Goal: Book appointment/travel/reservation

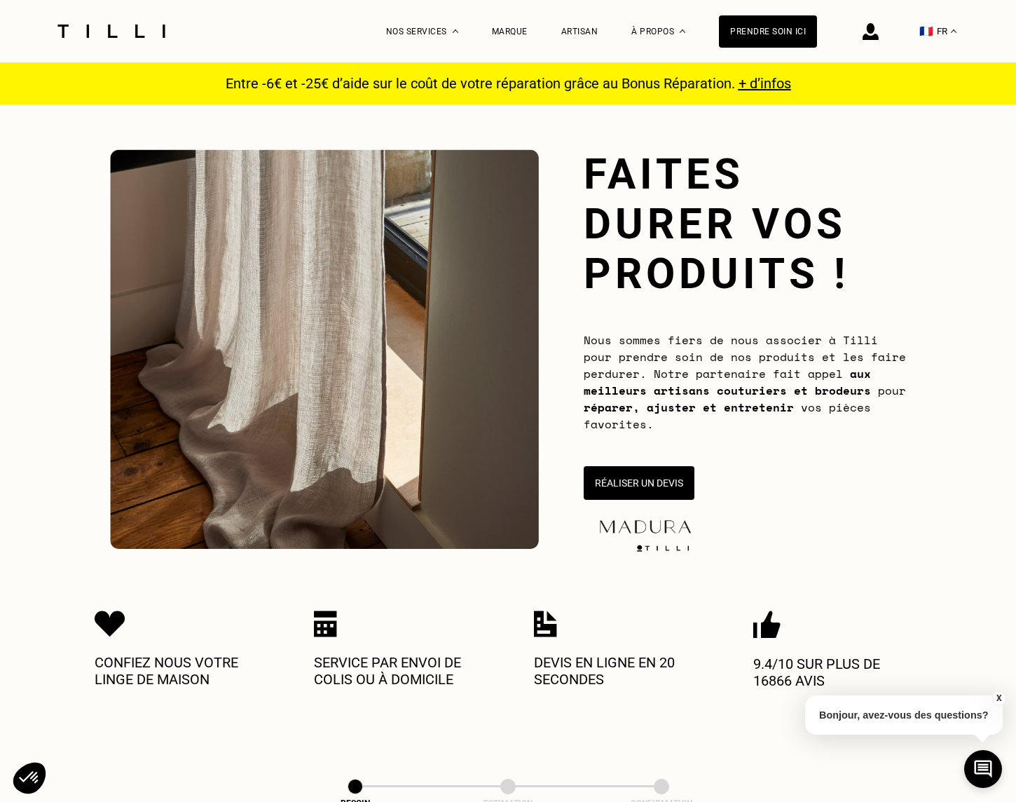
click at [875, 39] on img at bounding box center [871, 31] width 16 height 17
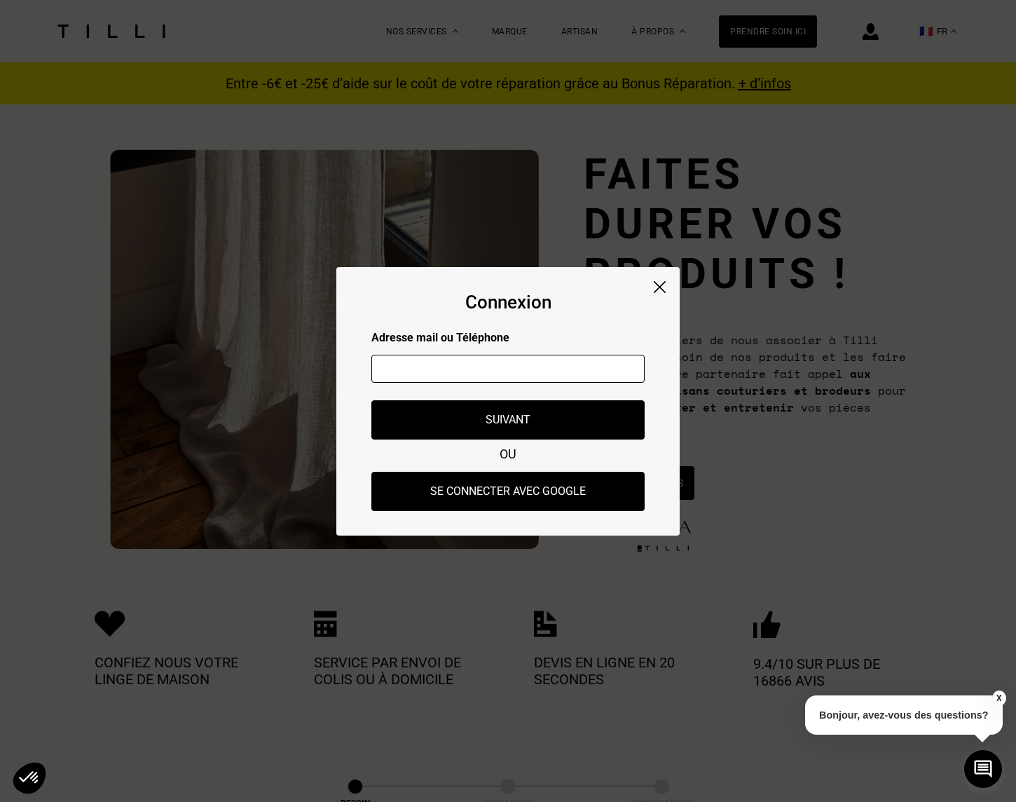
click at [501, 374] on input "text" at bounding box center [508, 369] width 273 height 28
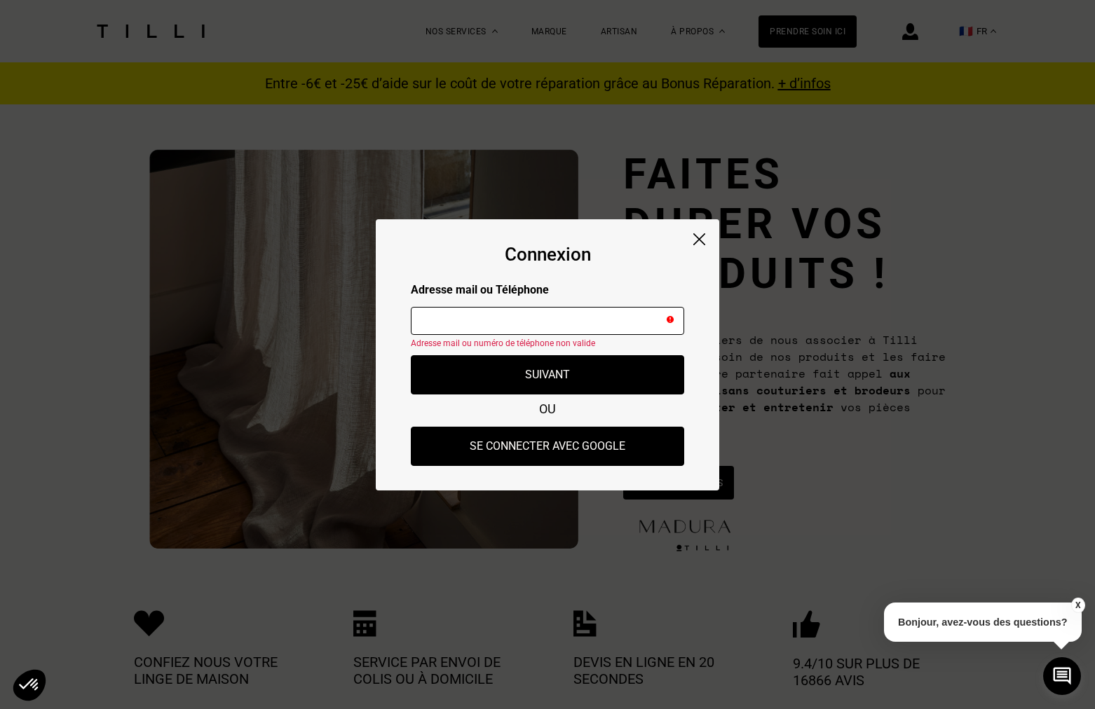
click at [701, 238] on img at bounding box center [699, 239] width 12 height 12
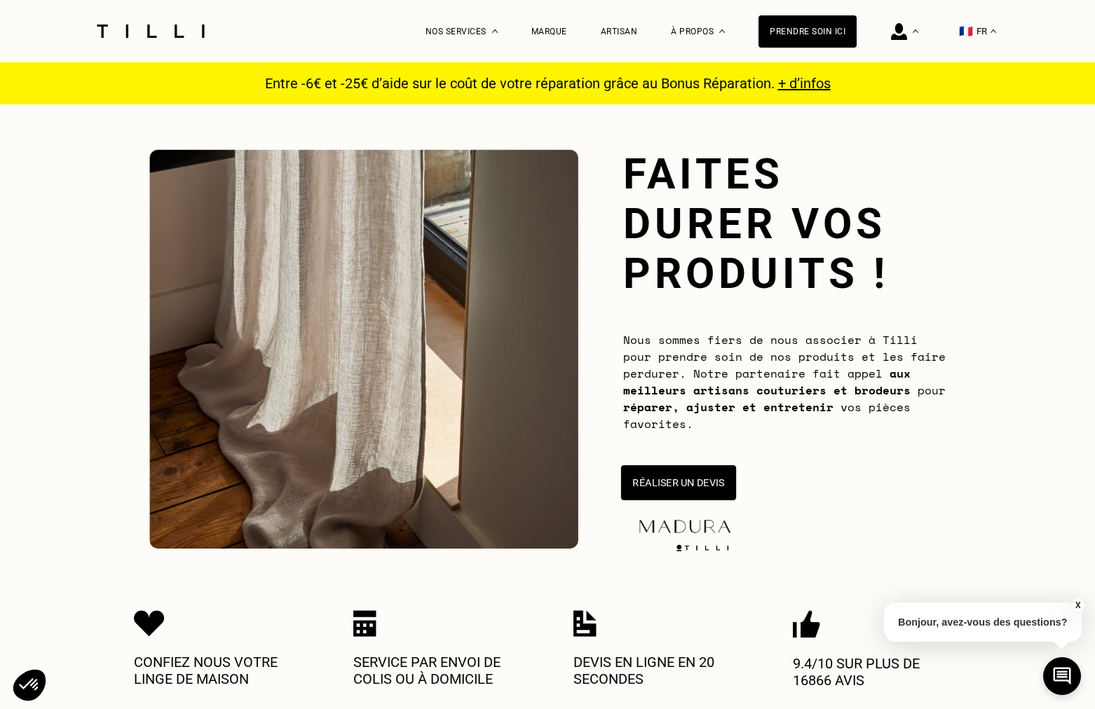
click at [686, 475] on button "Réaliser un devis" at bounding box center [678, 482] width 115 height 35
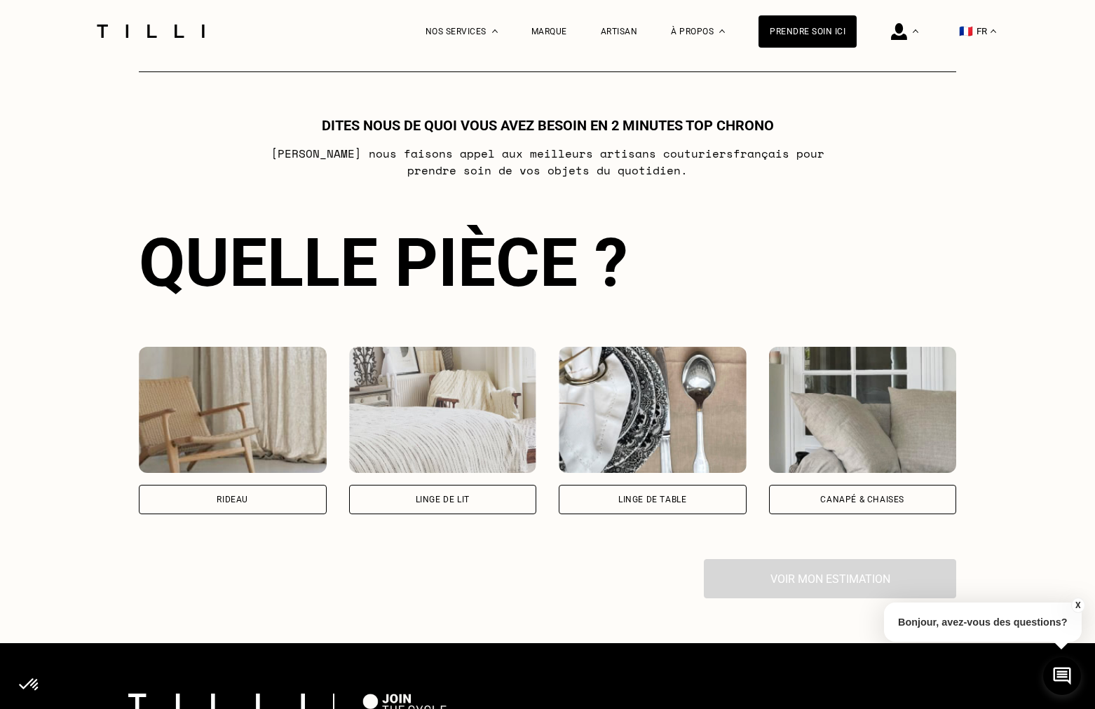
scroll to position [761, 0]
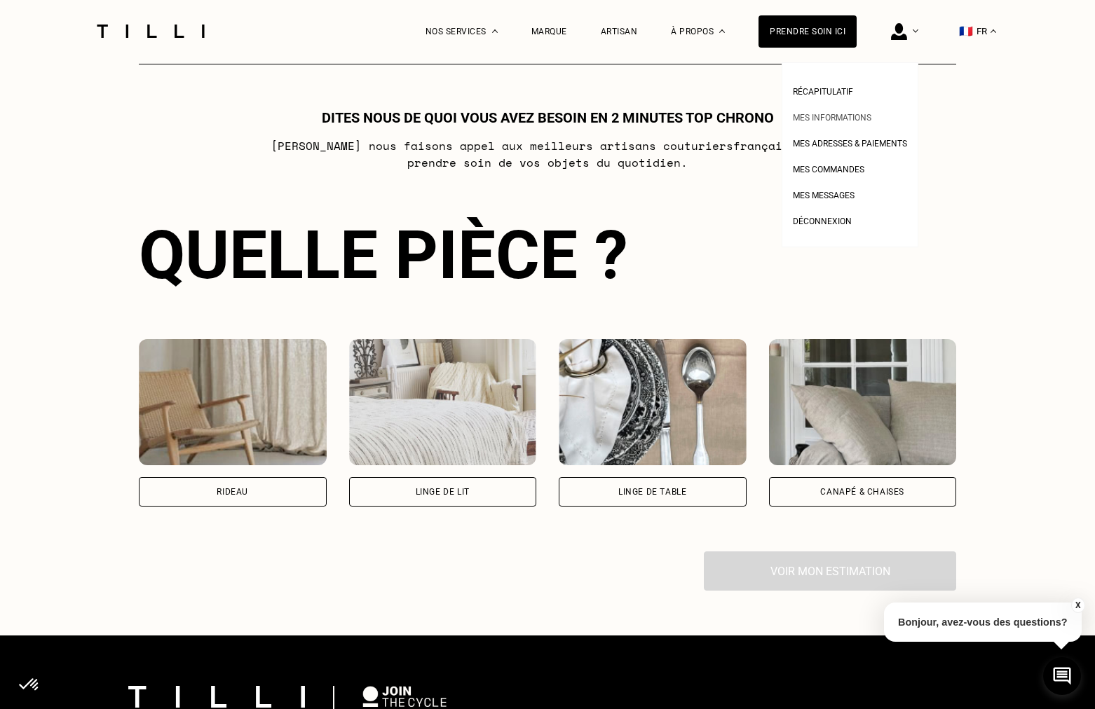
click at [825, 118] on span "Mes informations" at bounding box center [832, 118] width 79 height 10
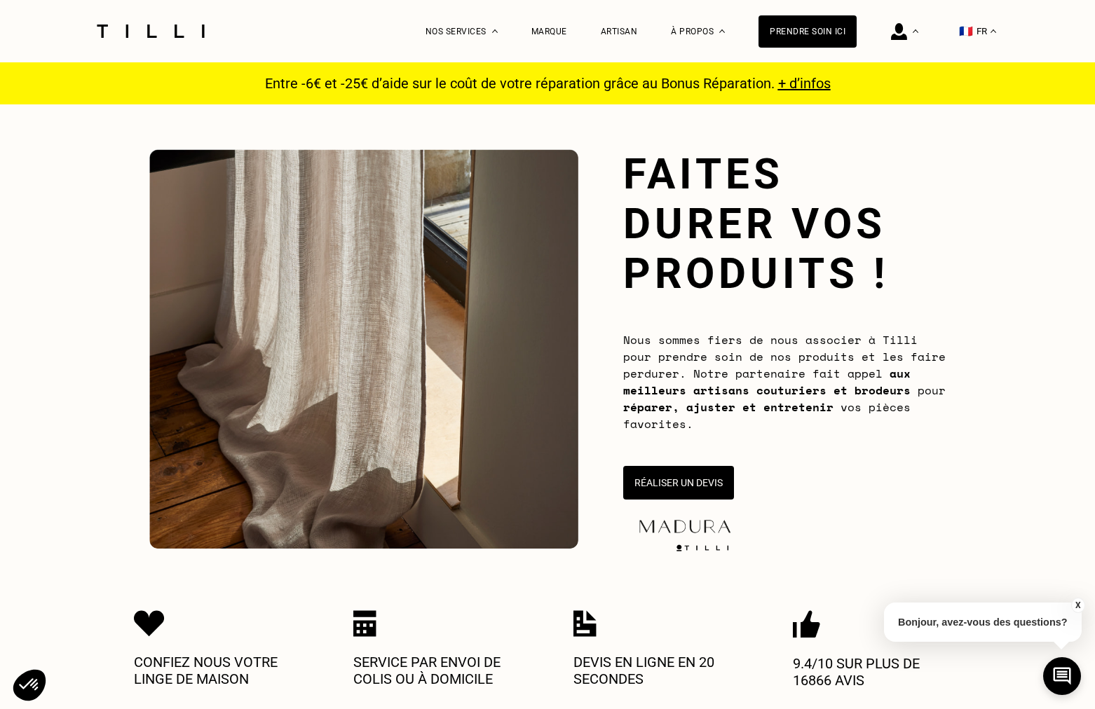
scroll to position [761, 0]
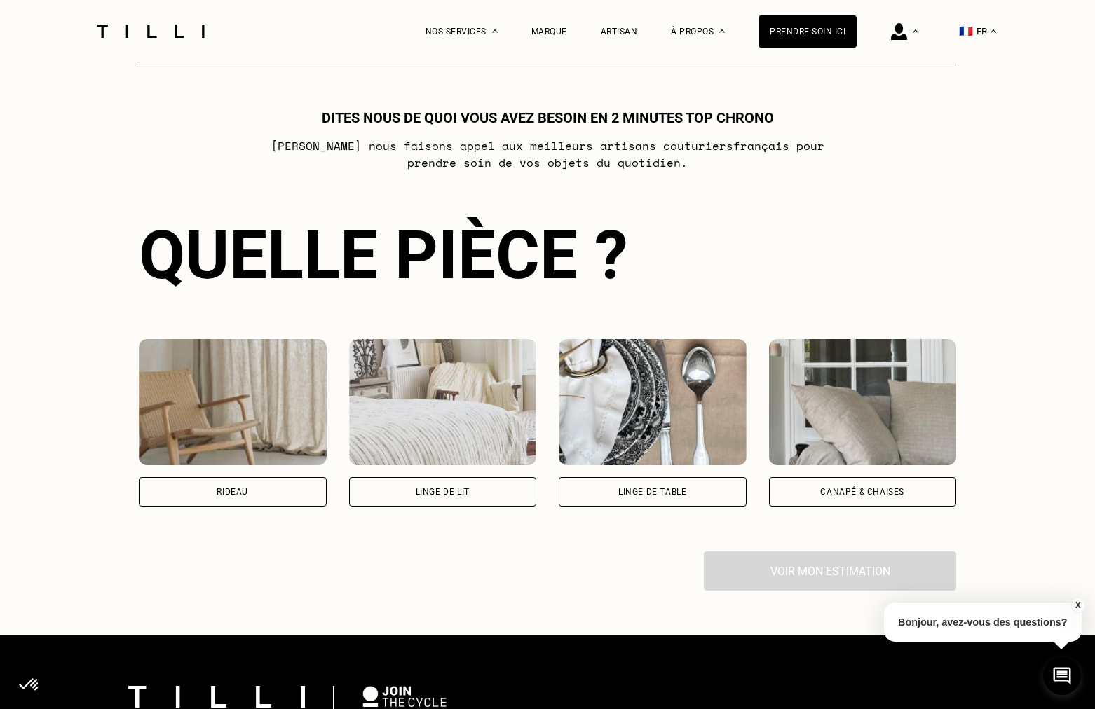
click at [301, 490] on div "Rideau" at bounding box center [233, 491] width 188 height 29
select select "FR"
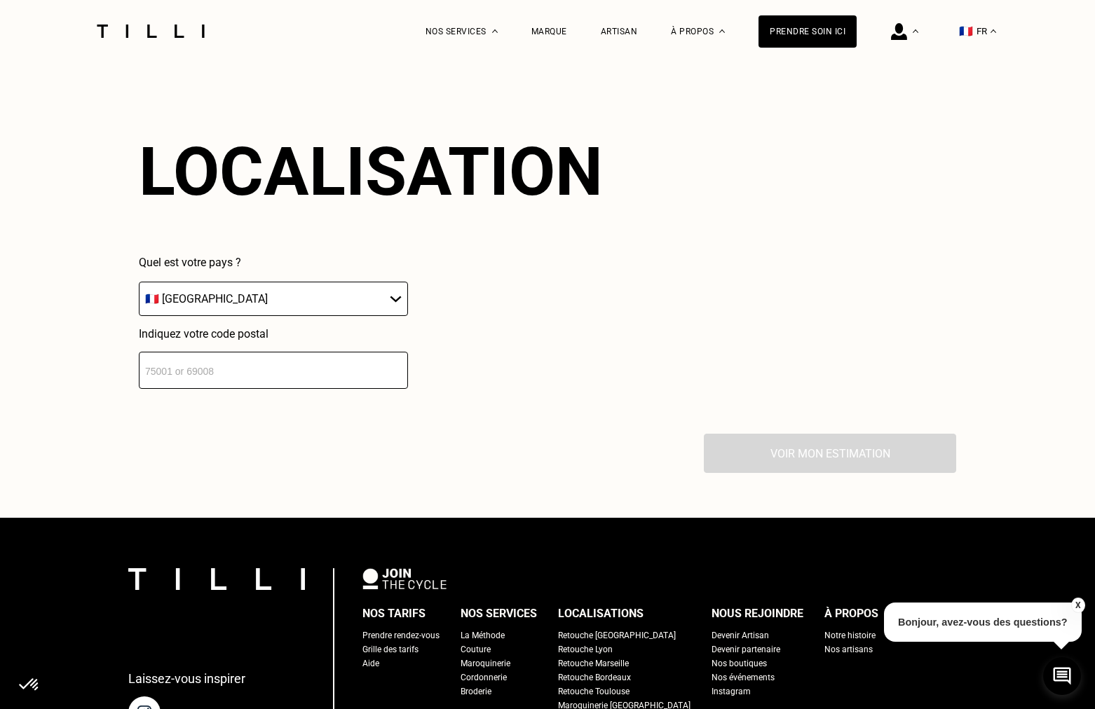
scroll to position [1225, 0]
click at [238, 369] on input "number" at bounding box center [273, 370] width 269 height 37
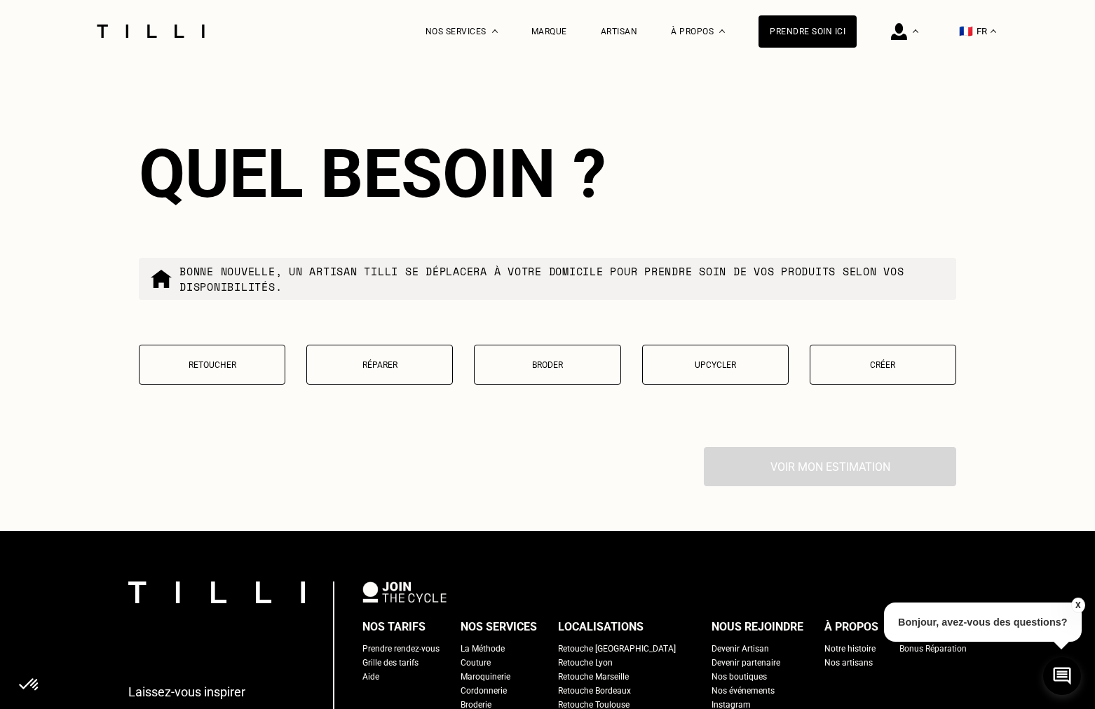
scroll to position [1572, 0]
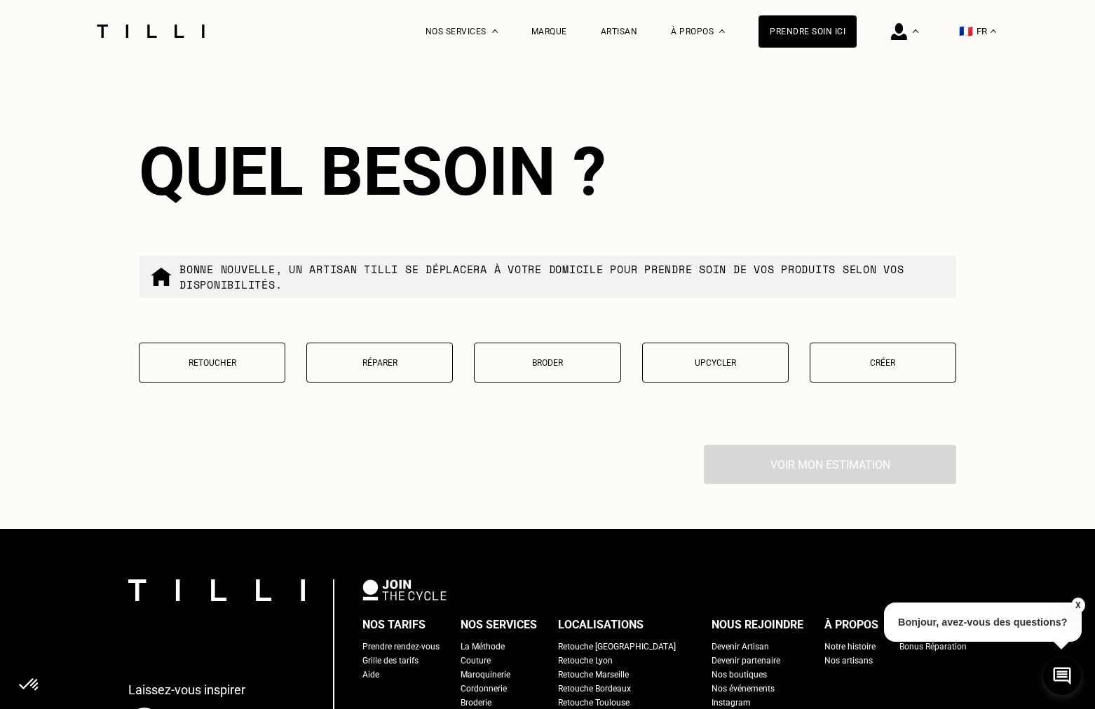
type input "92210"
click at [262, 367] on p "Retoucher" at bounding box center [212, 363] width 131 height 10
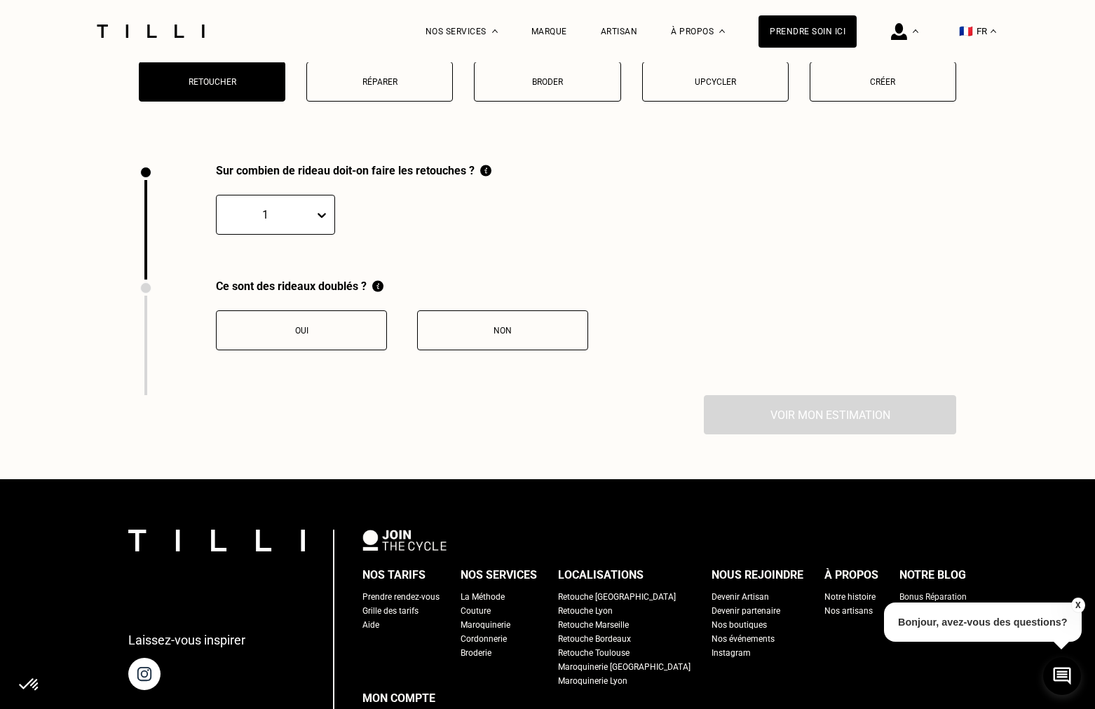
scroll to position [1847, 0]
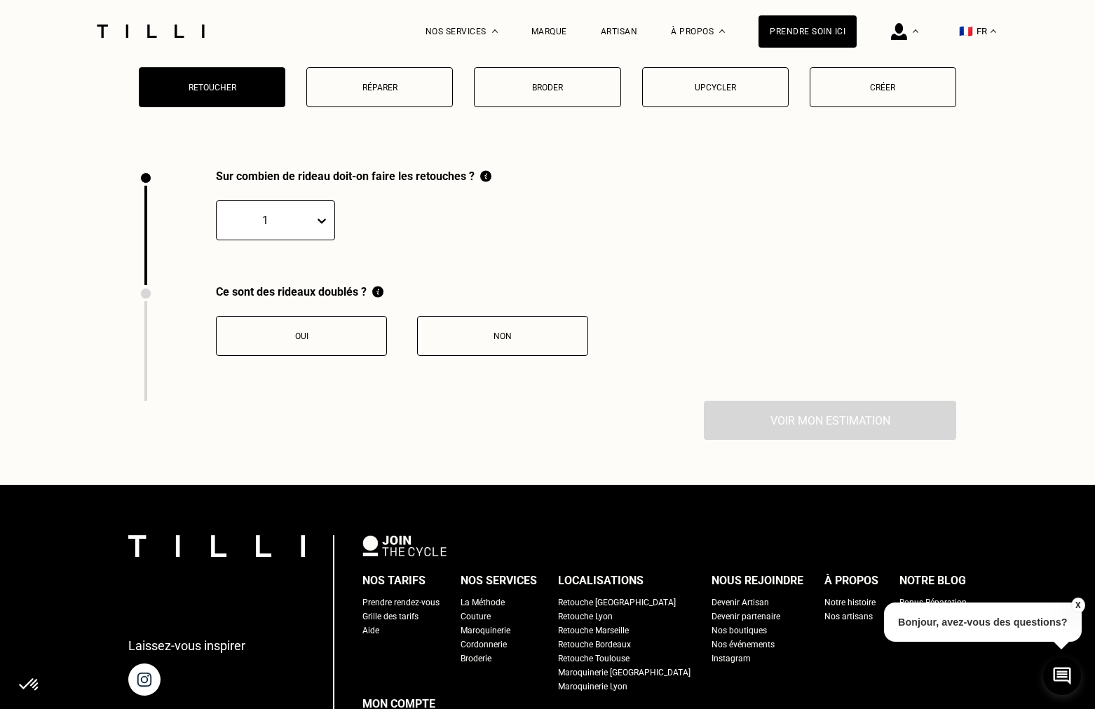
click at [327, 221] on icon at bounding box center [322, 221] width 14 height 14
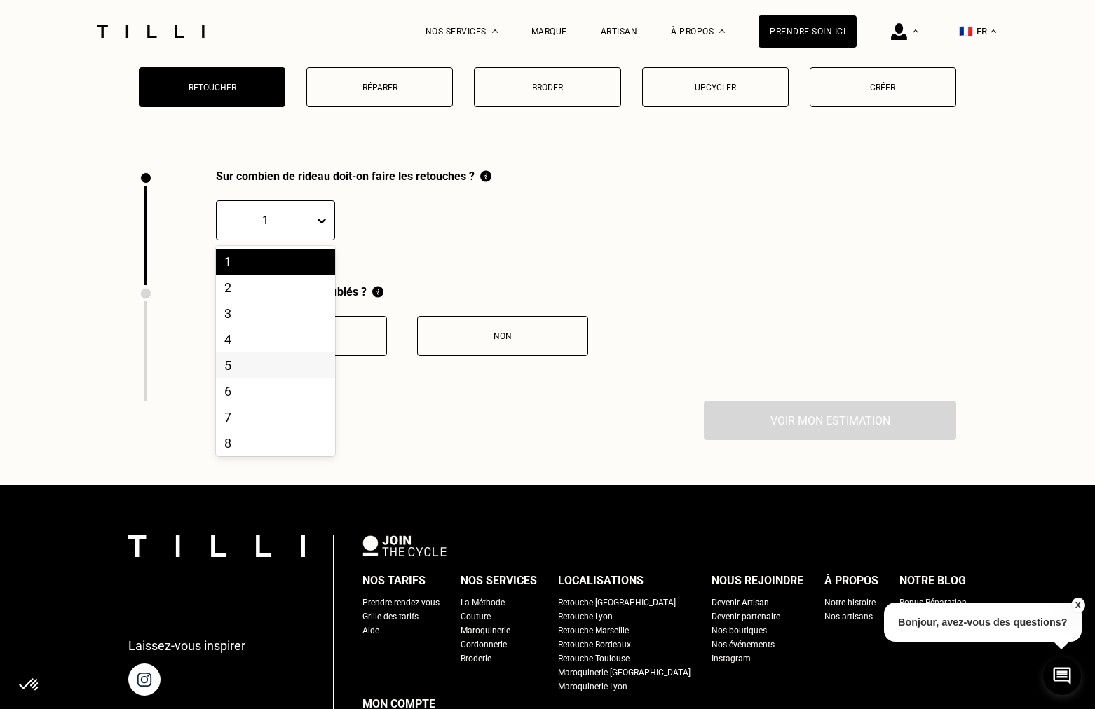
click at [266, 362] on div "5" at bounding box center [275, 366] width 119 height 26
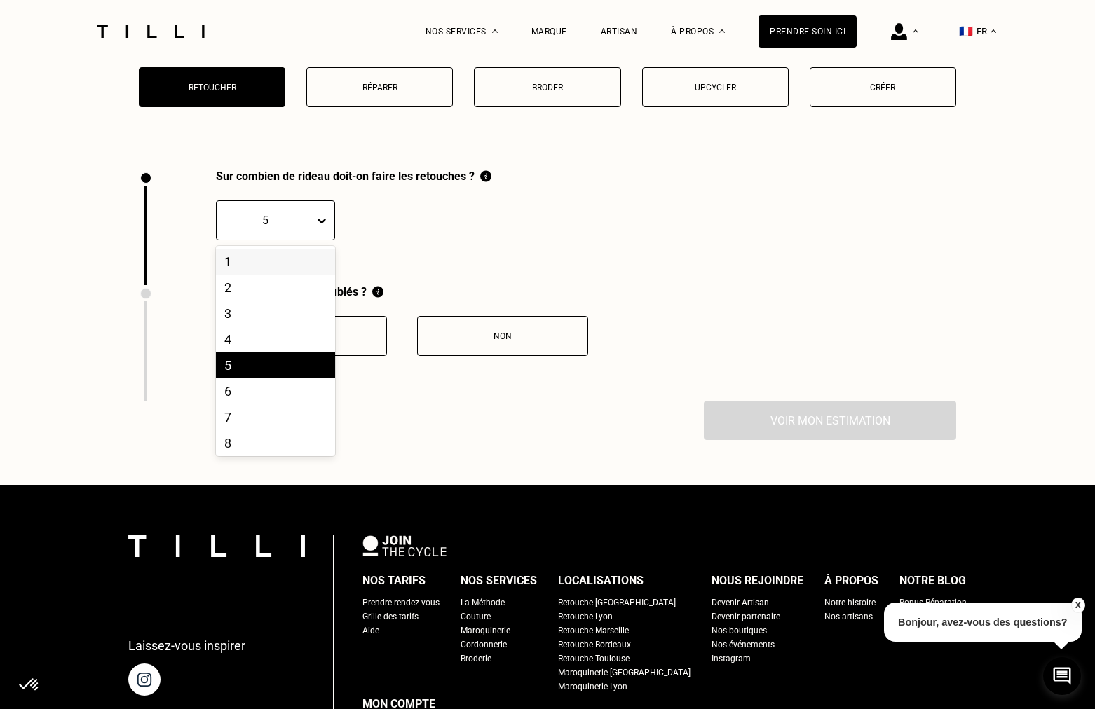
click at [321, 223] on icon at bounding box center [322, 221] width 8 height 5
click at [284, 285] on div "2" at bounding box center [275, 288] width 119 height 26
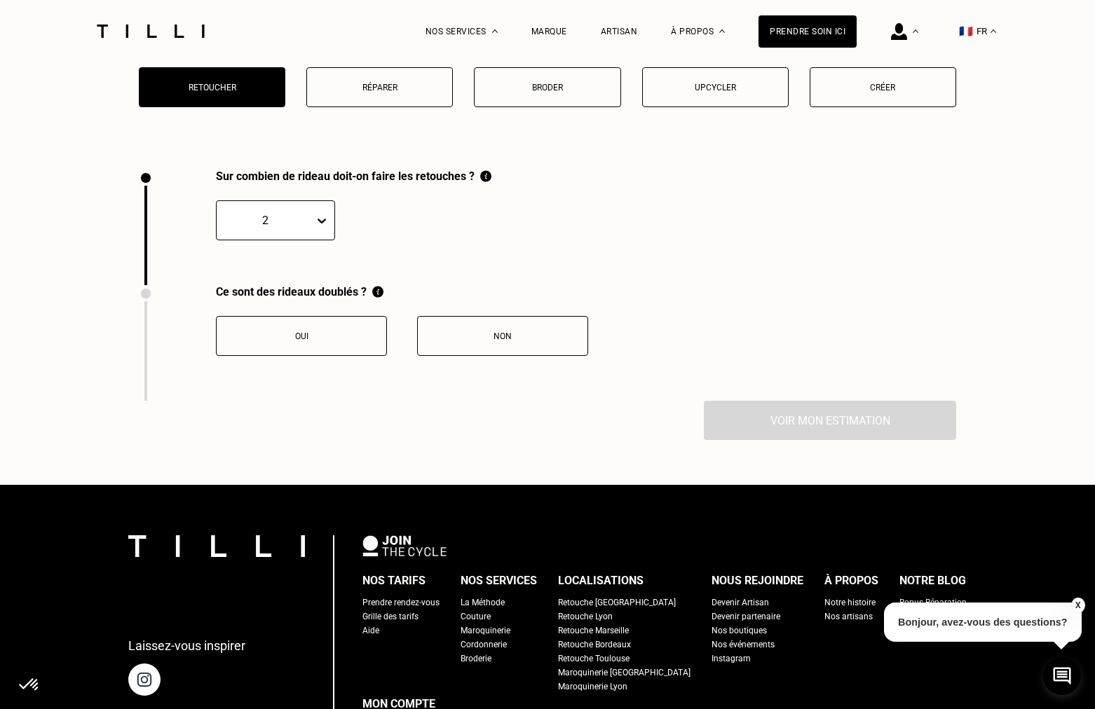
click at [302, 332] on div "Oui" at bounding box center [302, 337] width 156 height 10
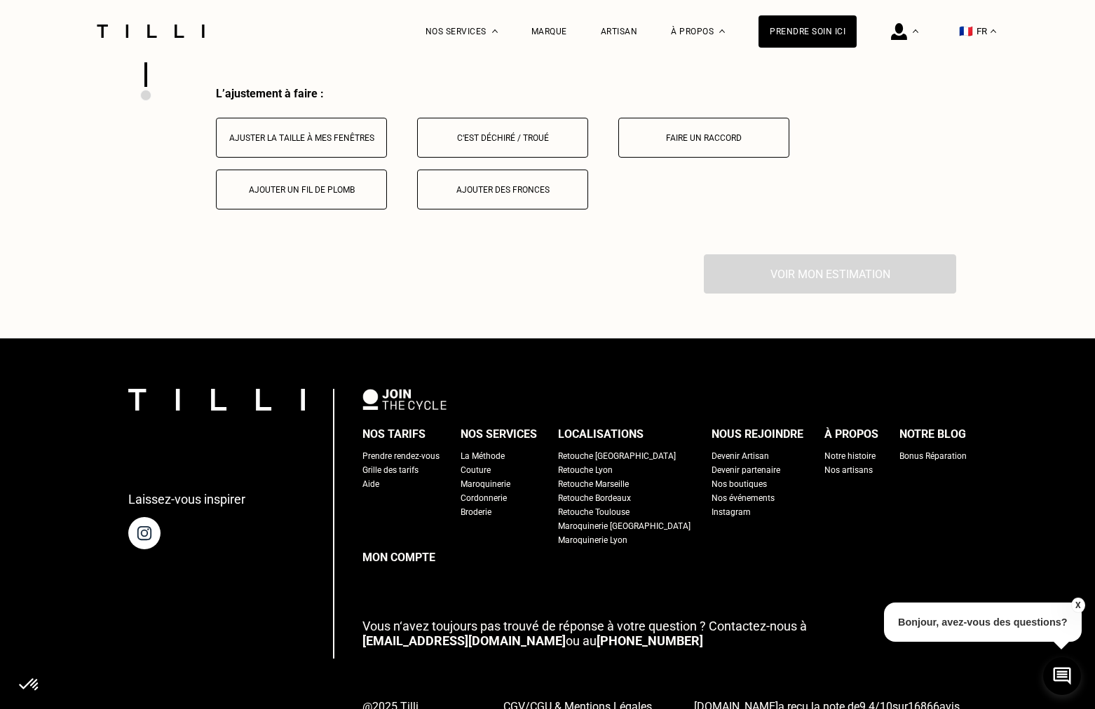
scroll to position [2162, 0]
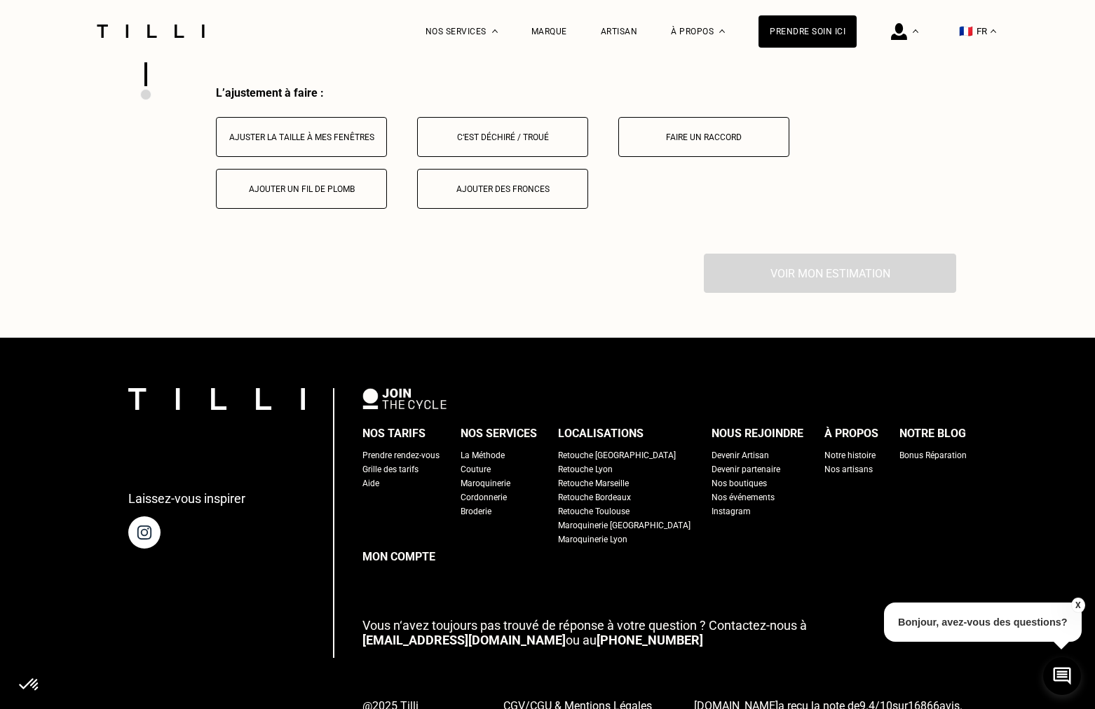
click at [323, 147] on button "Ajuster la taille à mes fenêtres" at bounding box center [301, 137] width 171 height 40
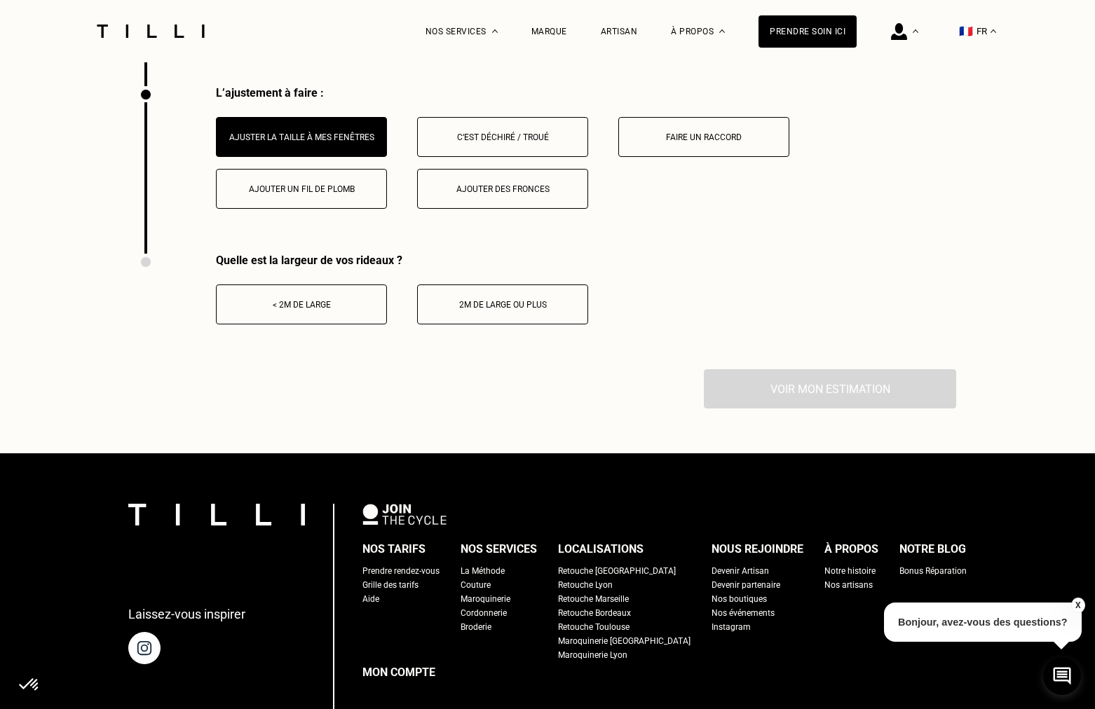
click at [354, 299] on button "< 2m de large" at bounding box center [301, 305] width 171 height 40
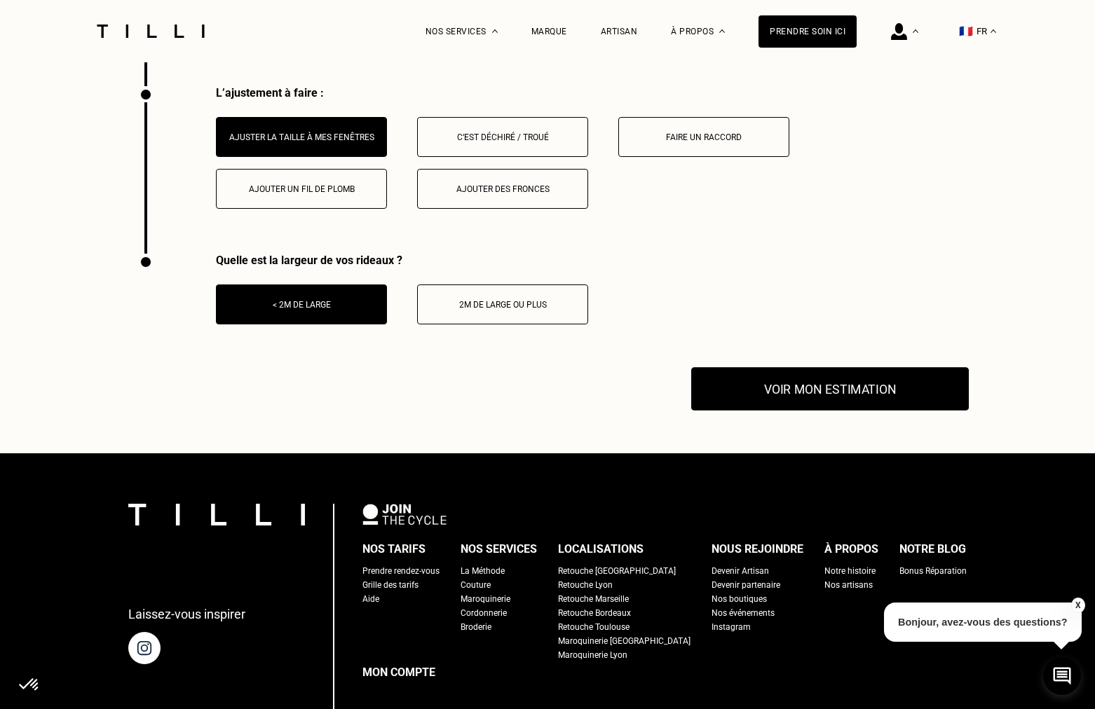
click at [761, 381] on button "Voir mon estimation" at bounding box center [830, 388] width 278 height 43
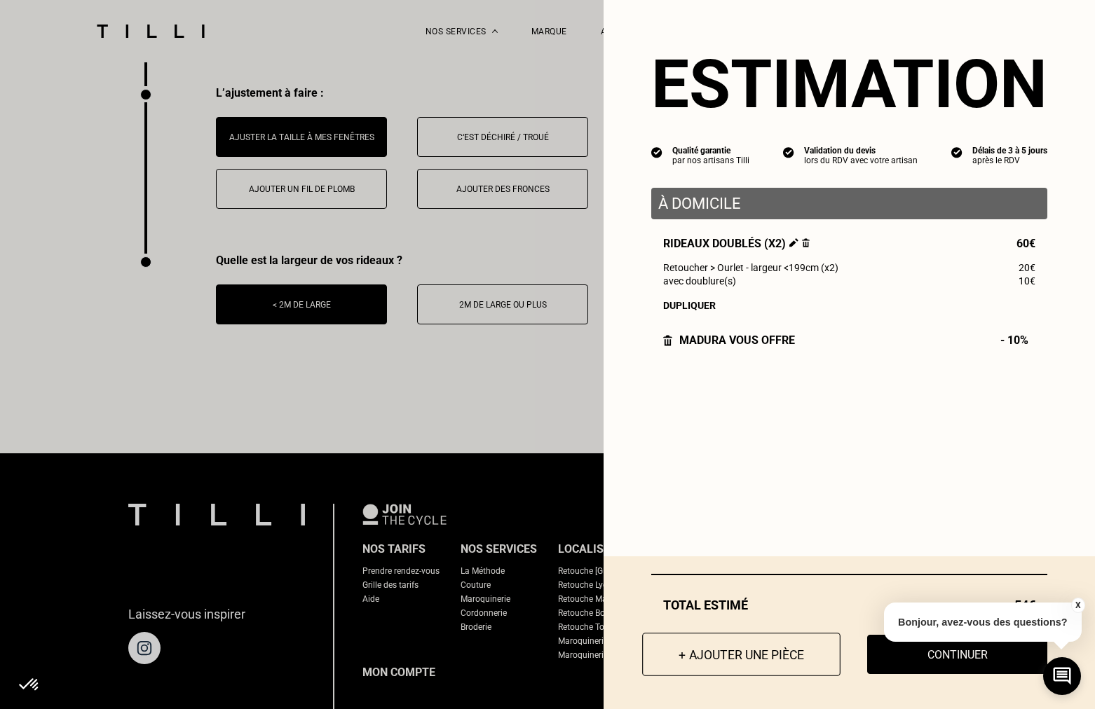
click at [766, 663] on button "+ Ajouter une pièce" at bounding box center [741, 654] width 198 height 43
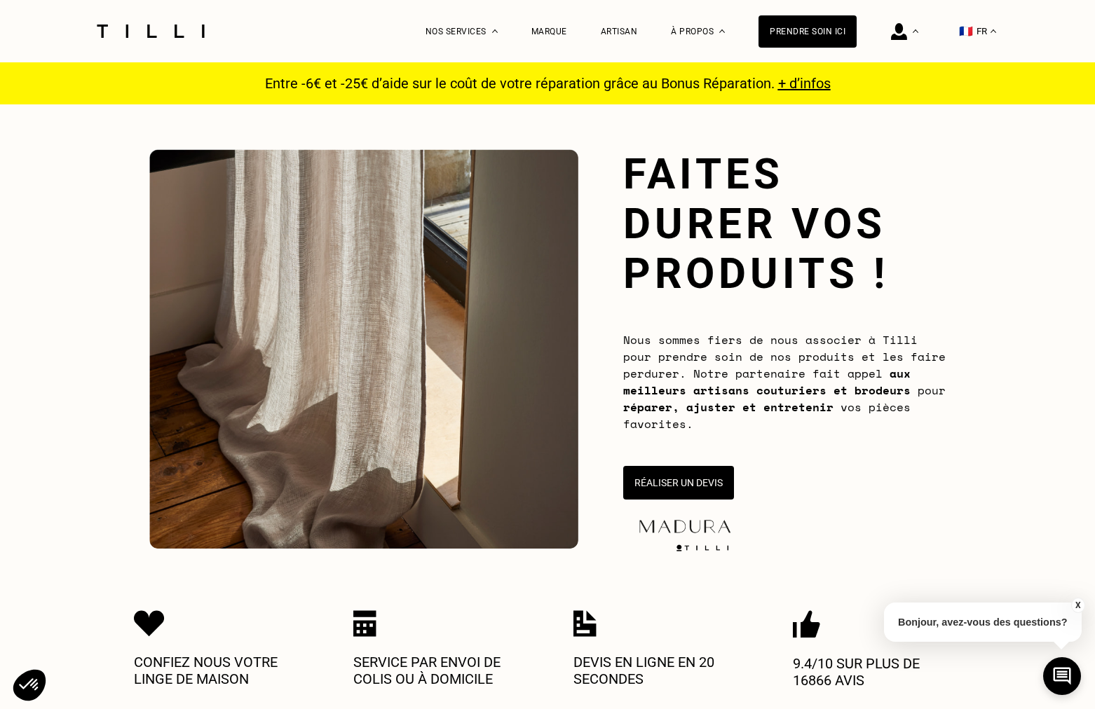
scroll to position [93, 0]
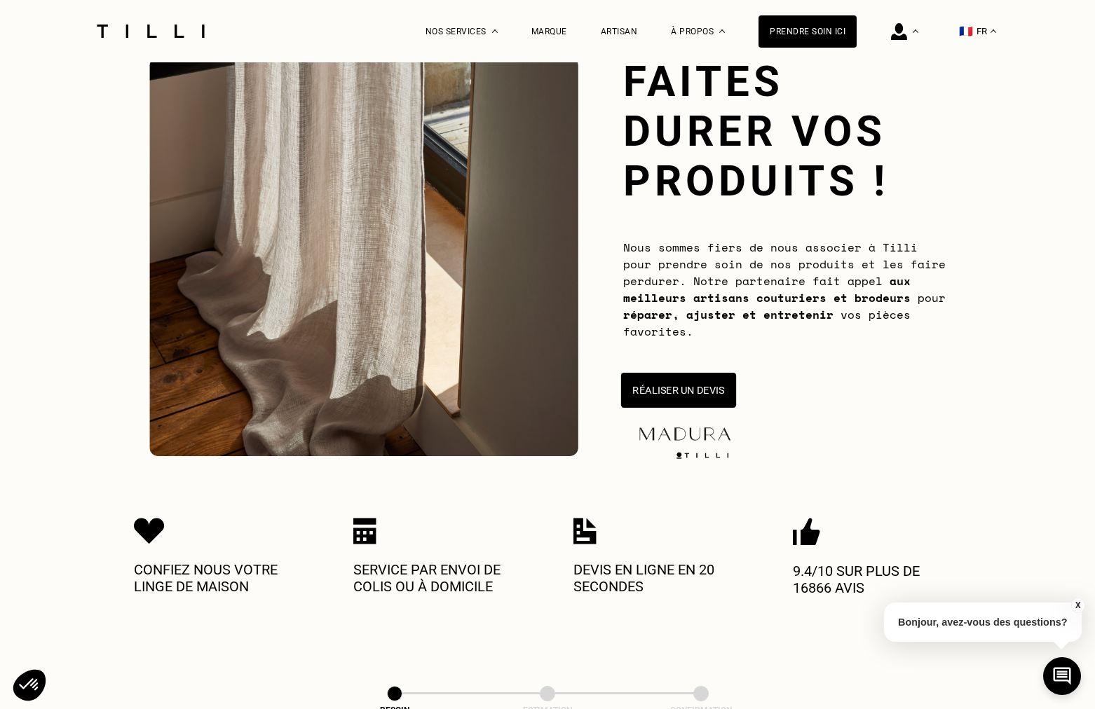
click at [646, 395] on button "Réaliser un devis" at bounding box center [678, 390] width 115 height 35
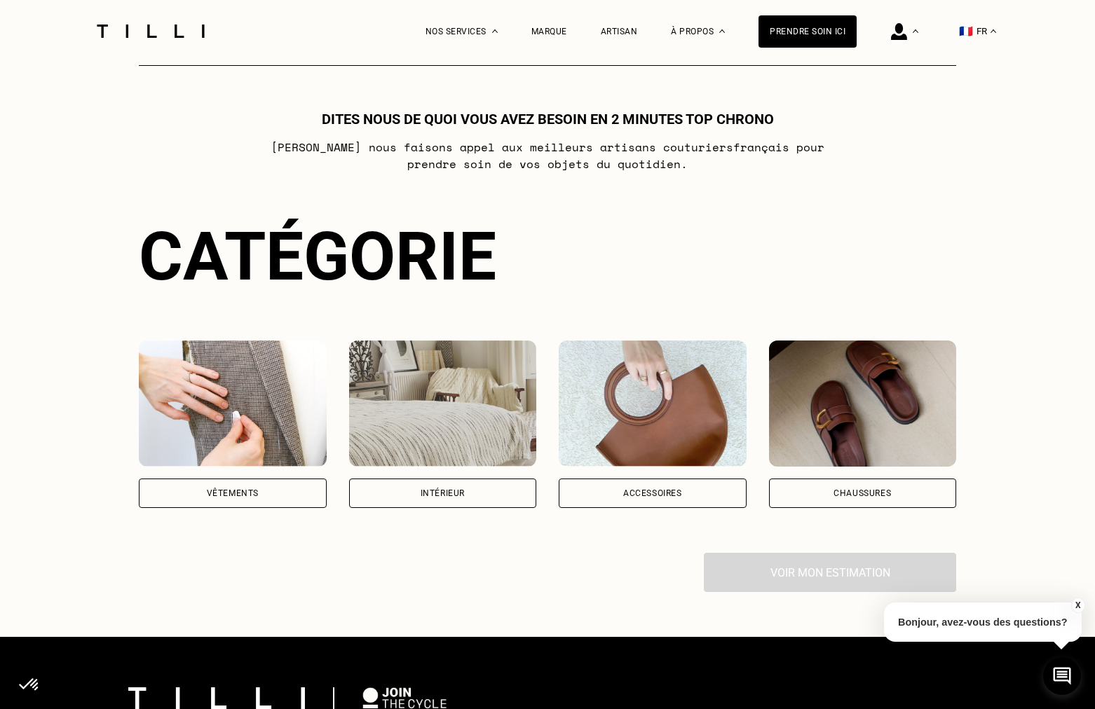
scroll to position [761, 0]
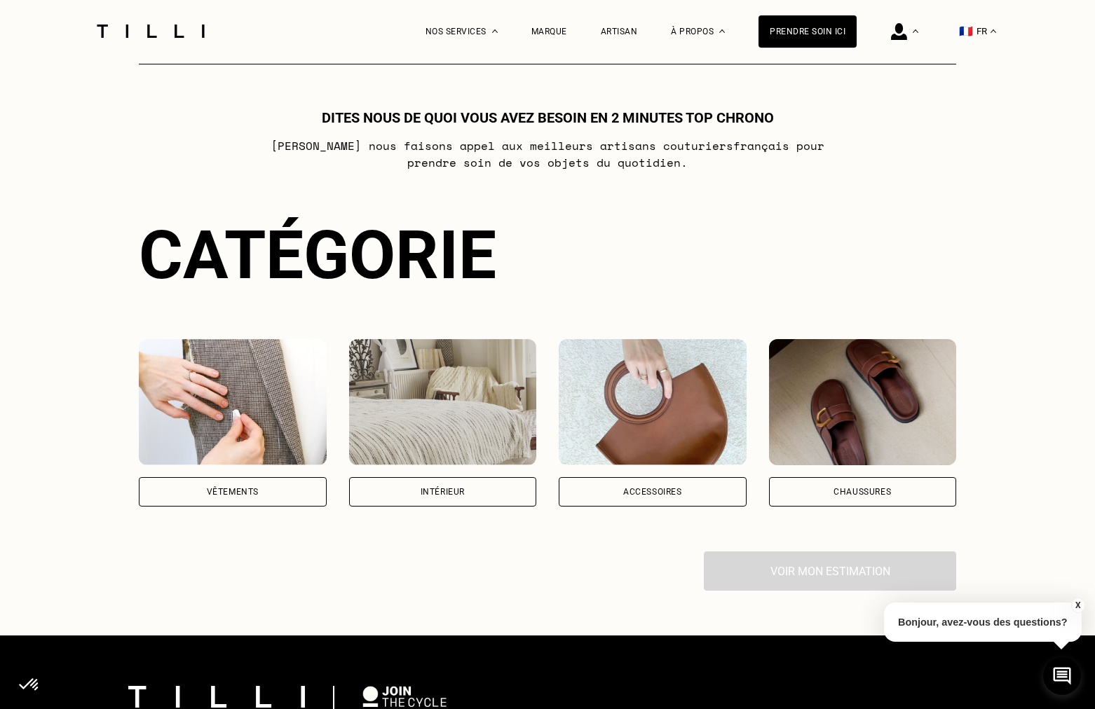
click at [495, 495] on div "Intérieur" at bounding box center [443, 491] width 188 height 29
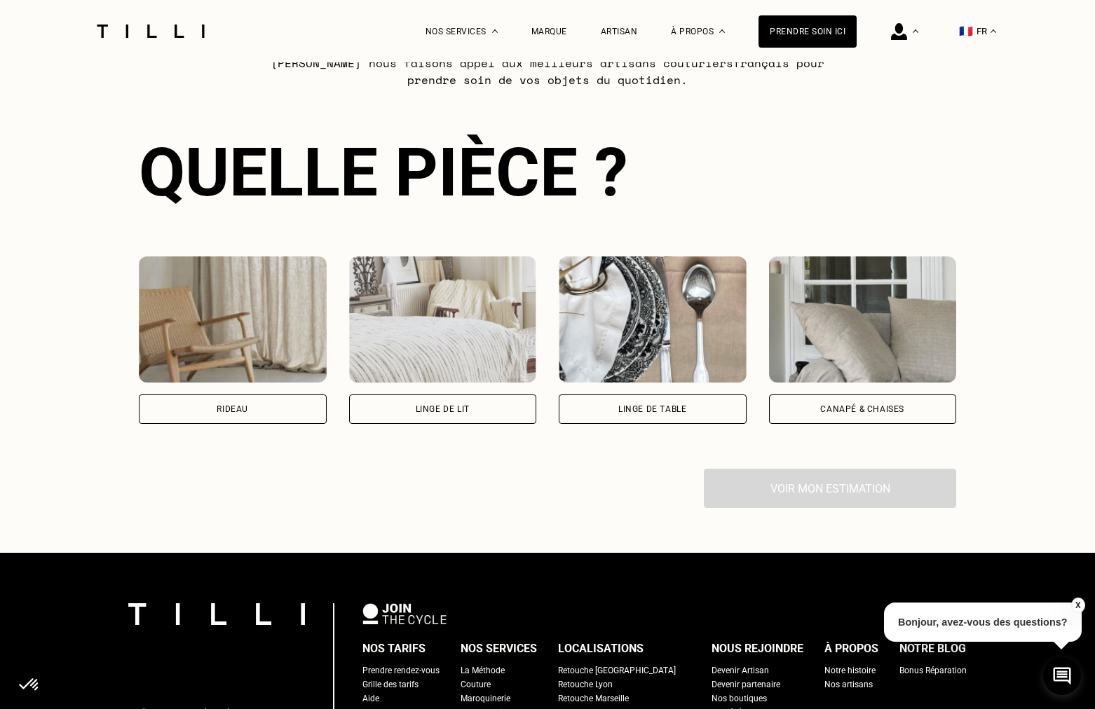
scroll to position [845, 0]
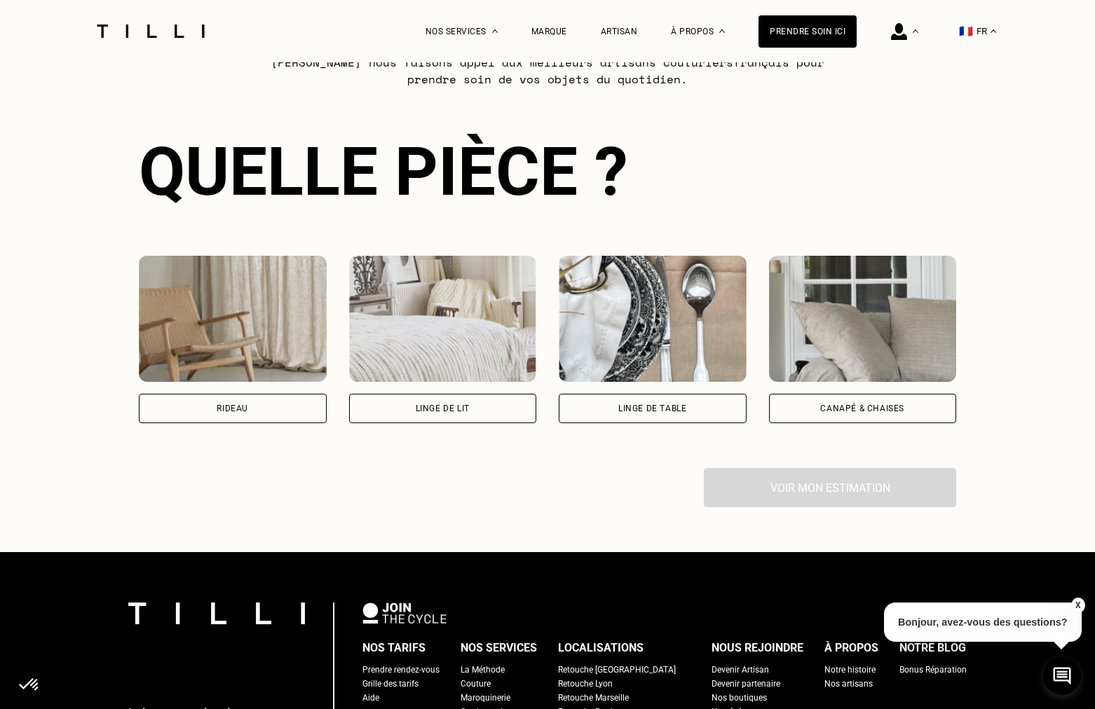
click at [288, 415] on div "Rideau" at bounding box center [233, 408] width 188 height 29
select select "FR"
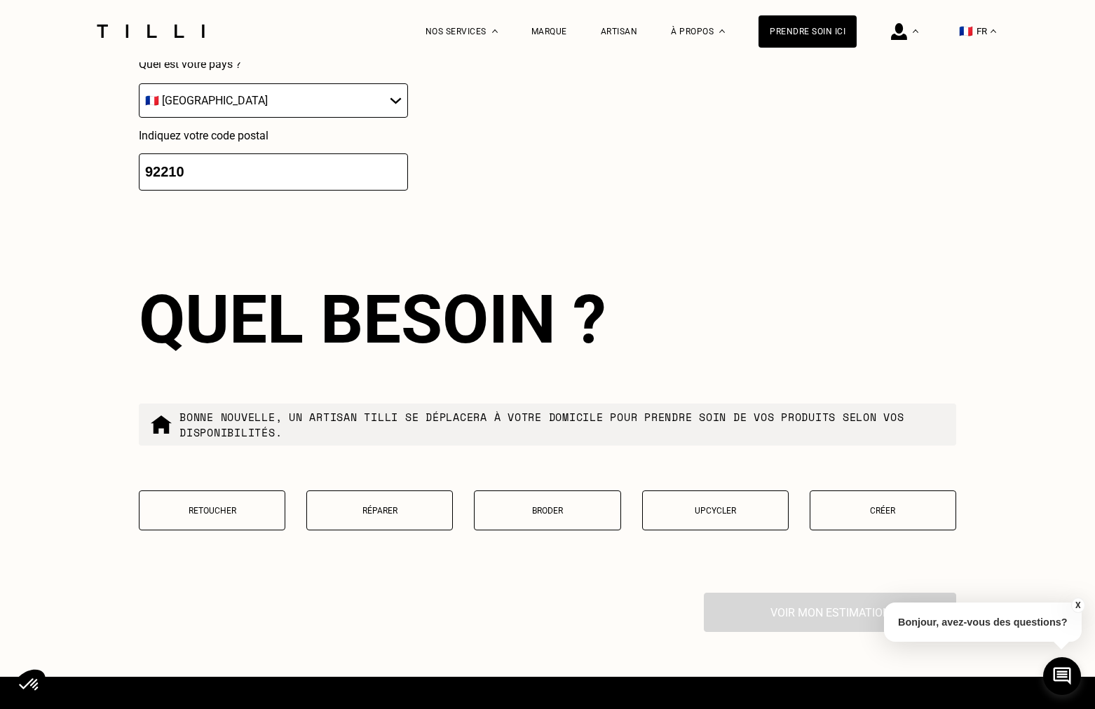
scroll to position [1429, 0]
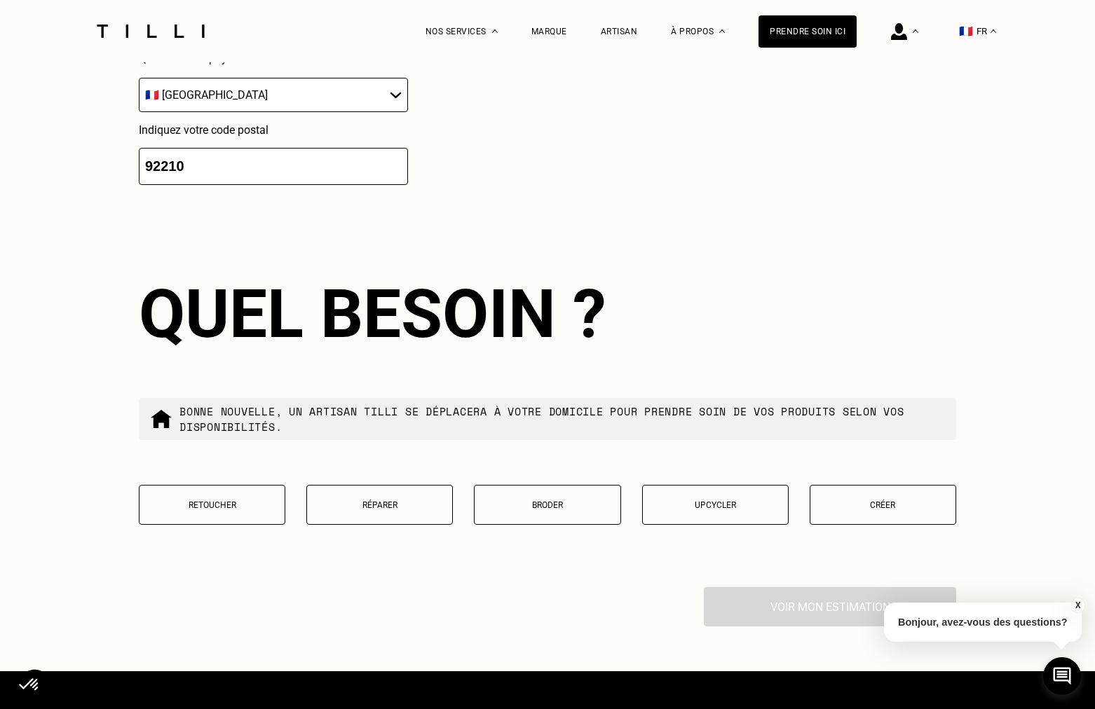
click at [273, 493] on button "Retoucher" at bounding box center [212, 505] width 147 height 40
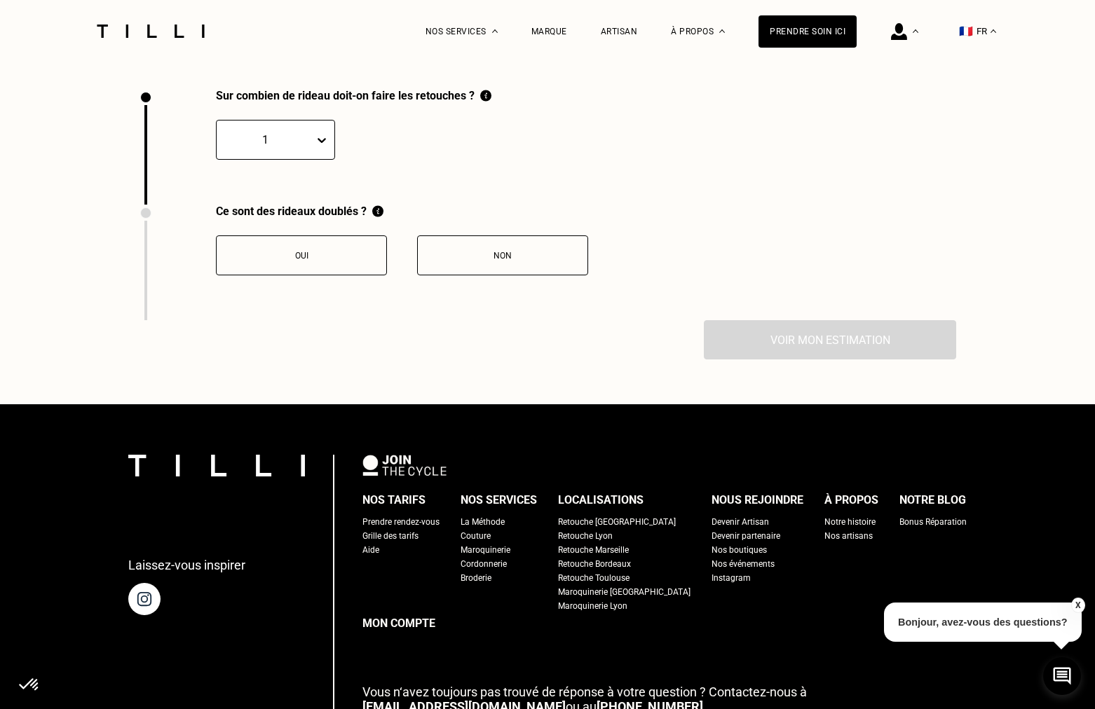
scroll to position [1931, 0]
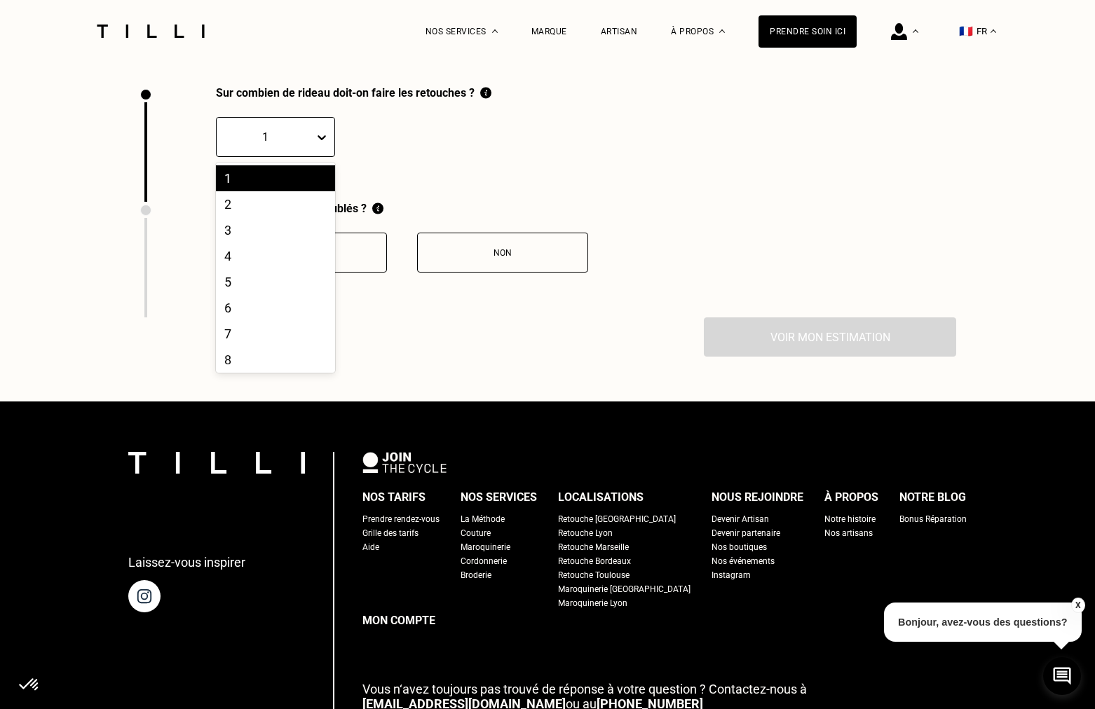
click at [325, 134] on icon at bounding box center [322, 137] width 14 height 14
click at [290, 229] on div "3" at bounding box center [275, 230] width 119 height 26
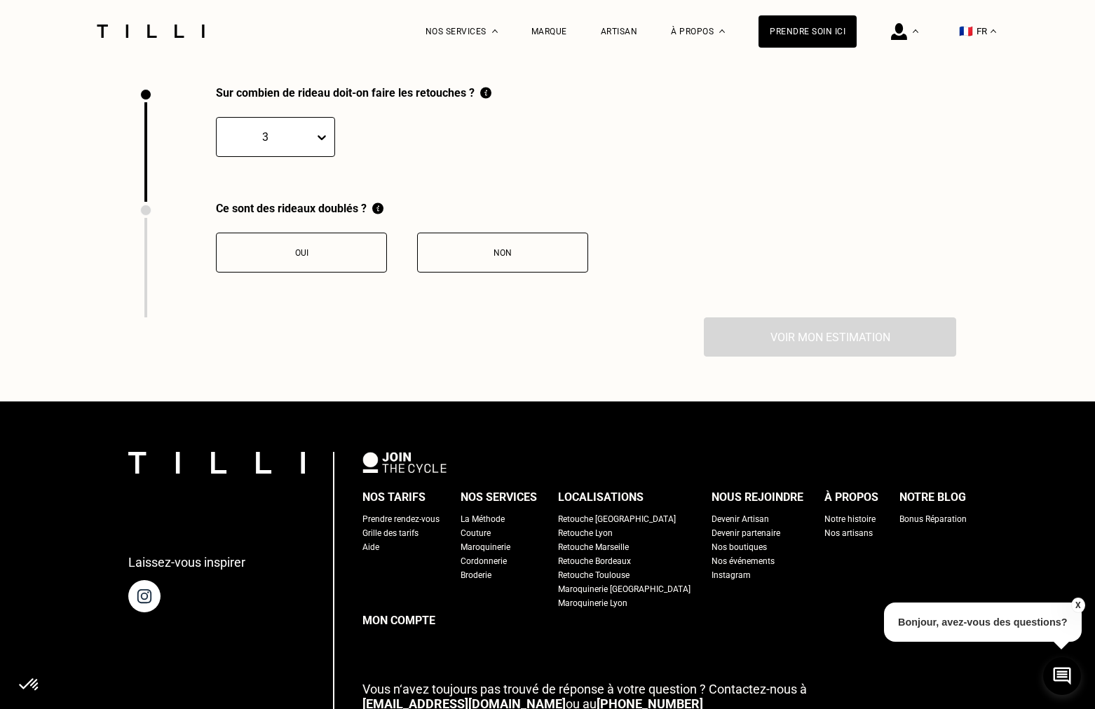
click at [474, 255] on div "Non" at bounding box center [503, 253] width 156 height 10
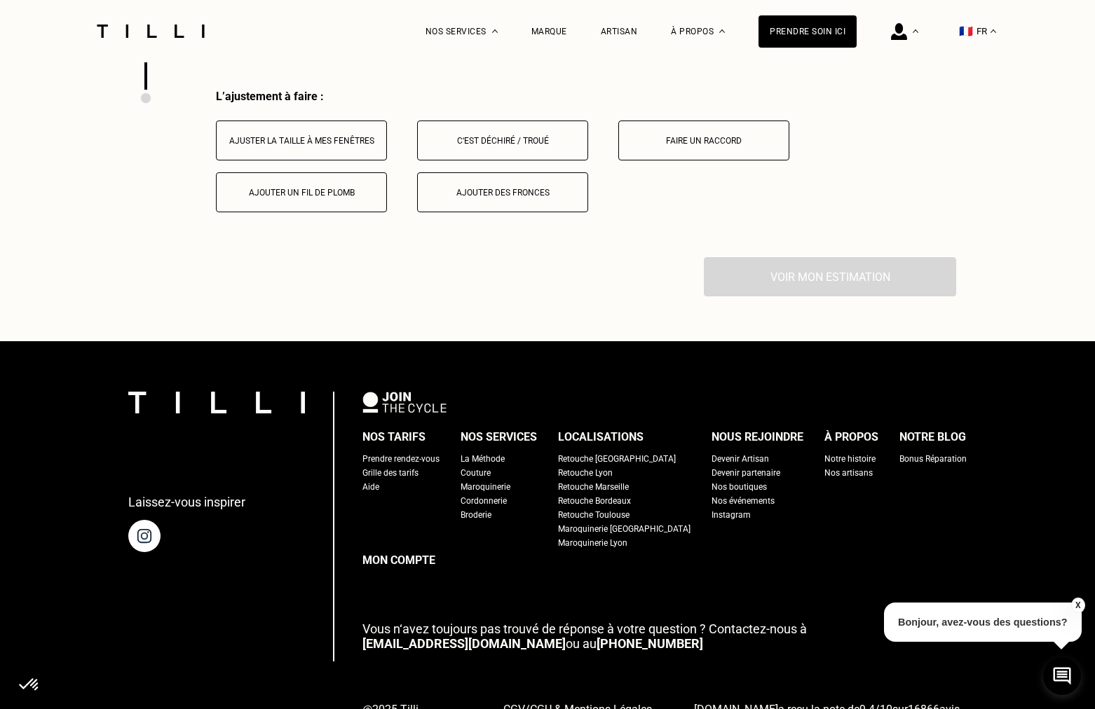
scroll to position [2162, 0]
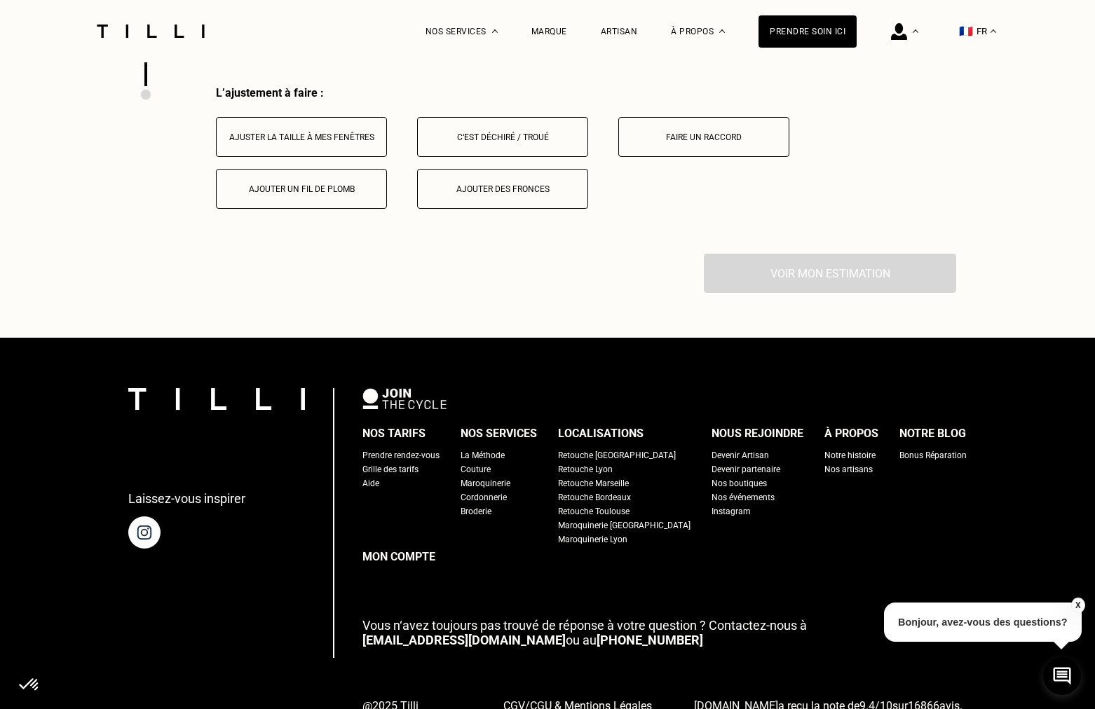
click at [361, 147] on button "Ajuster la taille à mes fenêtres" at bounding box center [301, 137] width 171 height 40
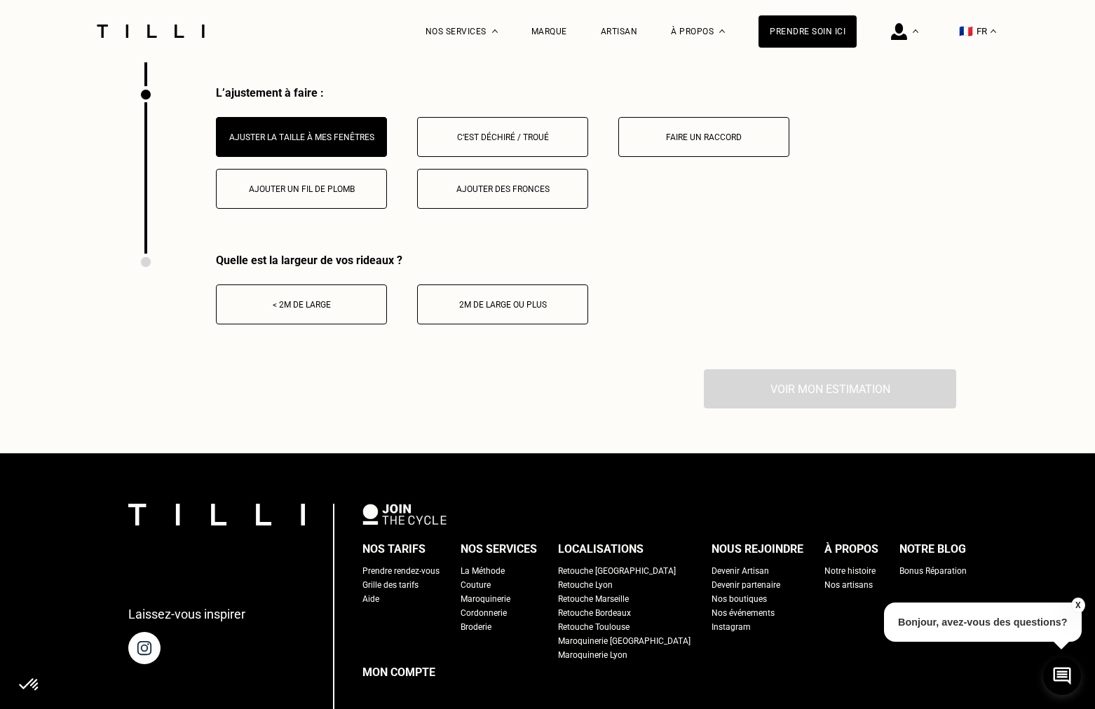
click at [436, 178] on button "Ajouter des fronces" at bounding box center [502, 189] width 171 height 40
click at [457, 290] on button "2m de large ou plus" at bounding box center [502, 305] width 171 height 40
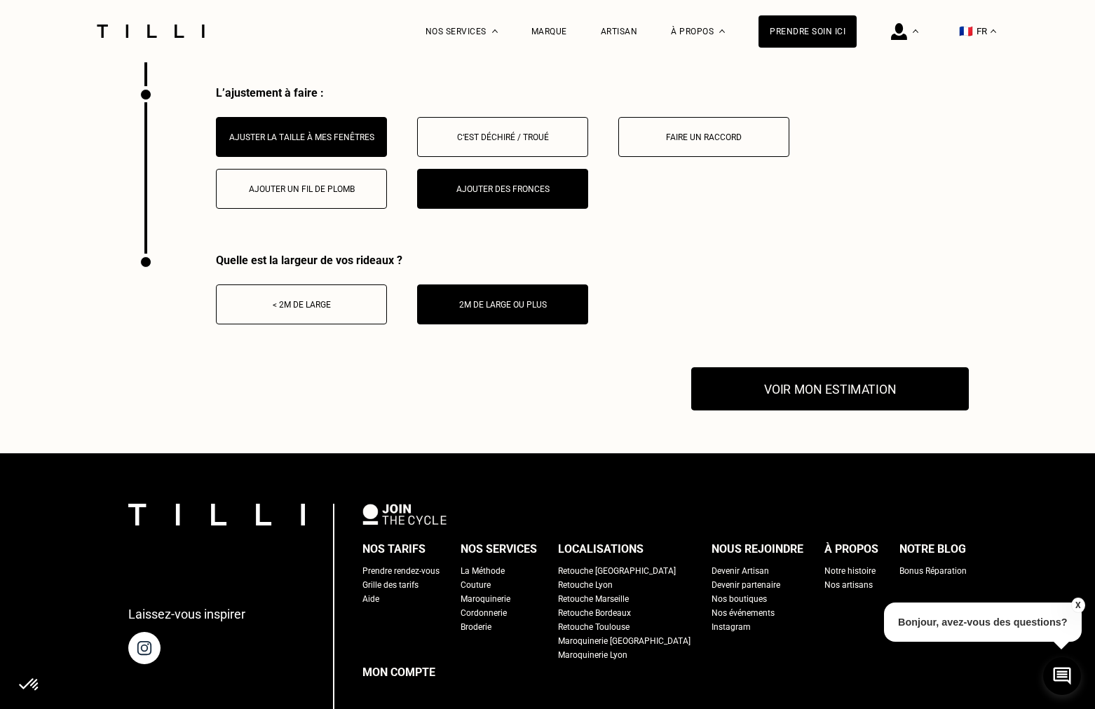
click at [753, 381] on button "Voir mon estimation" at bounding box center [830, 388] width 278 height 43
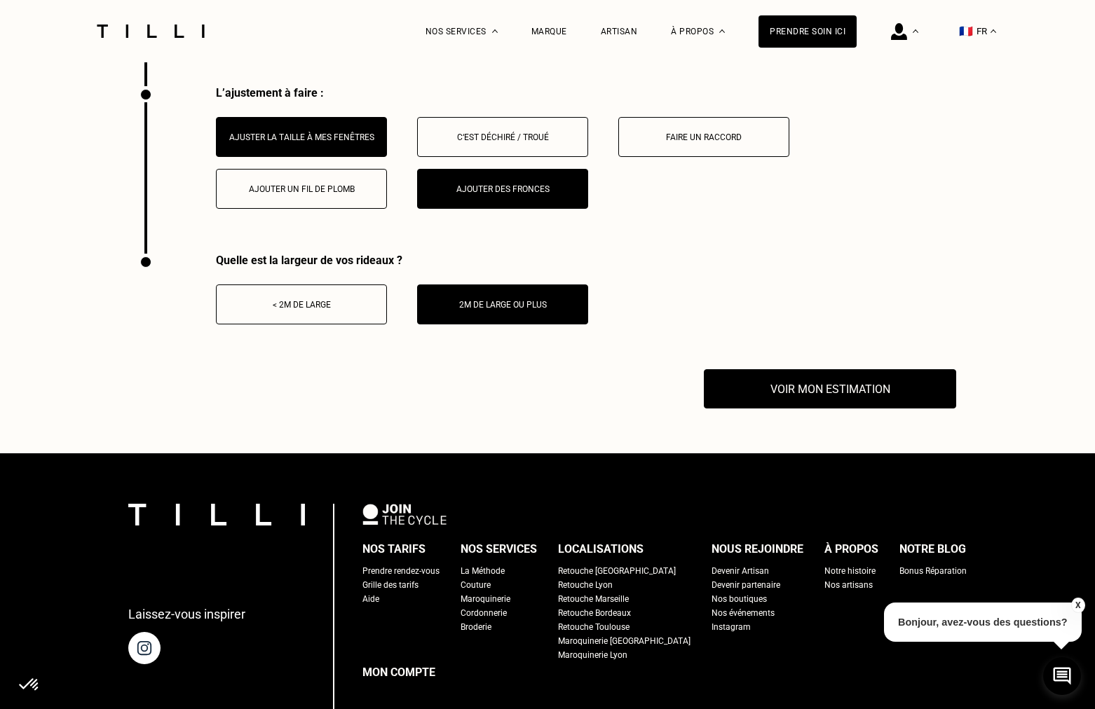
click at [1074, 606] on button "X" at bounding box center [1077, 605] width 14 height 15
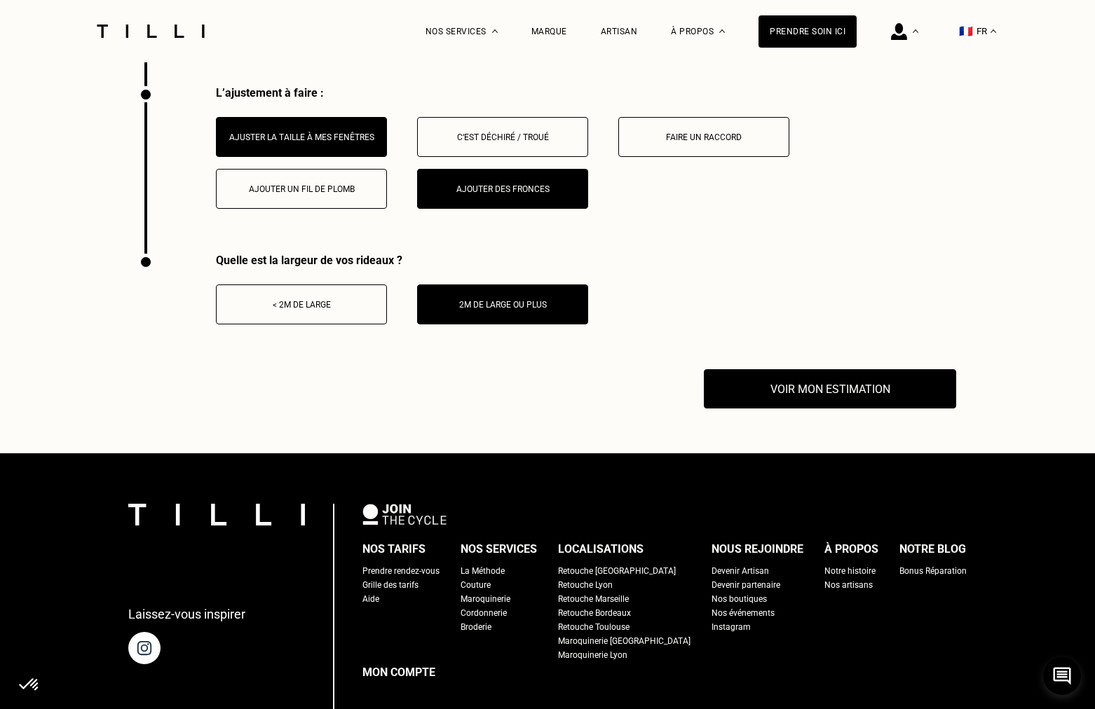
scroll to position [2153, 0]
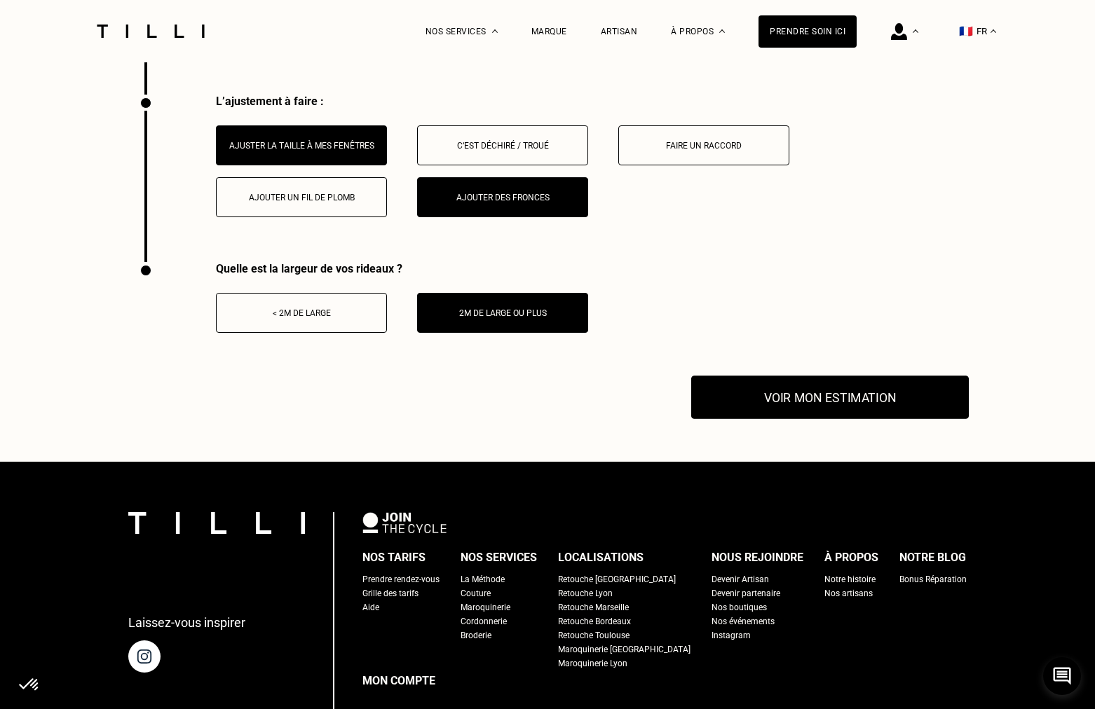
click at [890, 413] on button "Voir mon estimation" at bounding box center [830, 397] width 278 height 43
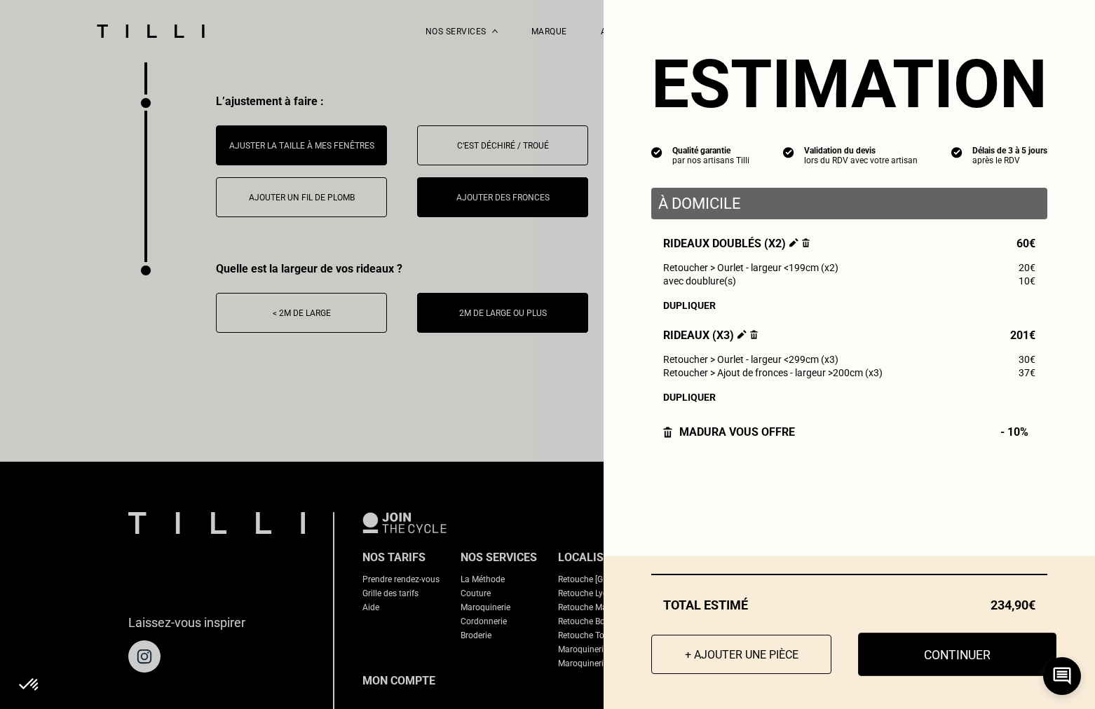
click at [923, 644] on button "Continuer" at bounding box center [957, 654] width 198 height 43
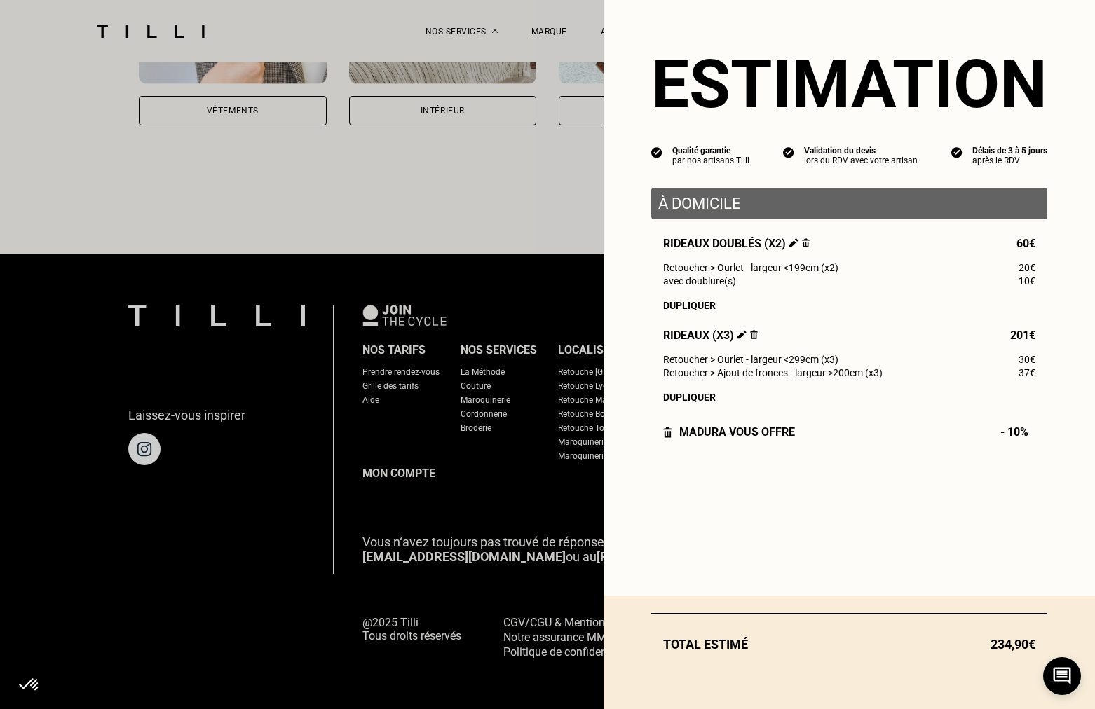
scroll to position [1142, 0]
select select "FR"
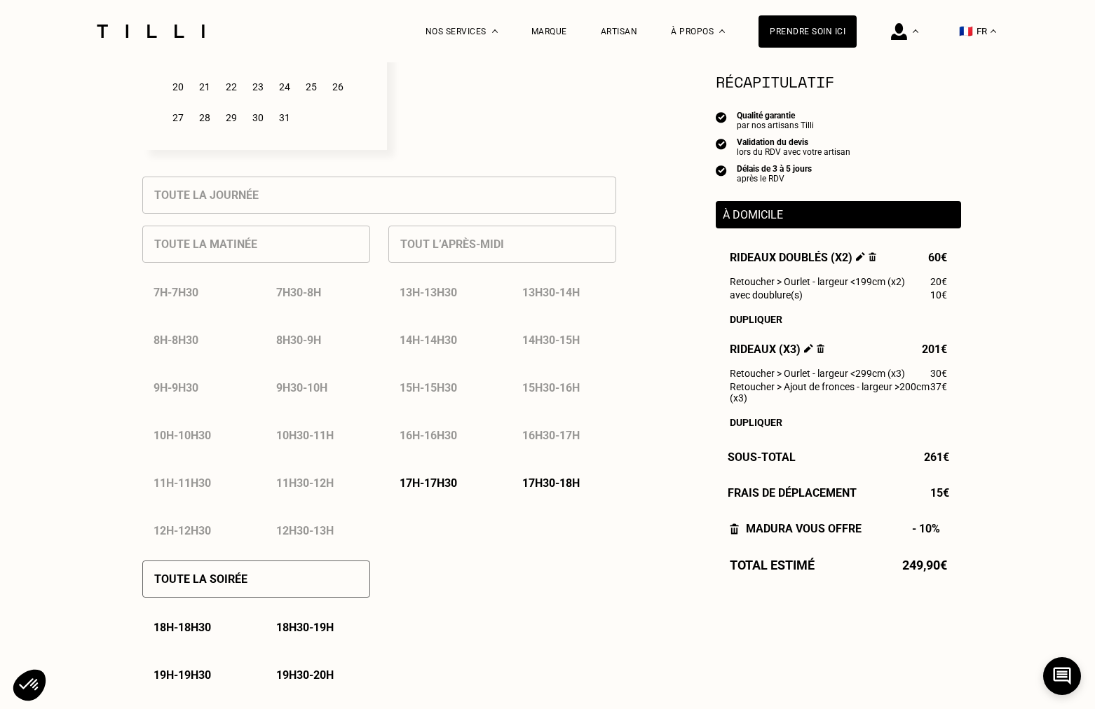
scroll to position [564, 0]
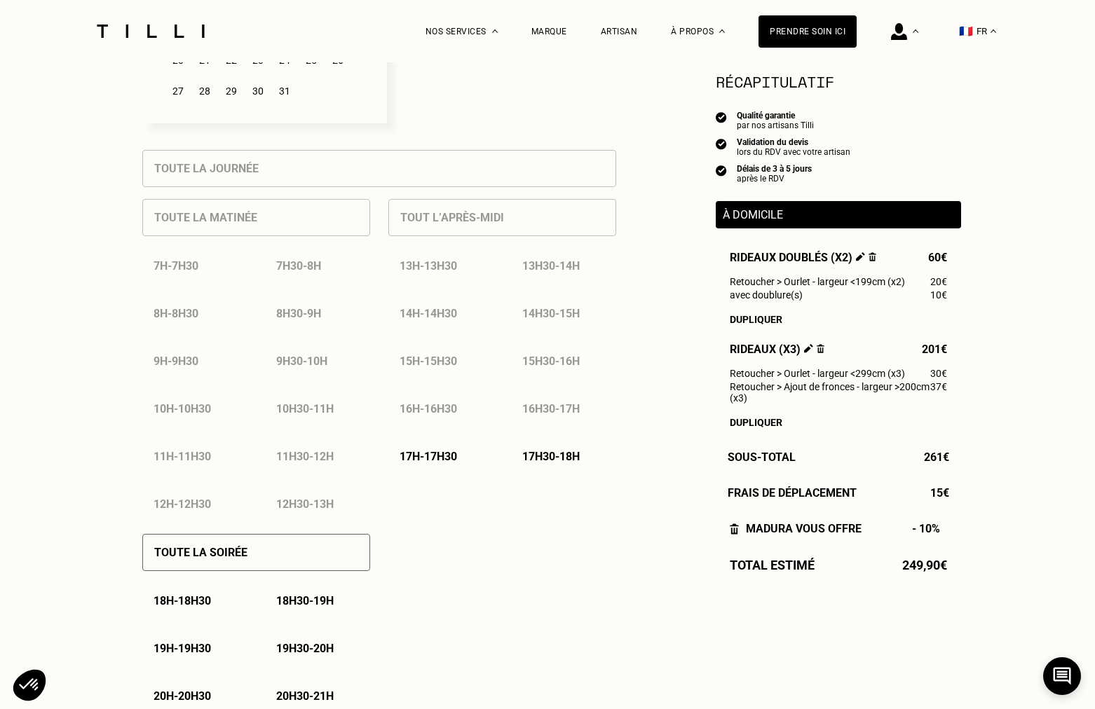
click at [447, 460] on p "17h - 17h30" at bounding box center [428, 456] width 57 height 13
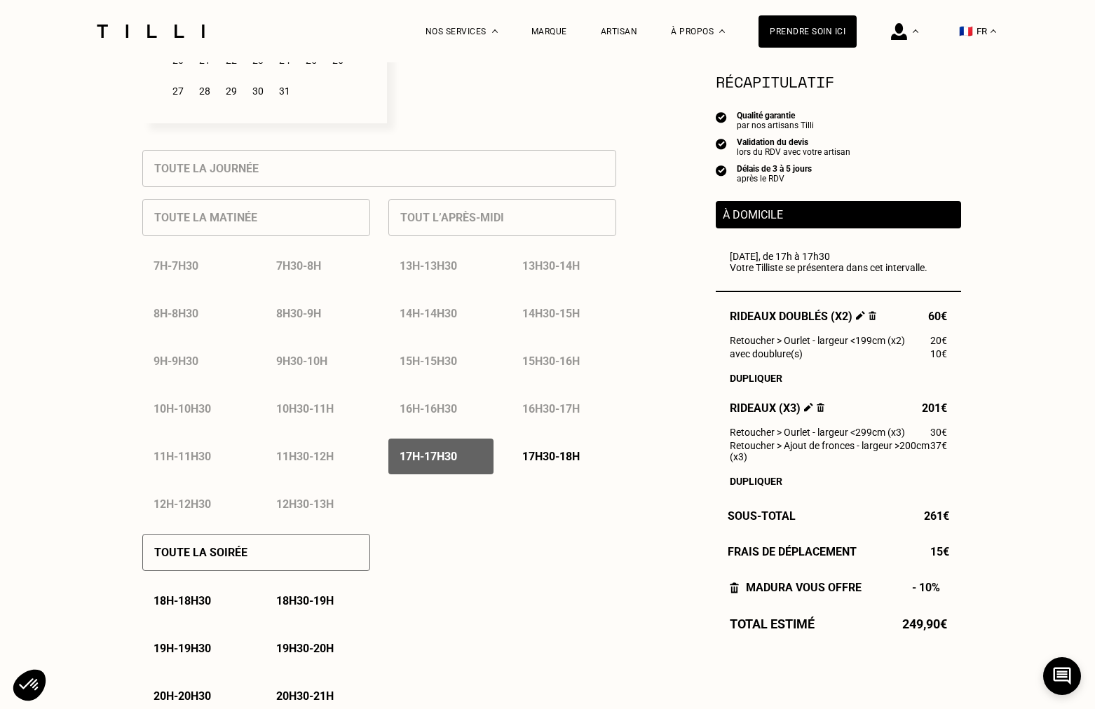
click at [540, 461] on p "17h30 - 18h" at bounding box center [550, 456] width 57 height 13
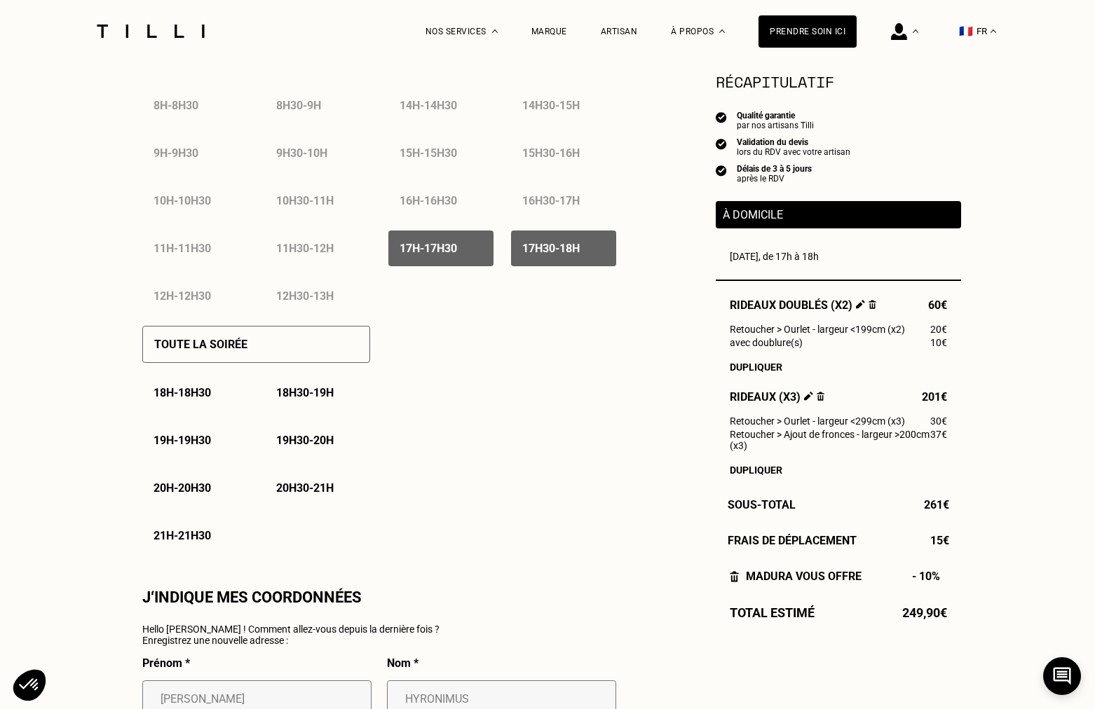
scroll to position [775, 0]
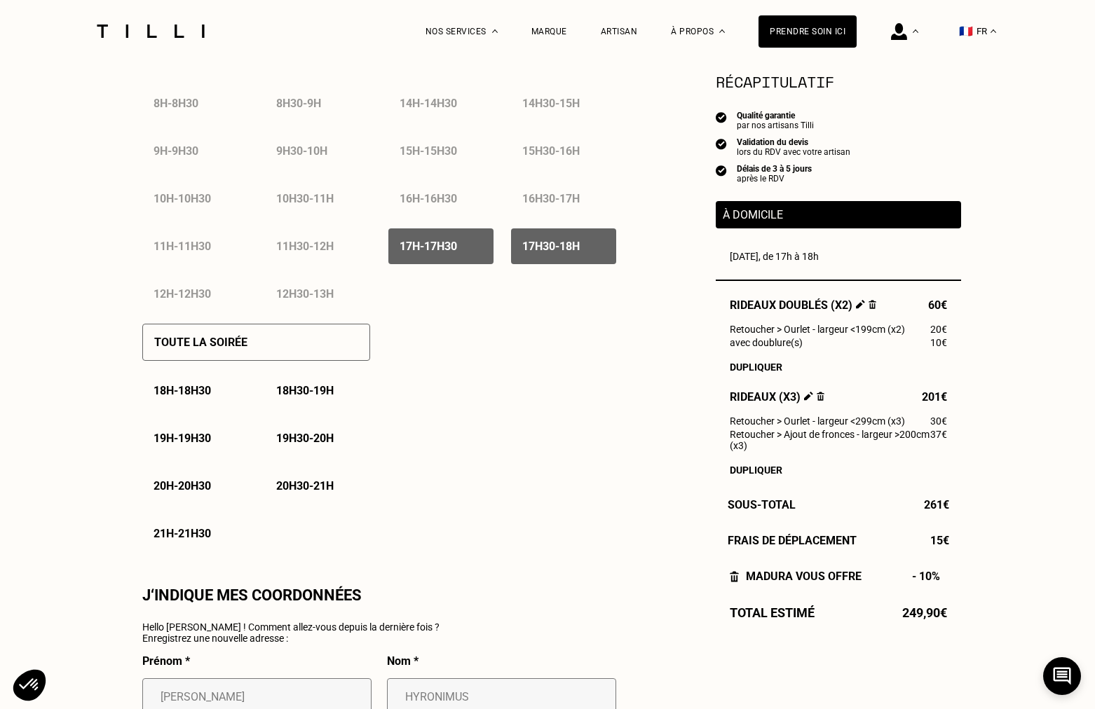
click at [345, 352] on div "Toute la soirée" at bounding box center [256, 342] width 228 height 37
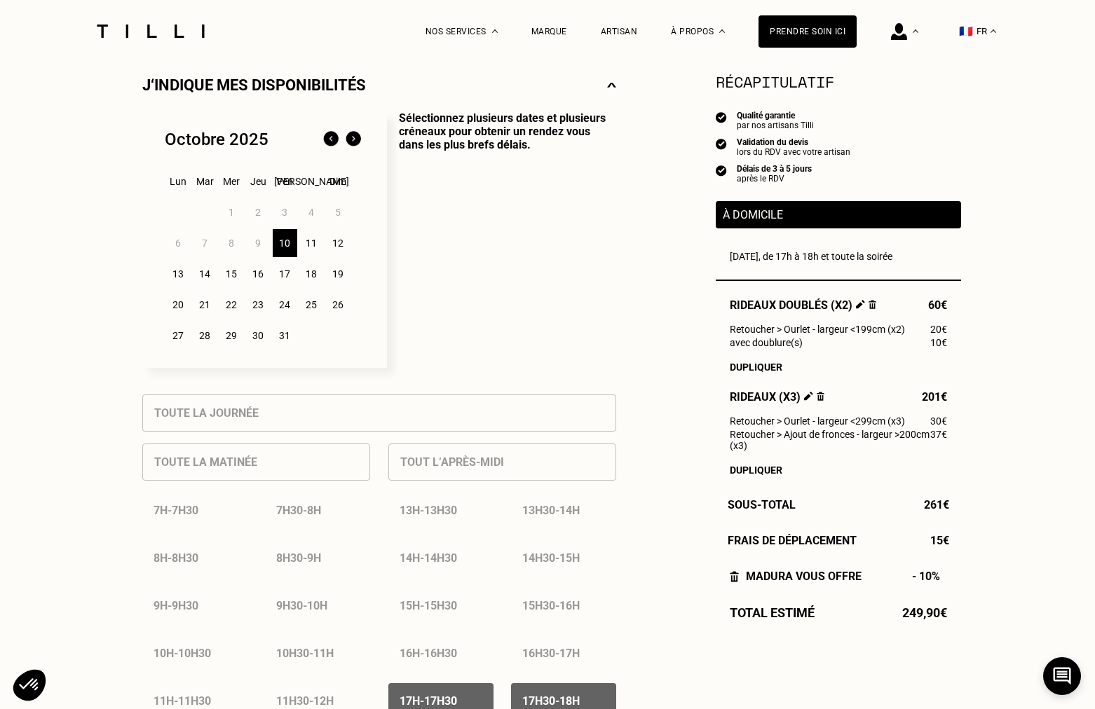
scroll to position [318, 0]
click at [315, 246] on div "11" at bounding box center [311, 245] width 25 height 28
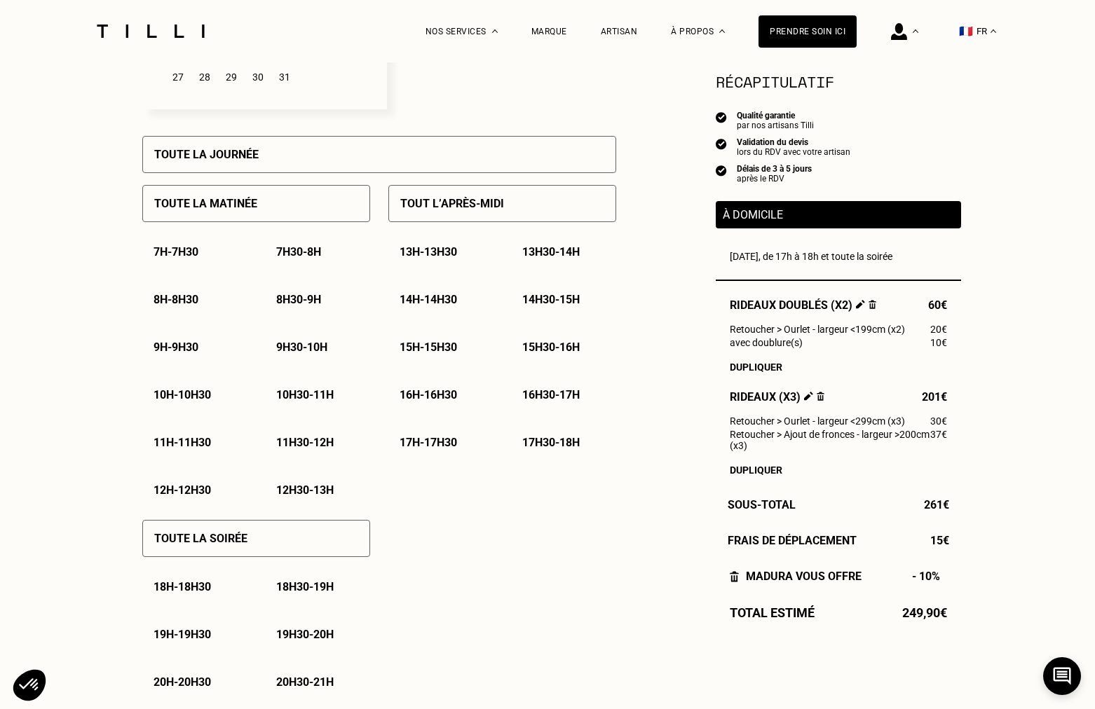
scroll to position [579, 0]
drag, startPoint x: 353, startPoint y: 218, endPoint x: 341, endPoint y: 222, distance: 12.6
click at [353, 218] on div "Toute la matinée" at bounding box center [256, 202] width 228 height 37
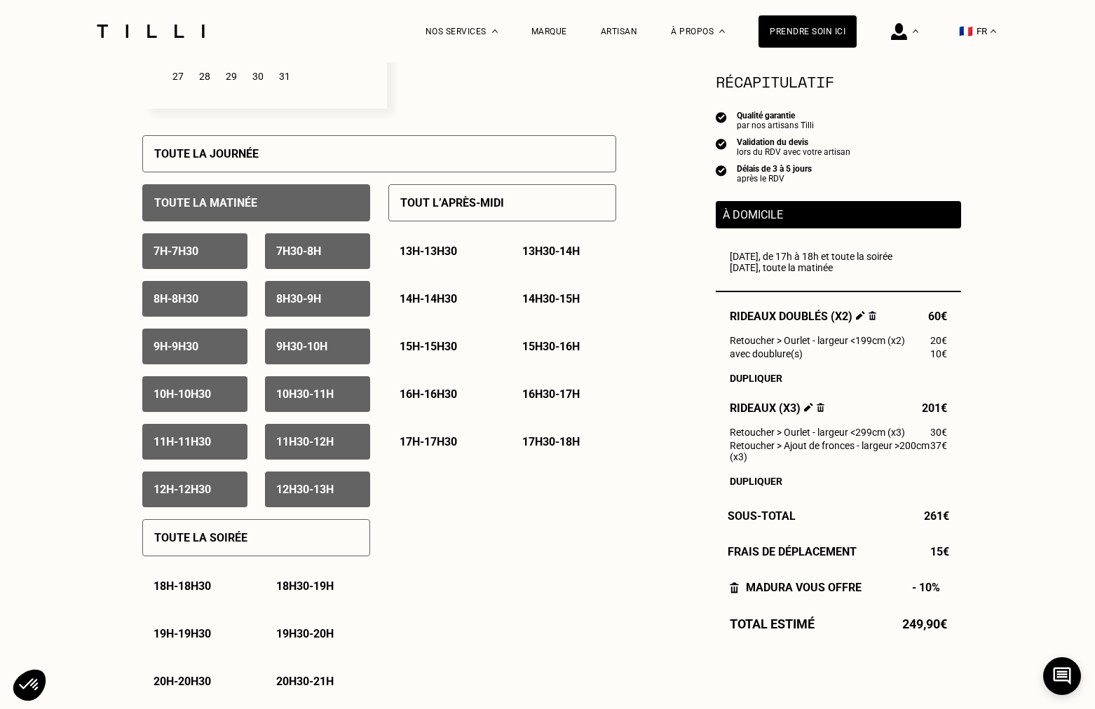
click at [207, 246] on div "7h - 7h30" at bounding box center [194, 251] width 105 height 36
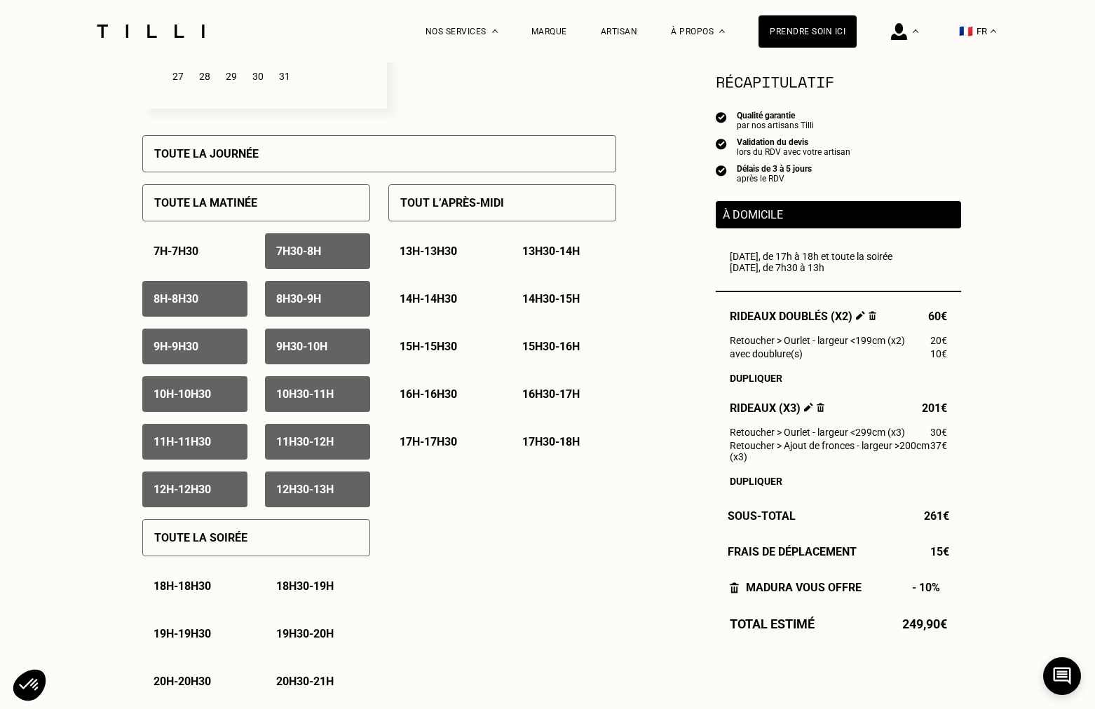
click at [340, 253] on div "7h30 - 8h" at bounding box center [317, 251] width 105 height 36
drag, startPoint x: 219, startPoint y: 304, endPoint x: 289, endPoint y: 308, distance: 69.5
click at [219, 304] on div "8h - 8h30" at bounding box center [194, 299] width 105 height 36
click at [338, 304] on div "8h30 - 9h" at bounding box center [317, 299] width 105 height 36
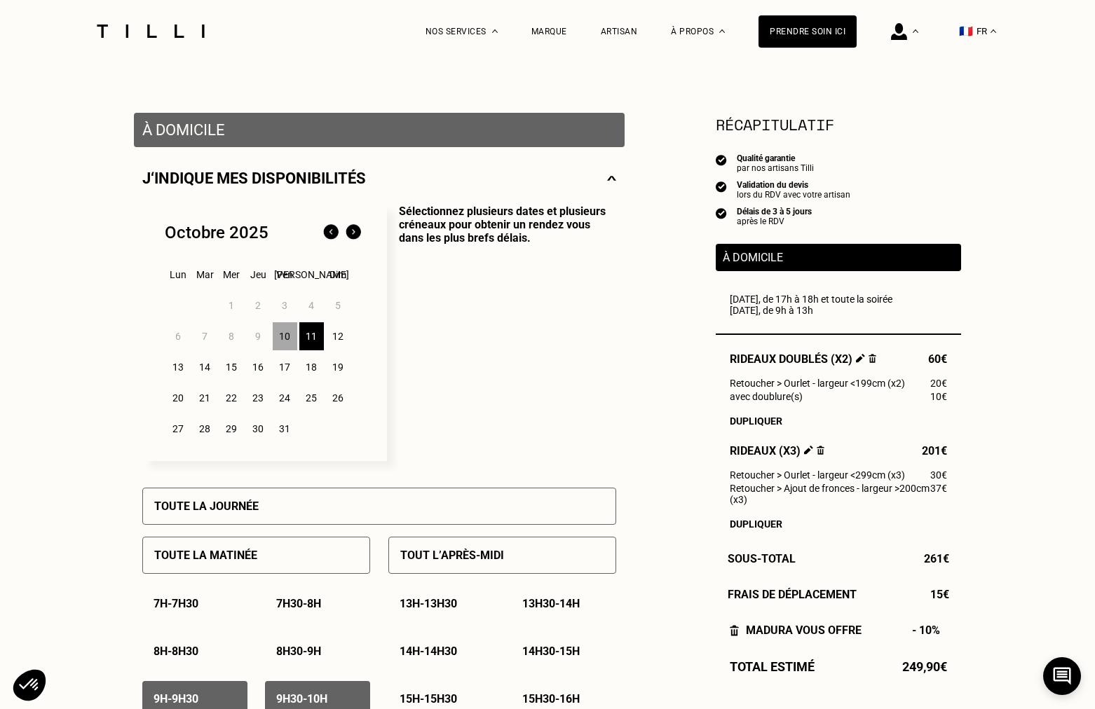
scroll to position [224, 0]
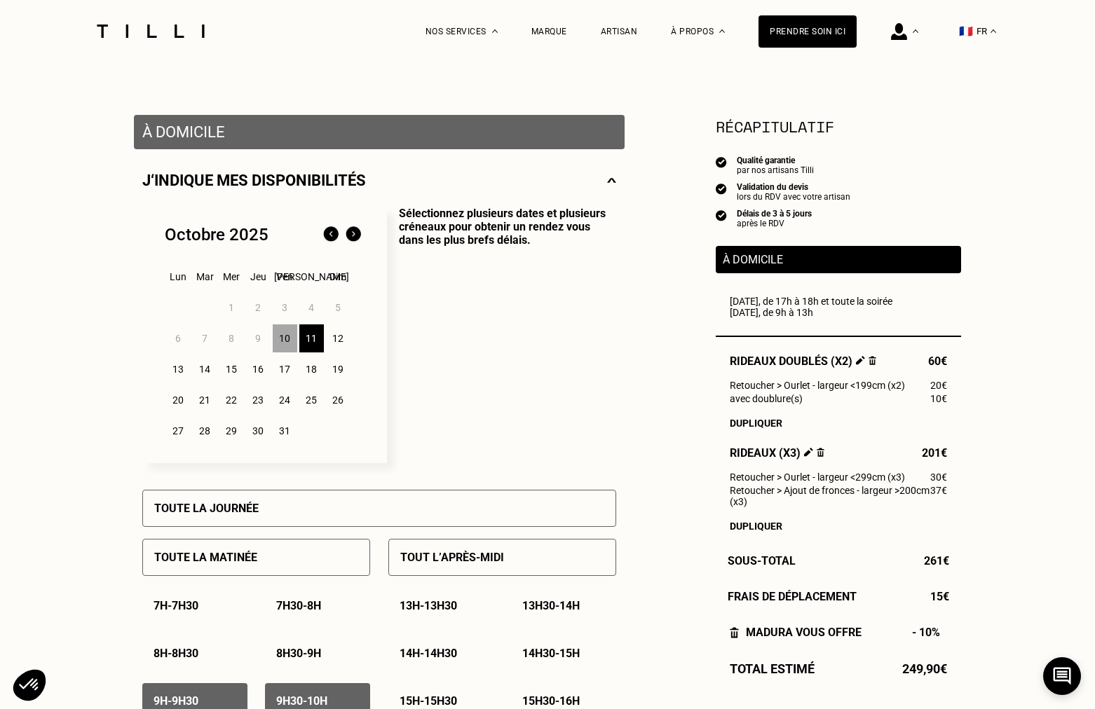
click at [341, 344] on div "12" at bounding box center [338, 339] width 25 height 28
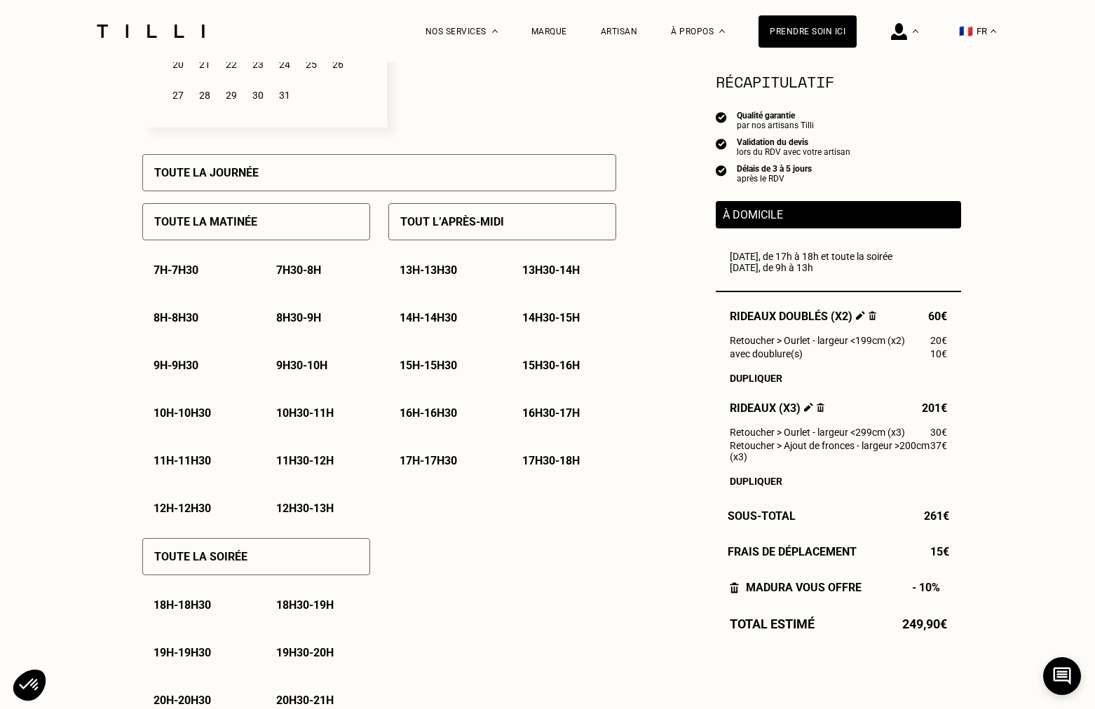
scroll to position [561, 0]
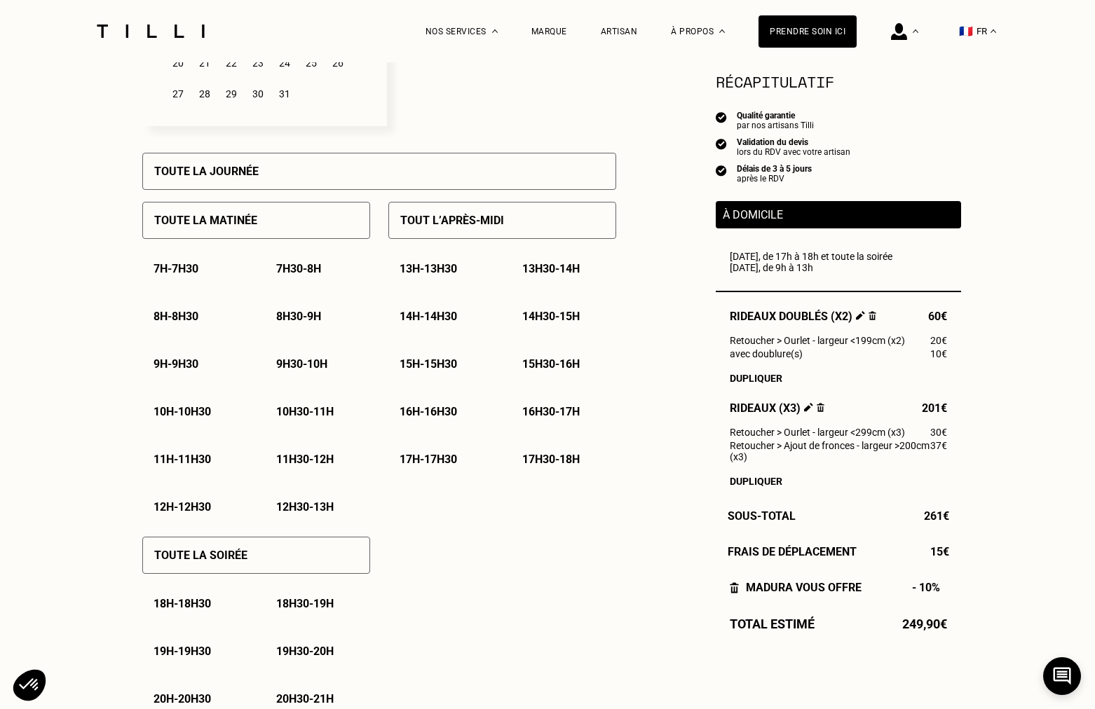
click at [282, 232] on div "Toute la matinée" at bounding box center [256, 220] width 228 height 37
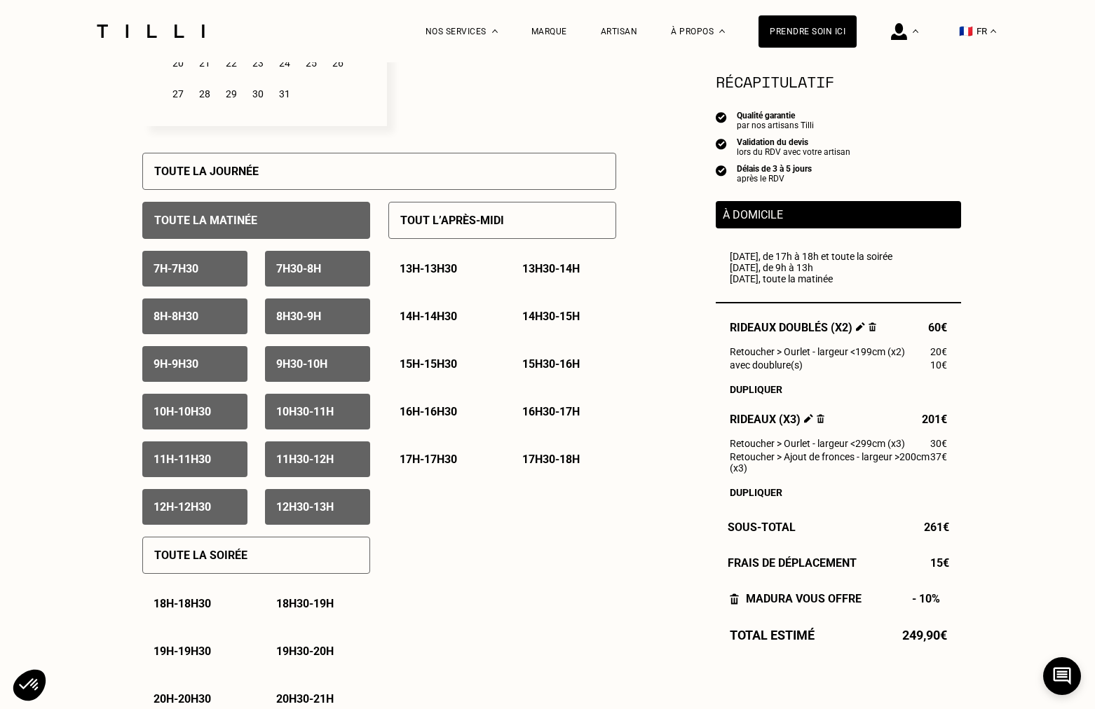
drag, startPoint x: 221, startPoint y: 275, endPoint x: 266, endPoint y: 278, distance: 45.7
click at [221, 275] on div "7h - 7h30" at bounding box center [194, 269] width 105 height 36
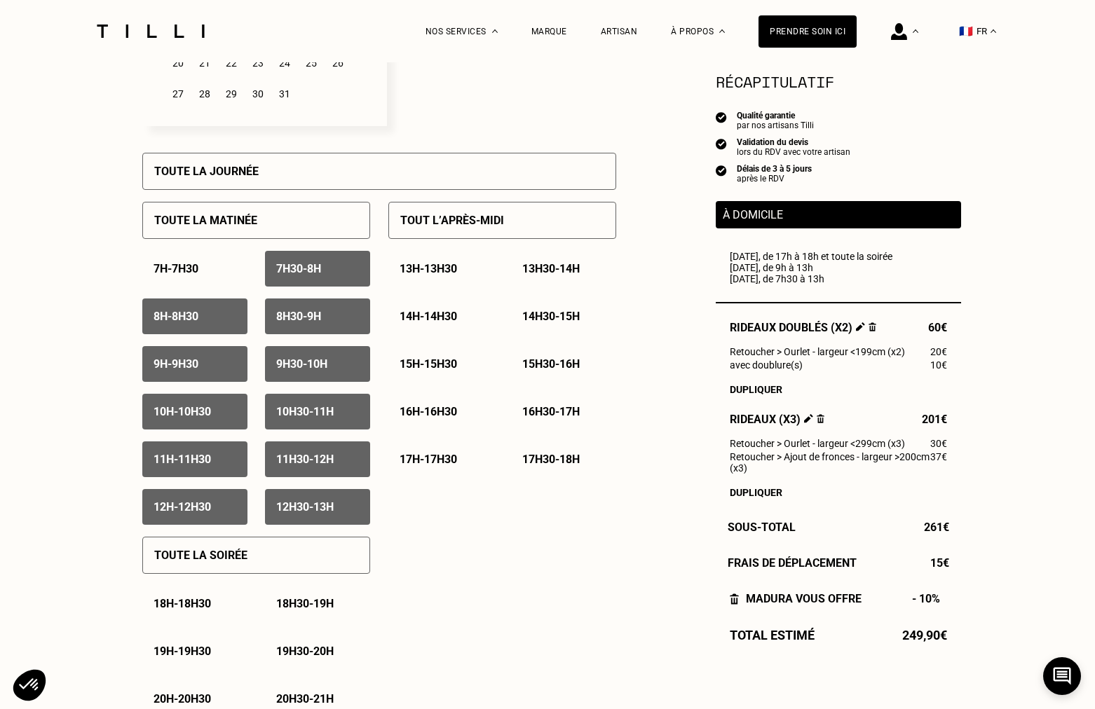
click at [299, 275] on p "7h30 - 8h" at bounding box center [298, 268] width 45 height 13
click at [239, 312] on div "8h - 8h30" at bounding box center [194, 317] width 105 height 36
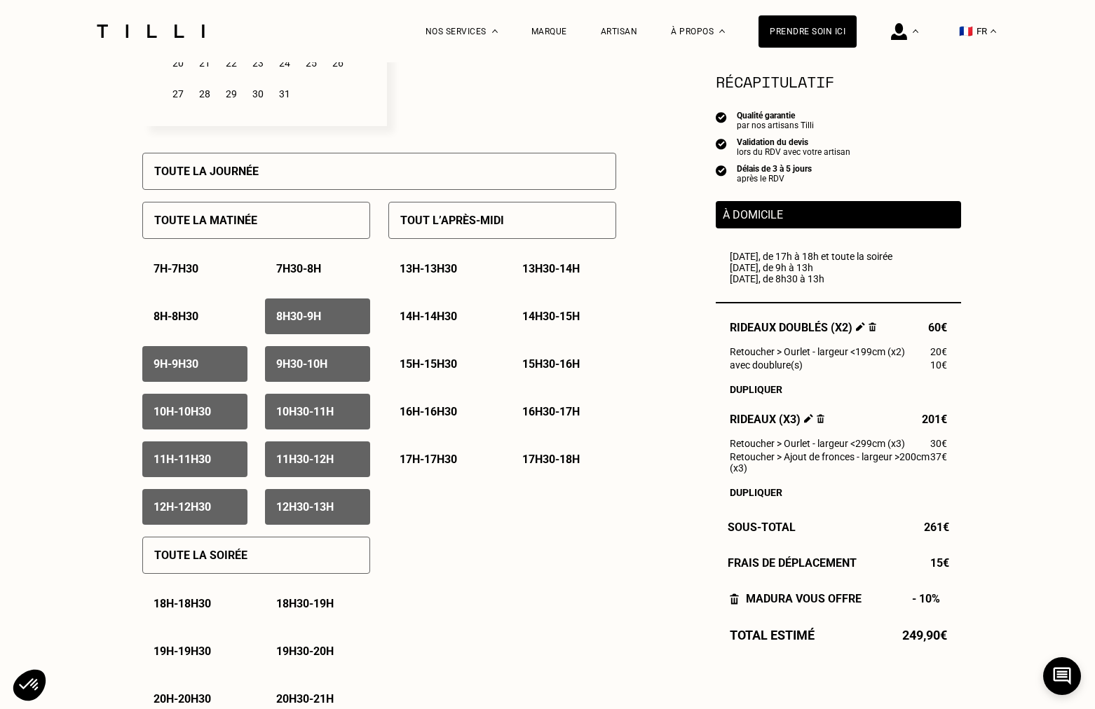
click at [340, 320] on div "8h30 - 9h" at bounding box center [317, 317] width 105 height 36
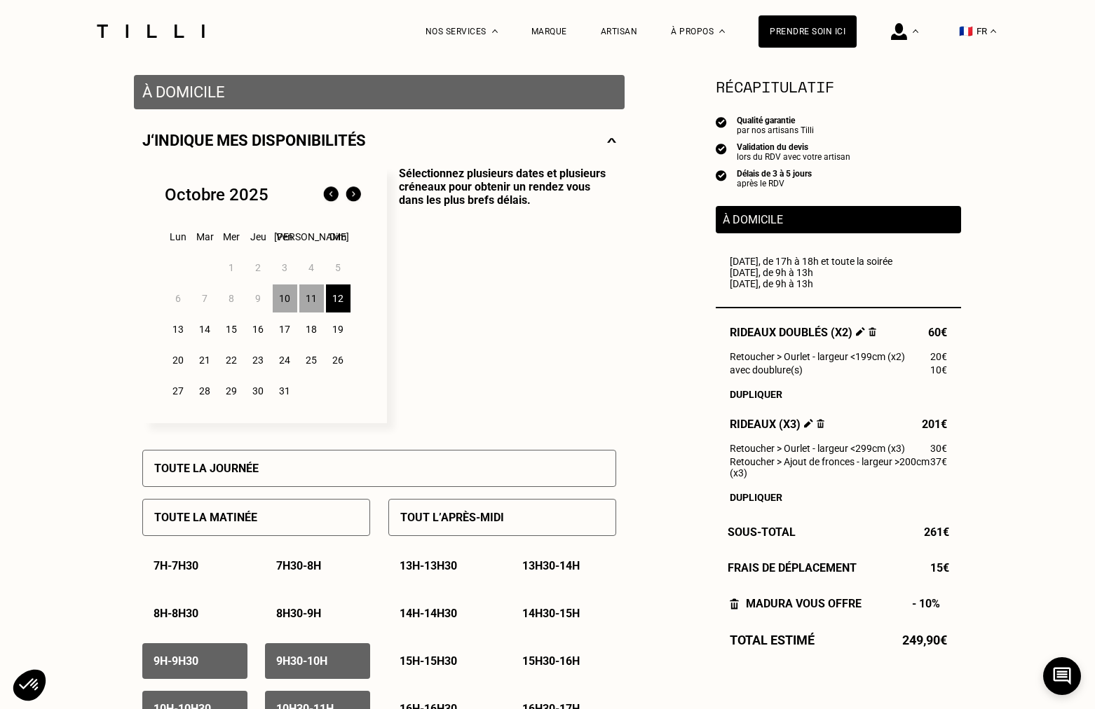
scroll to position [267, 0]
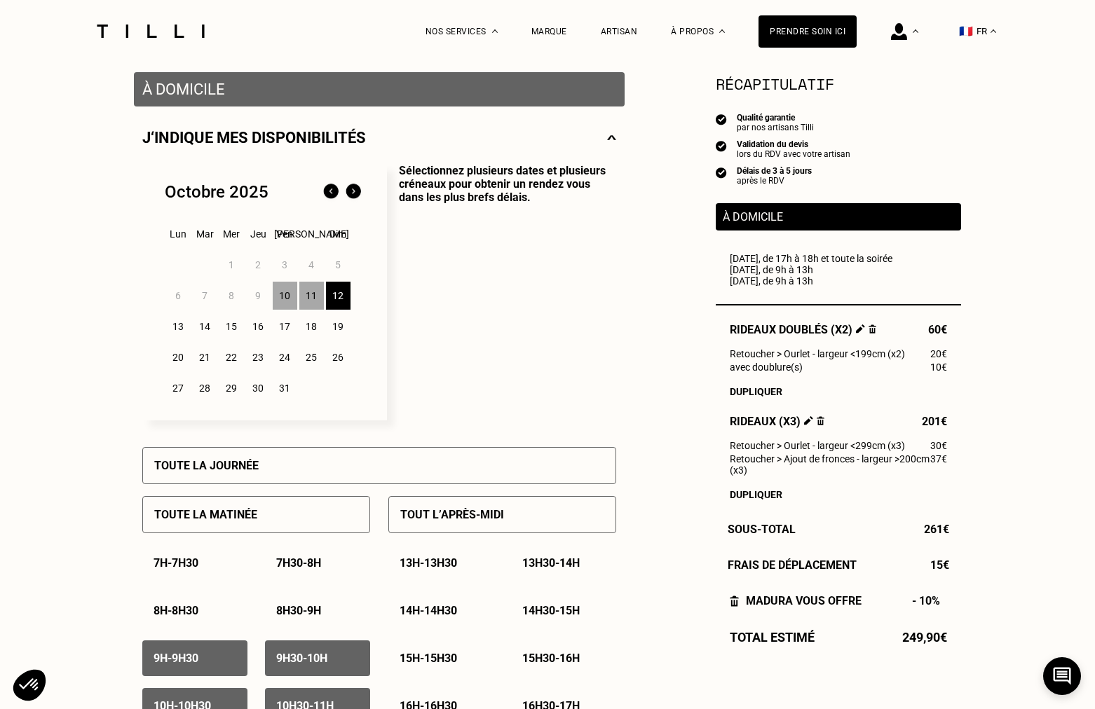
click at [182, 328] on div "13" at bounding box center [178, 327] width 25 height 28
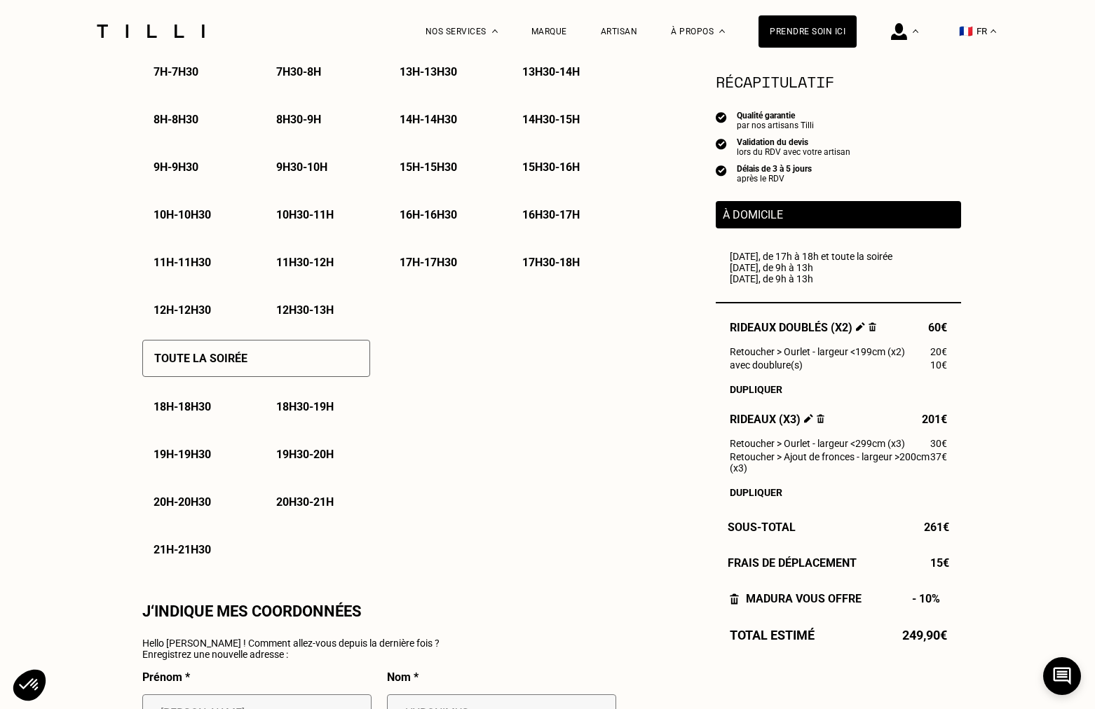
scroll to position [775, 0]
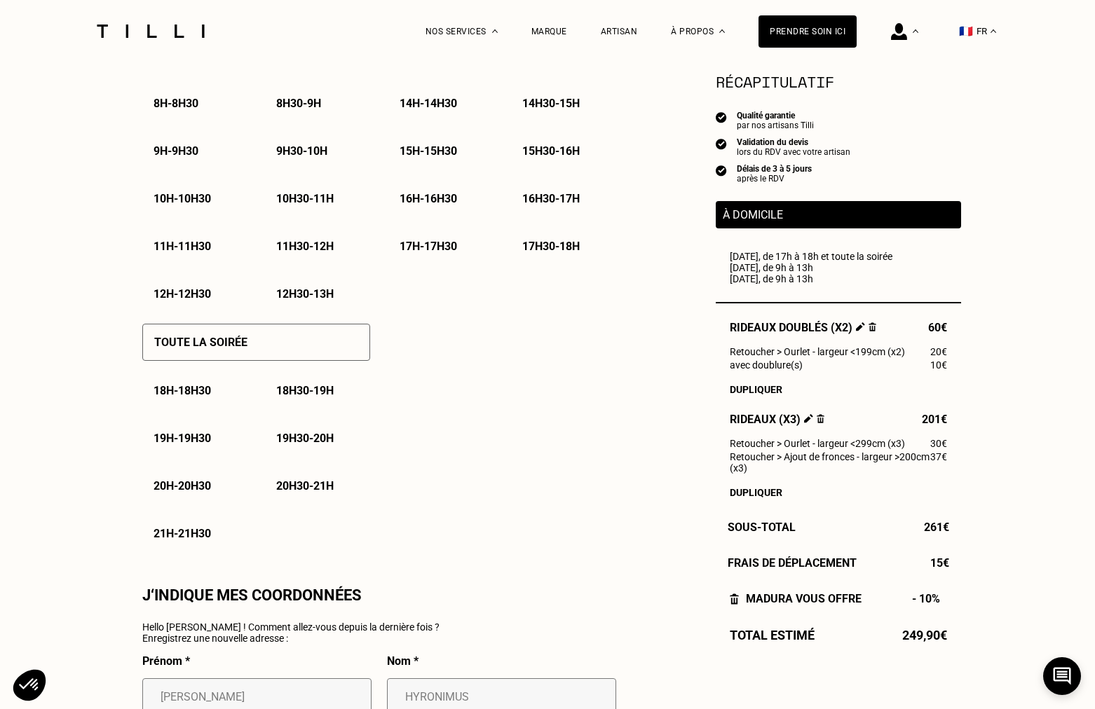
click at [290, 355] on div "Toute la soirée" at bounding box center [256, 342] width 228 height 37
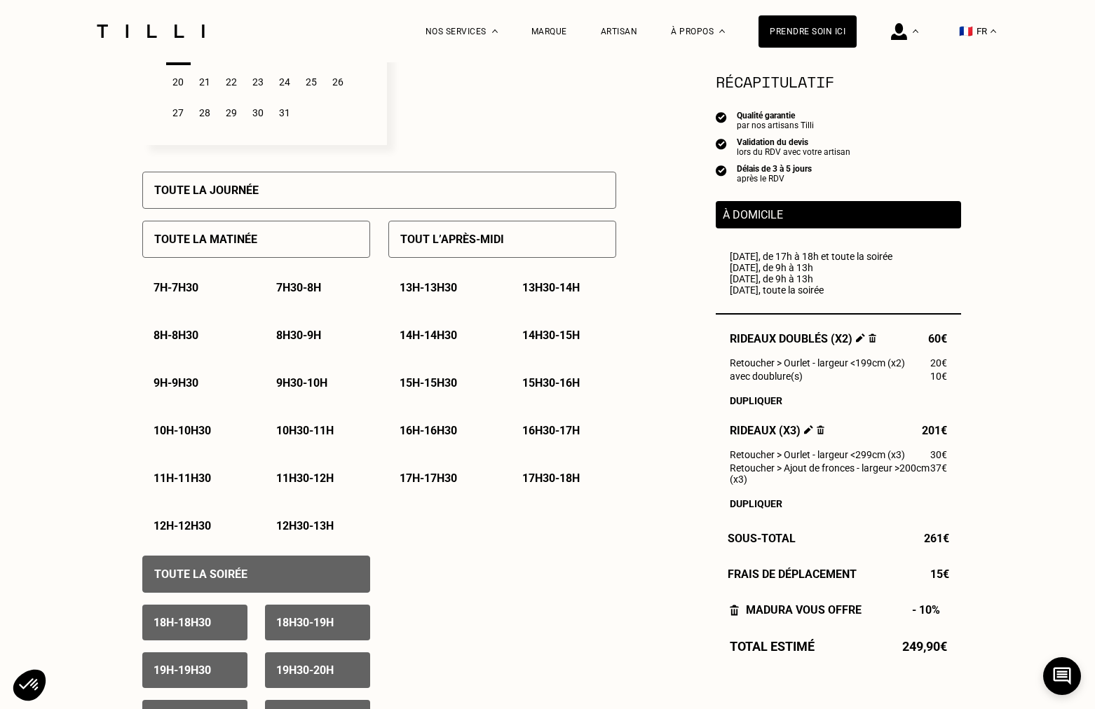
scroll to position [542, 0]
click at [540, 491] on div "17h30 - 18h" at bounding box center [563, 479] width 105 height 36
click at [465, 482] on div "17h - 17h30" at bounding box center [440, 479] width 105 height 36
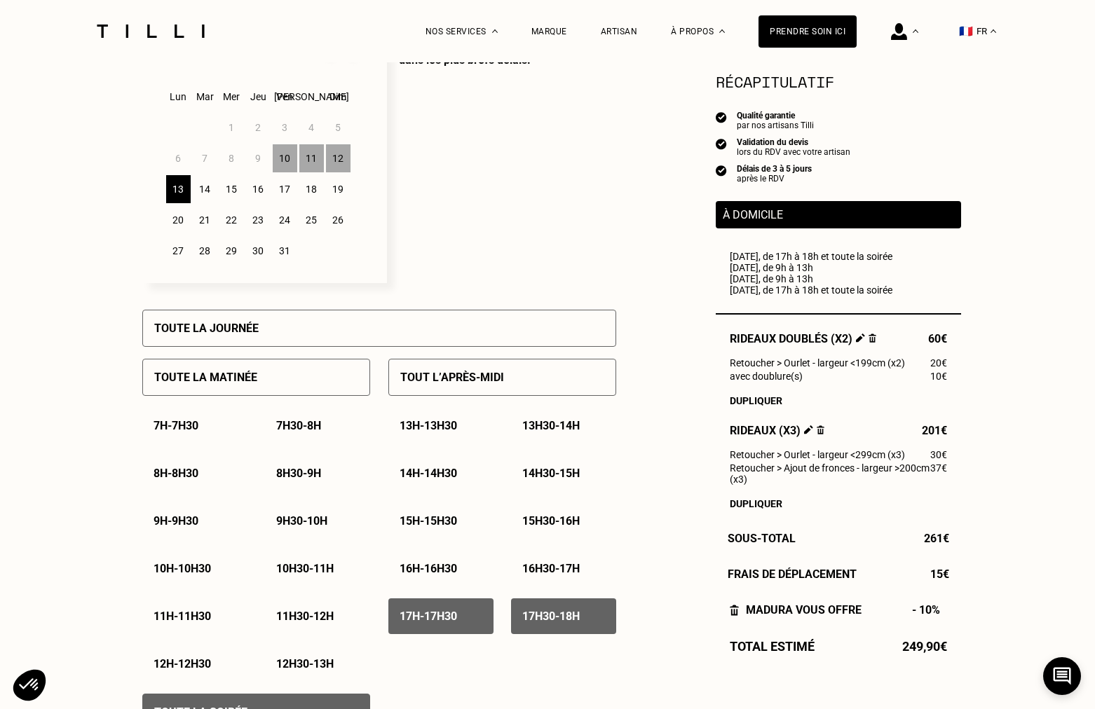
scroll to position [401, 0]
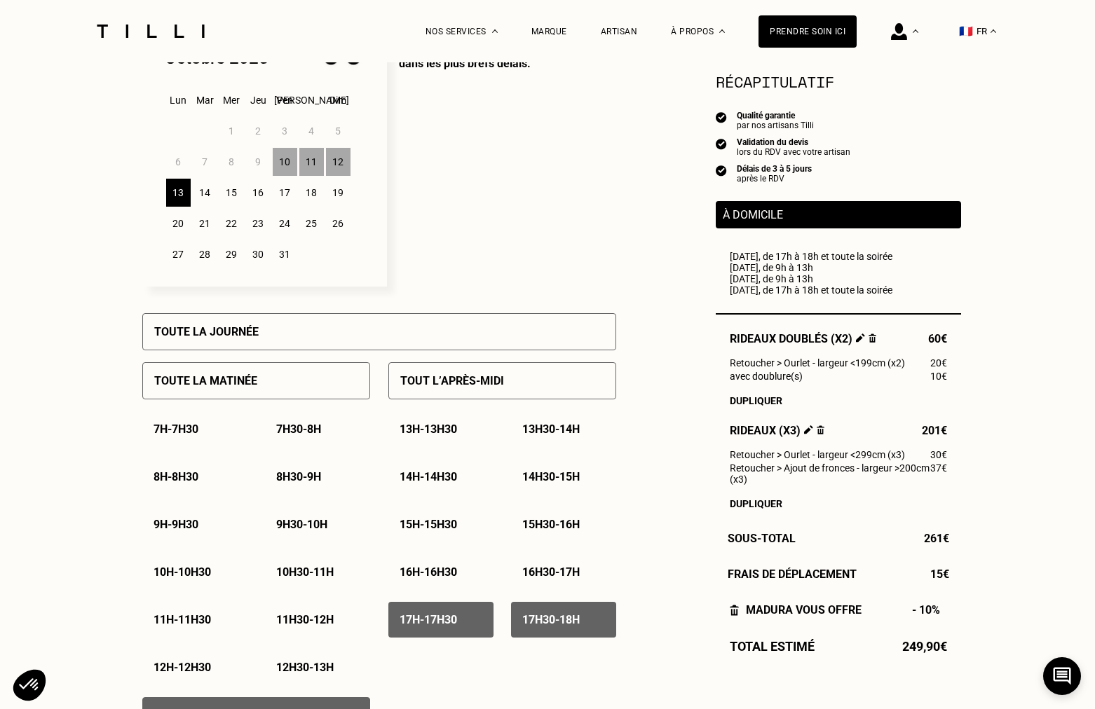
click at [232, 198] on div "15" at bounding box center [231, 193] width 25 height 28
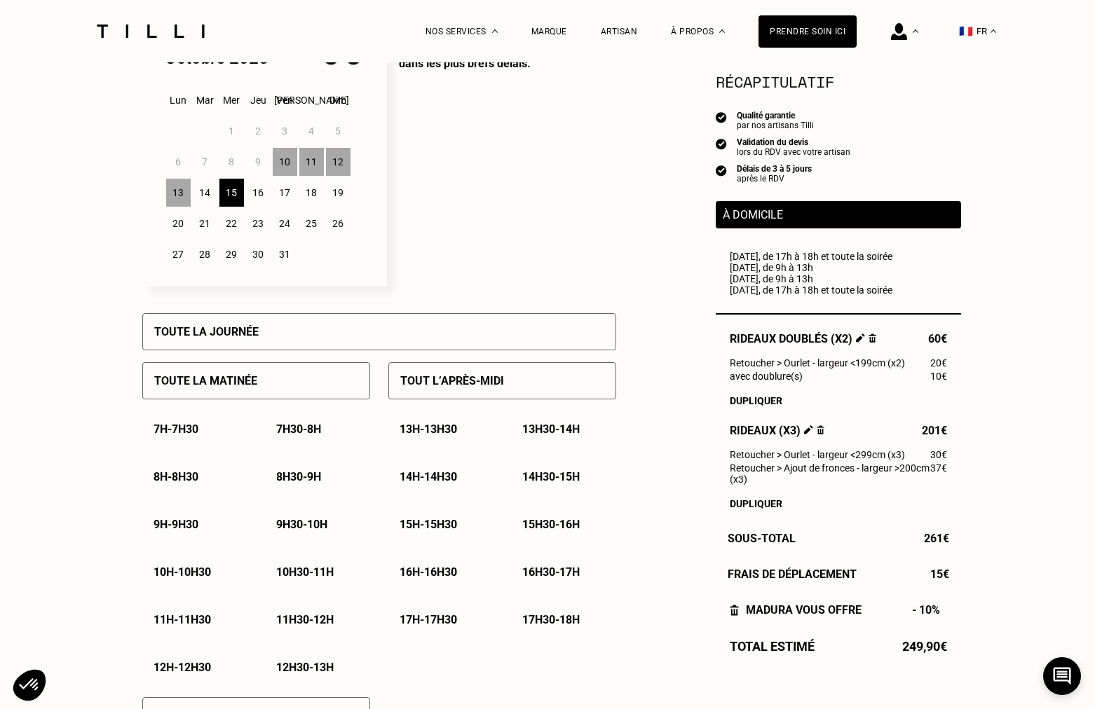
click at [327, 334] on div "Toute la journée" at bounding box center [379, 331] width 474 height 37
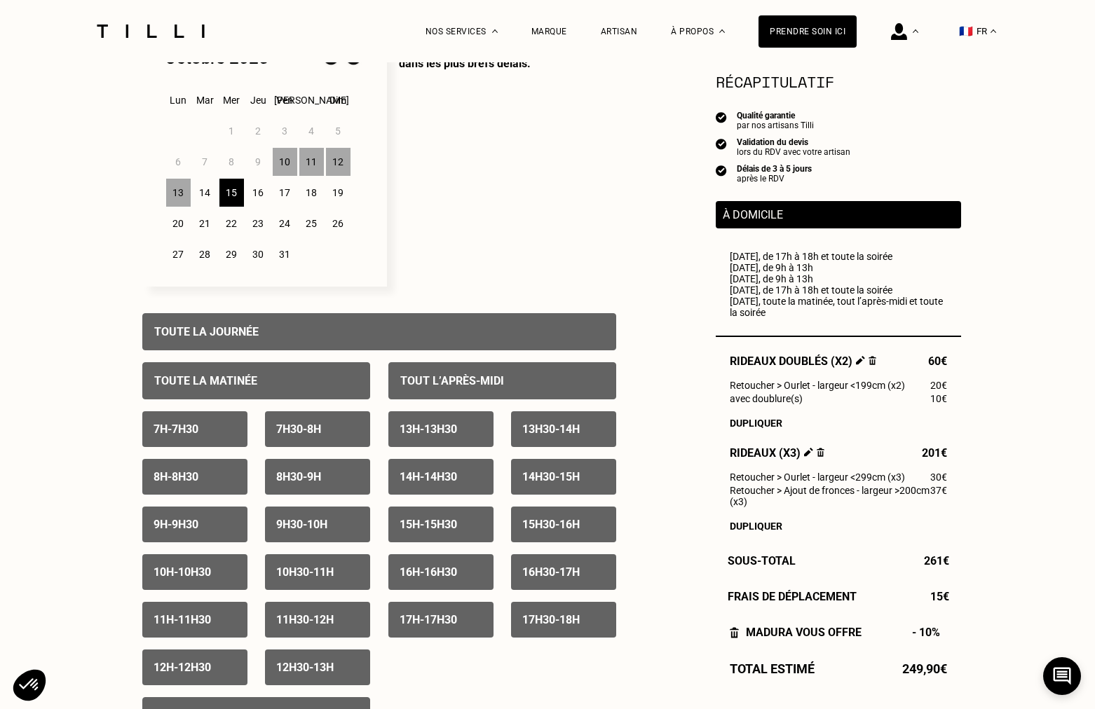
click at [240, 524] on div "9h - 9h30" at bounding box center [194, 525] width 105 height 36
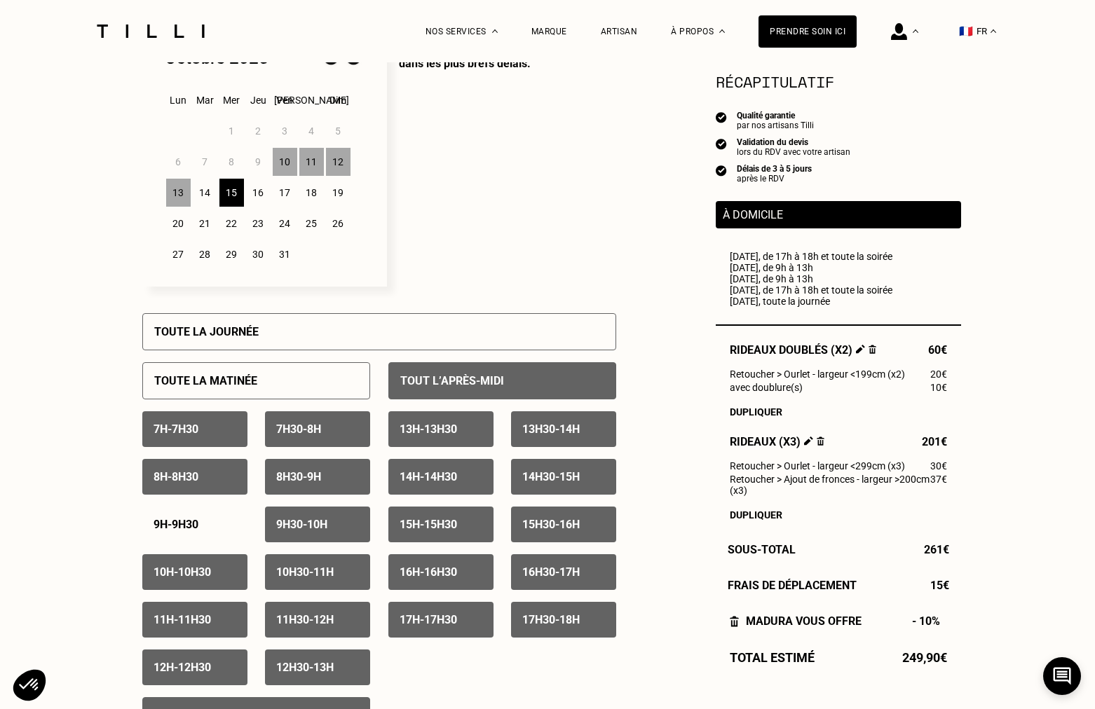
click at [297, 524] on p "9h30 - 10h" at bounding box center [301, 524] width 51 height 13
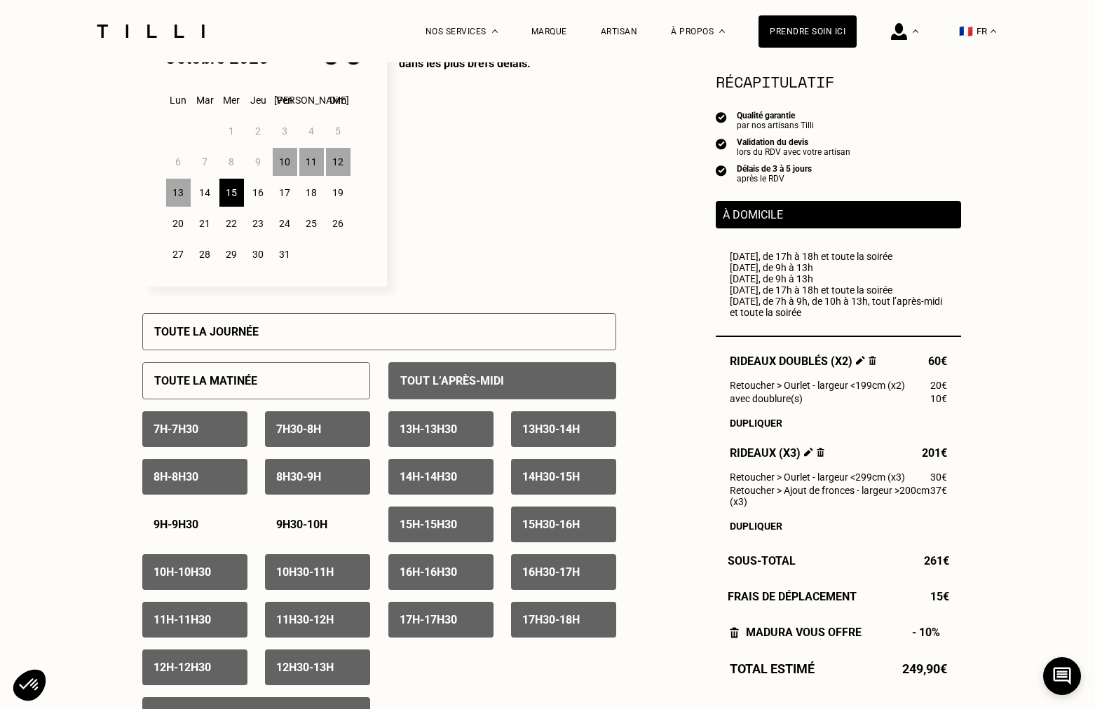
click at [285, 195] on div "17" at bounding box center [285, 193] width 25 height 28
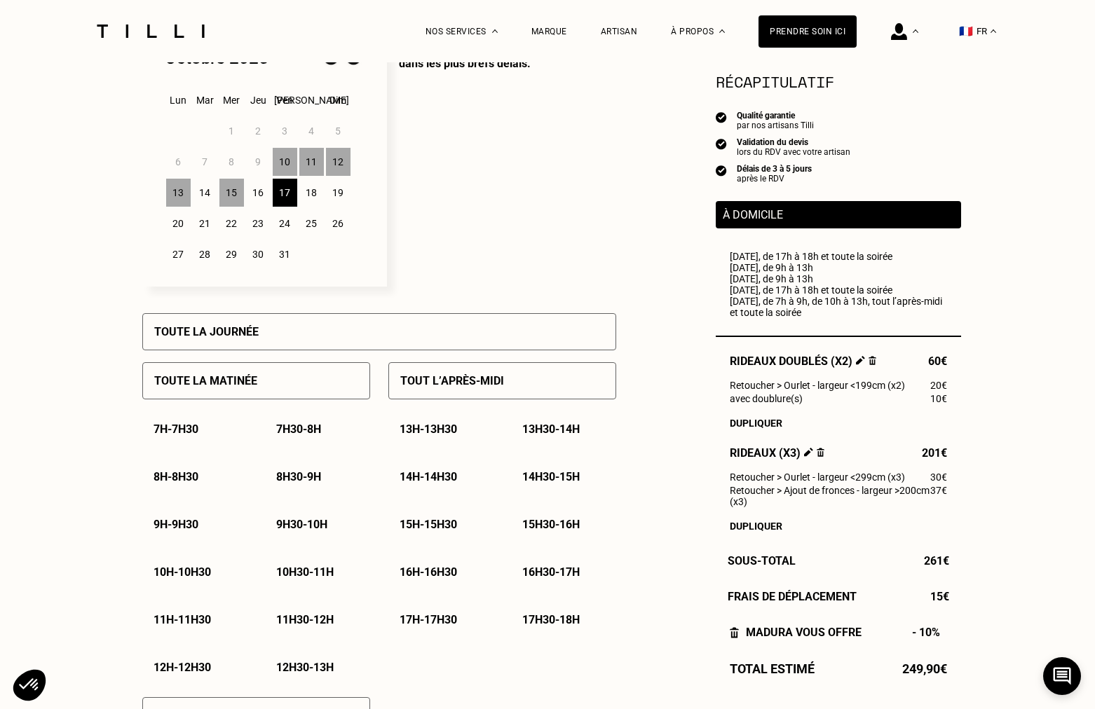
click at [259, 341] on div "Toute la journée" at bounding box center [379, 331] width 474 height 37
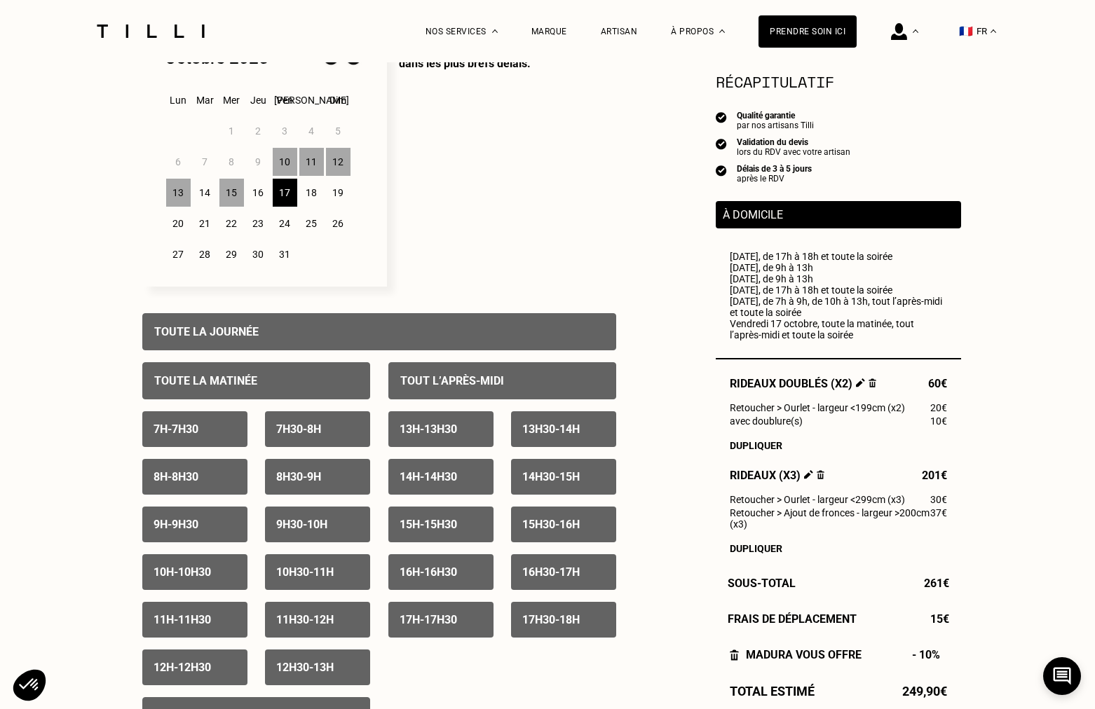
click at [217, 517] on div "9h - 9h30" at bounding box center [194, 525] width 105 height 36
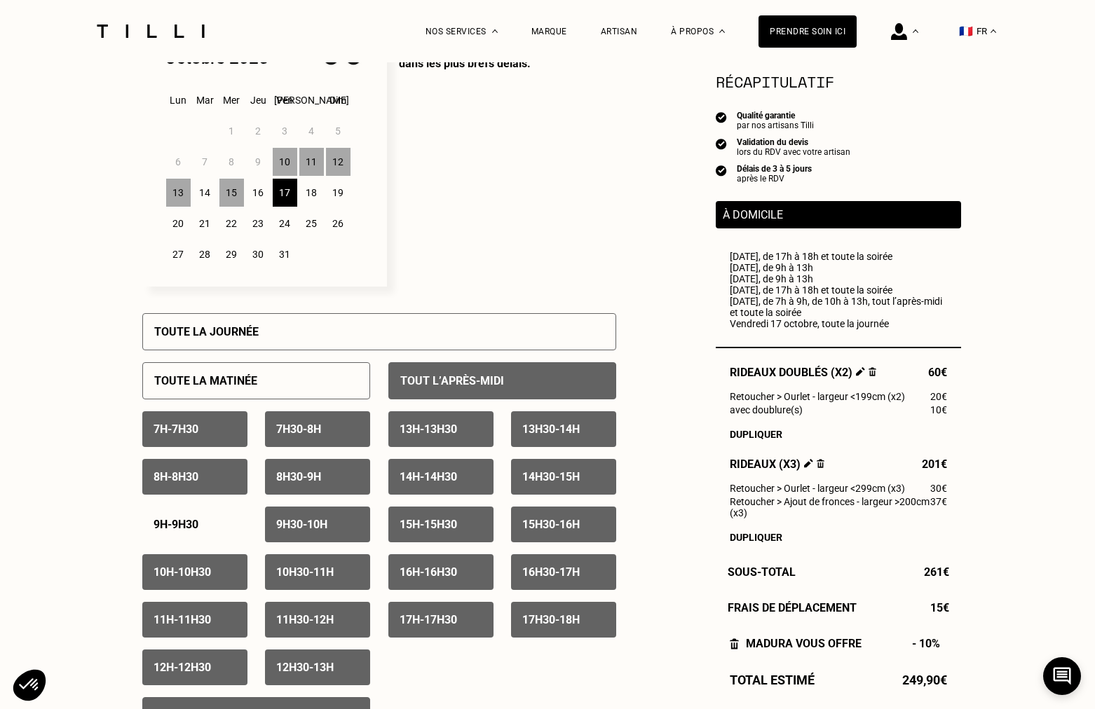
click at [297, 521] on p "9h30 - 10h" at bounding box center [301, 524] width 51 height 13
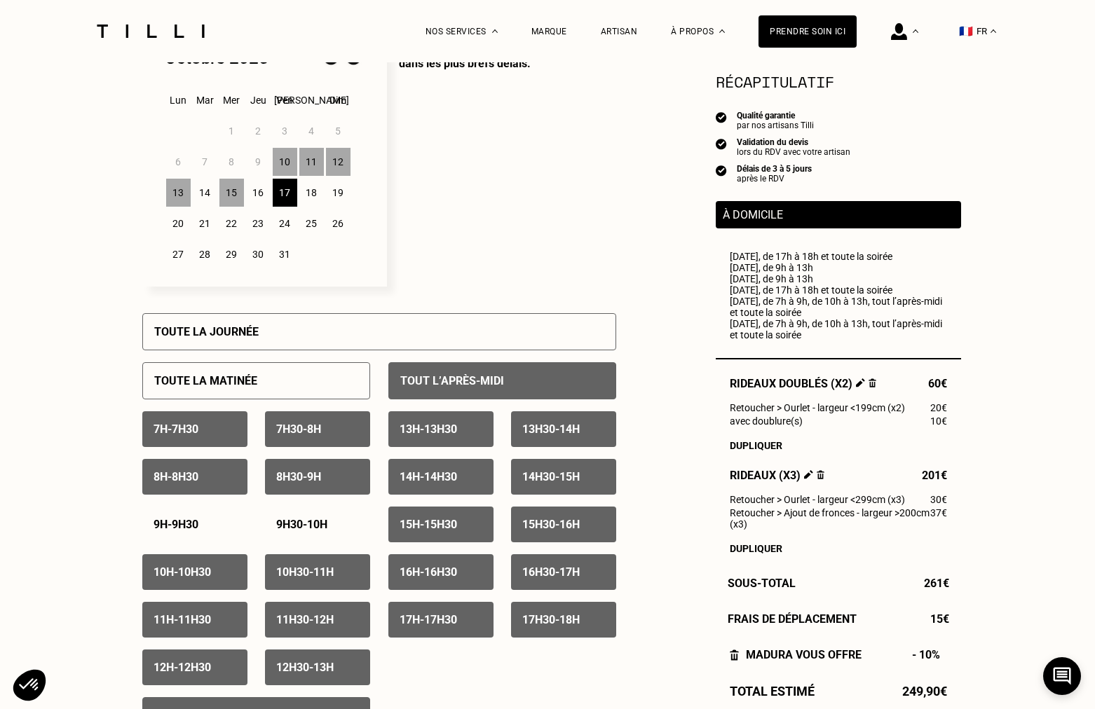
click at [309, 198] on div "18" at bounding box center [311, 193] width 25 height 28
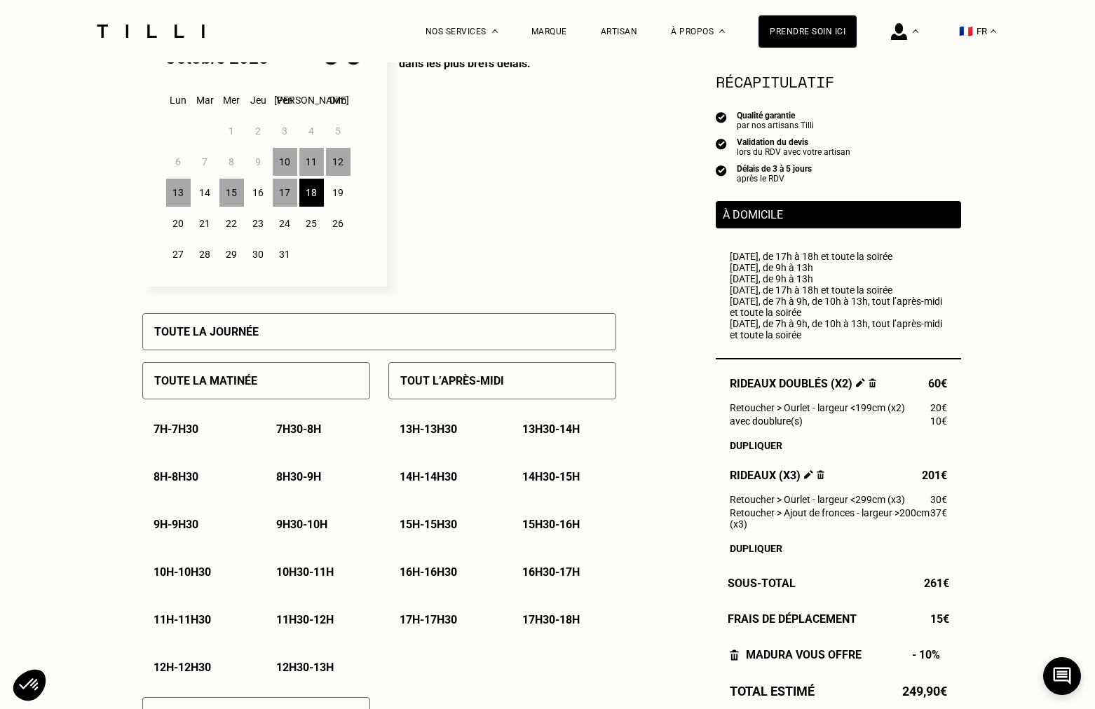
click at [284, 341] on div "Toute la journée" at bounding box center [379, 331] width 474 height 37
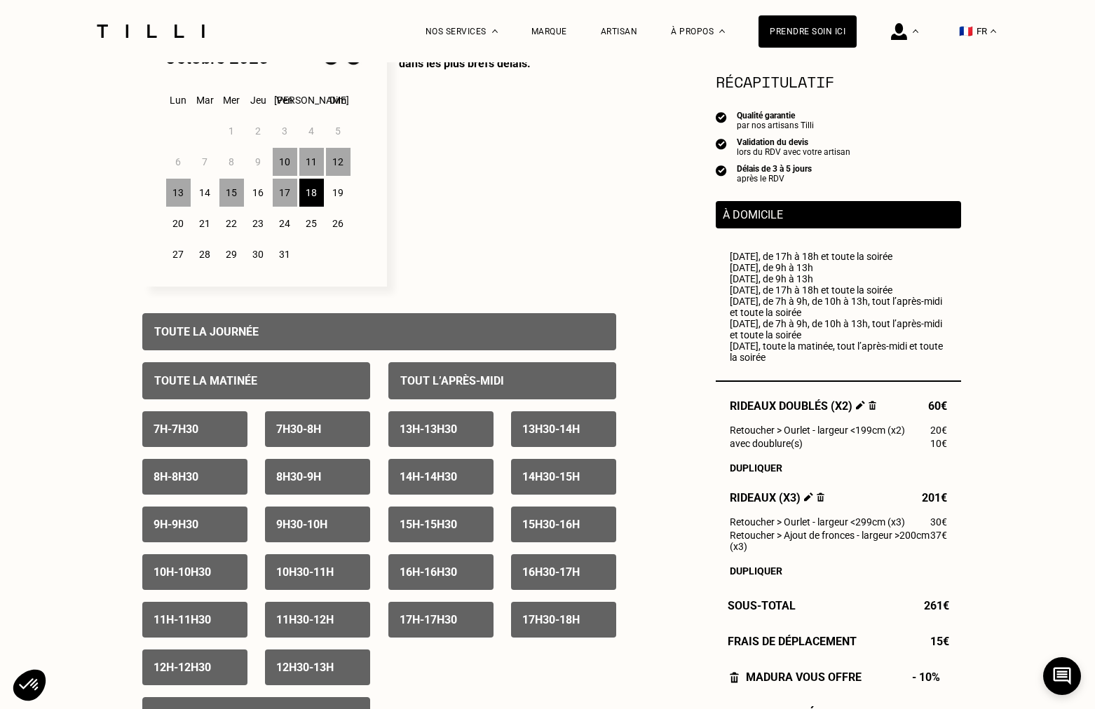
click at [336, 193] on div "19" at bounding box center [338, 193] width 25 height 28
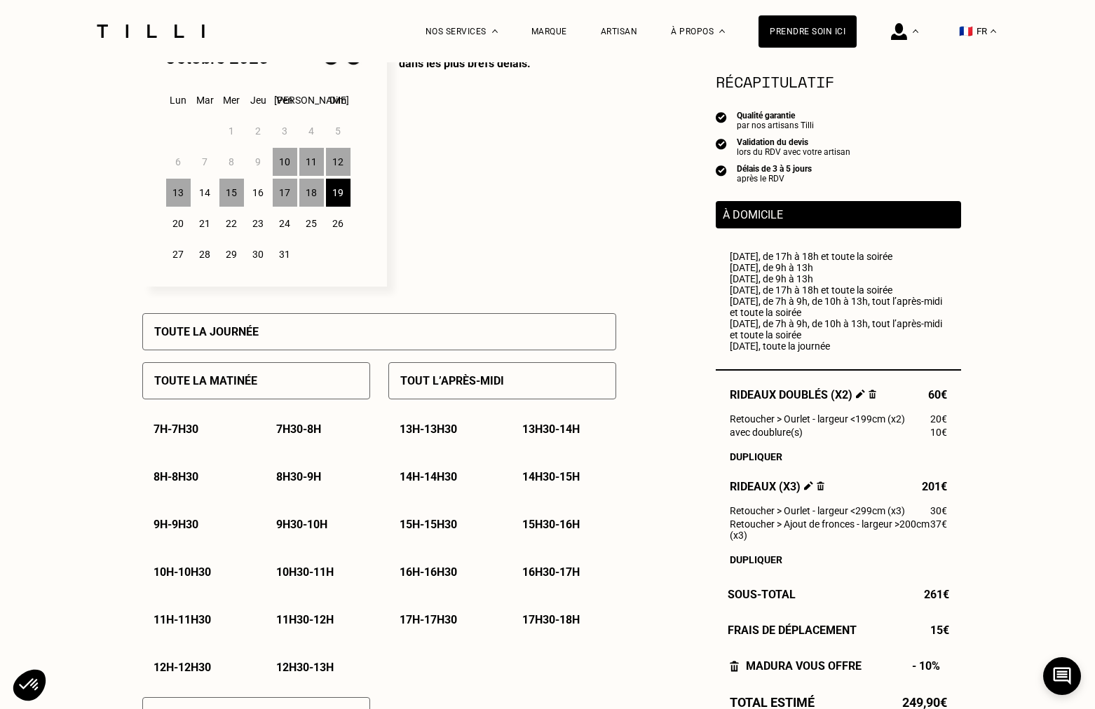
click at [302, 328] on div "Toute la journée" at bounding box center [379, 331] width 474 height 37
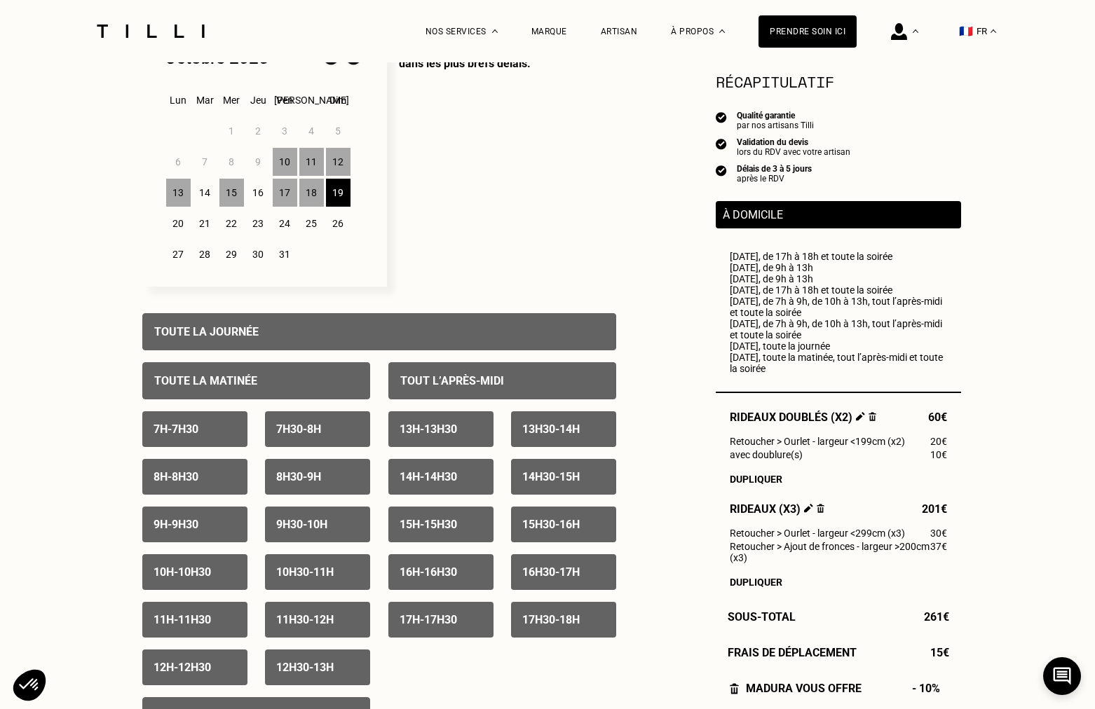
click at [181, 222] on div "20" at bounding box center [178, 224] width 25 height 28
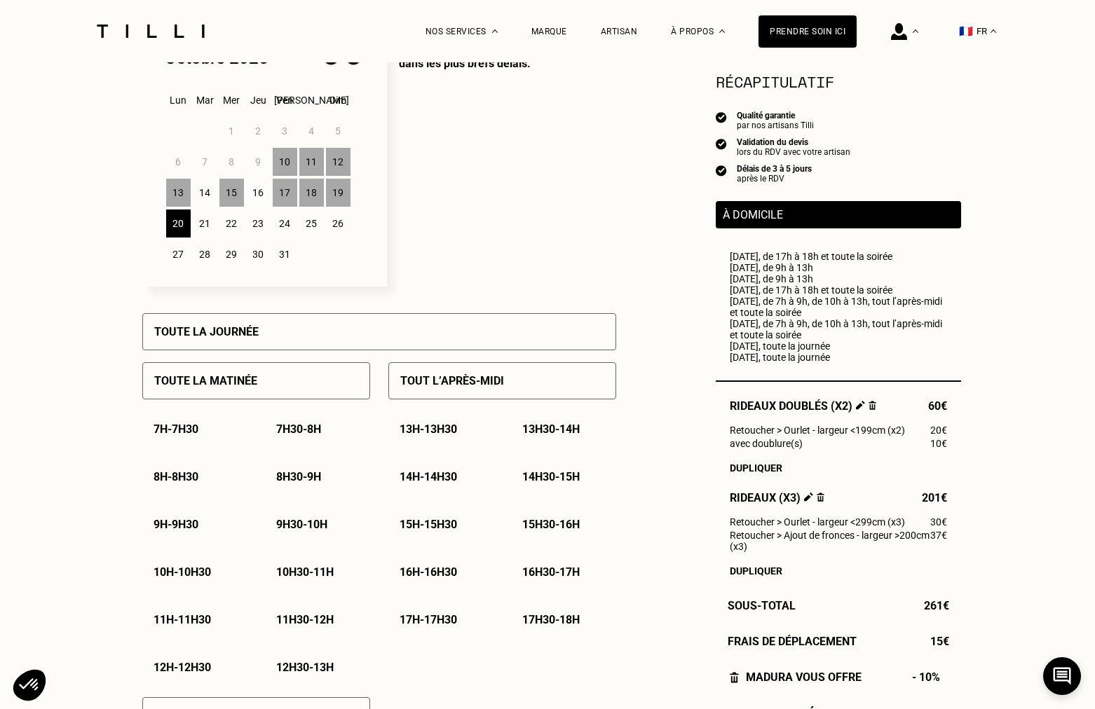
click at [181, 199] on div "13" at bounding box center [178, 193] width 25 height 28
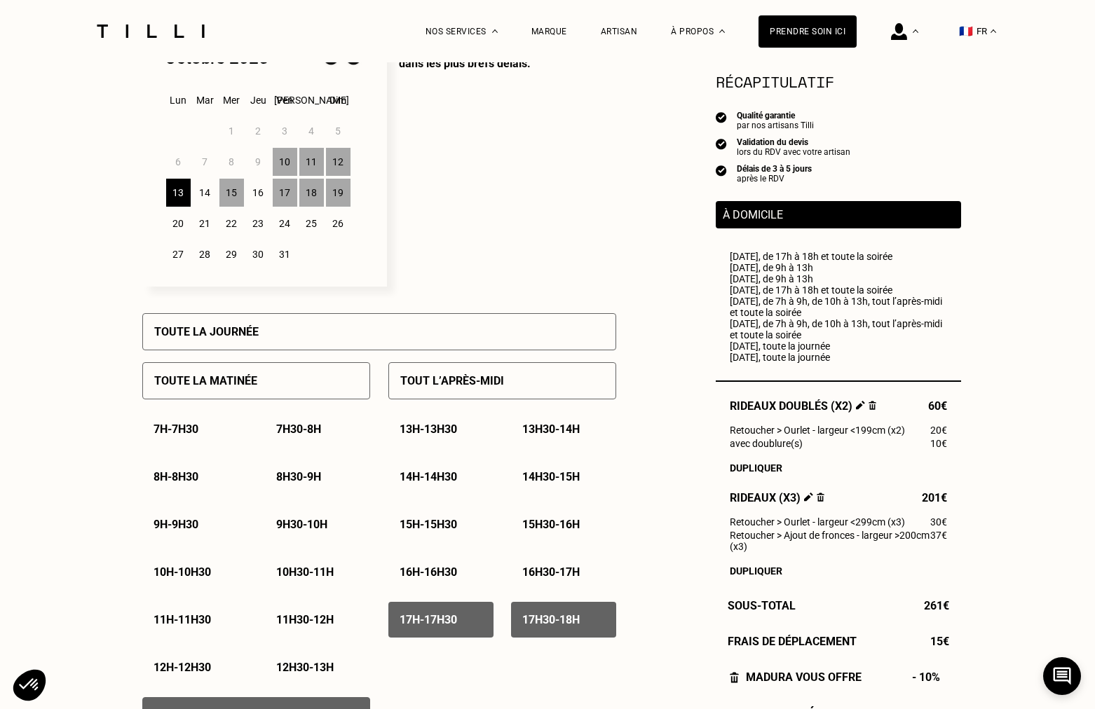
click at [180, 224] on div "20" at bounding box center [178, 224] width 25 height 28
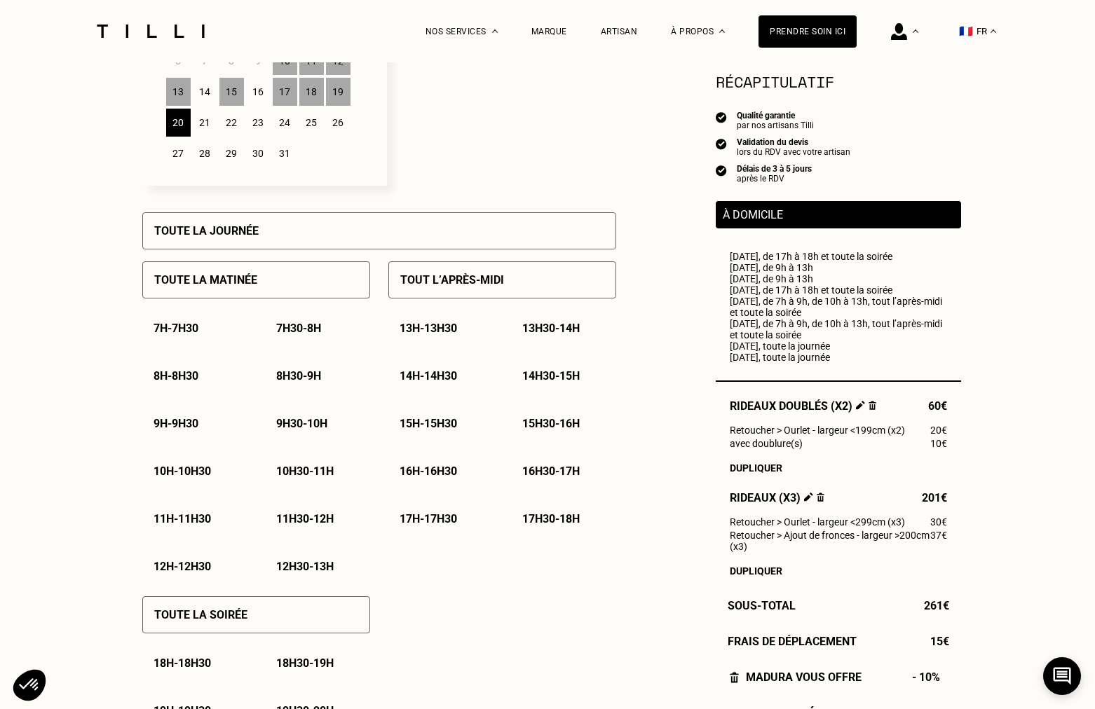
scroll to position [519, 0]
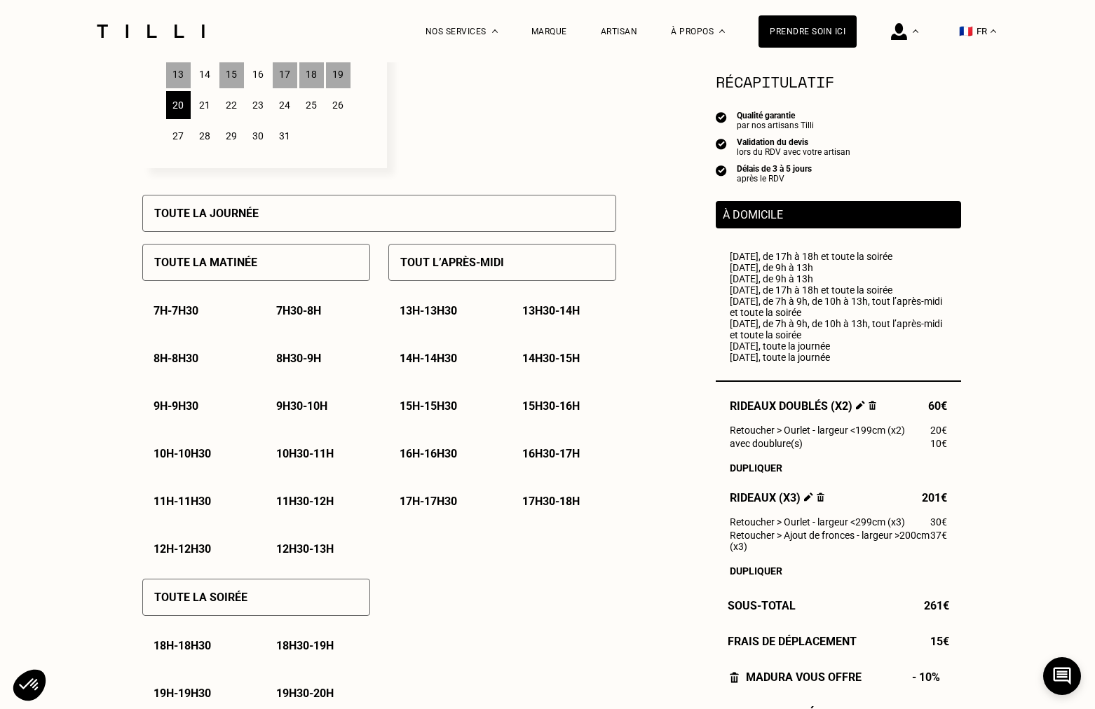
click at [339, 590] on div "Toute la soirée" at bounding box center [256, 597] width 228 height 37
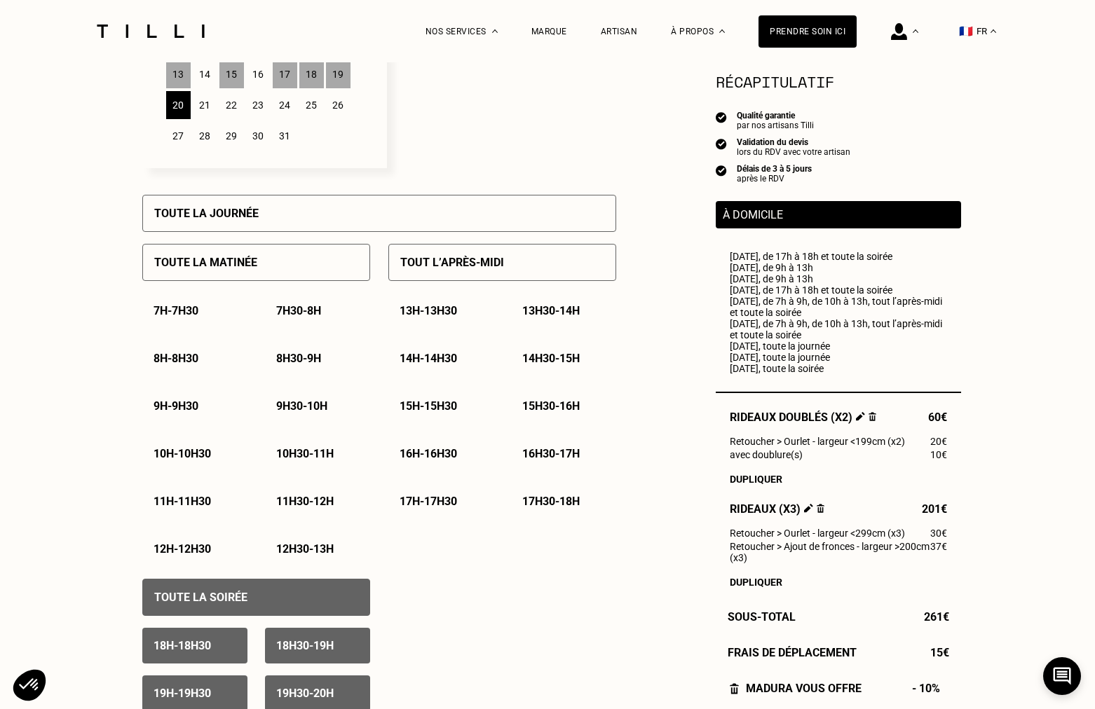
click at [427, 510] on div "17h - 17h30" at bounding box center [440, 502] width 105 height 36
click at [571, 508] on p "17h30 - 18h" at bounding box center [550, 501] width 57 height 13
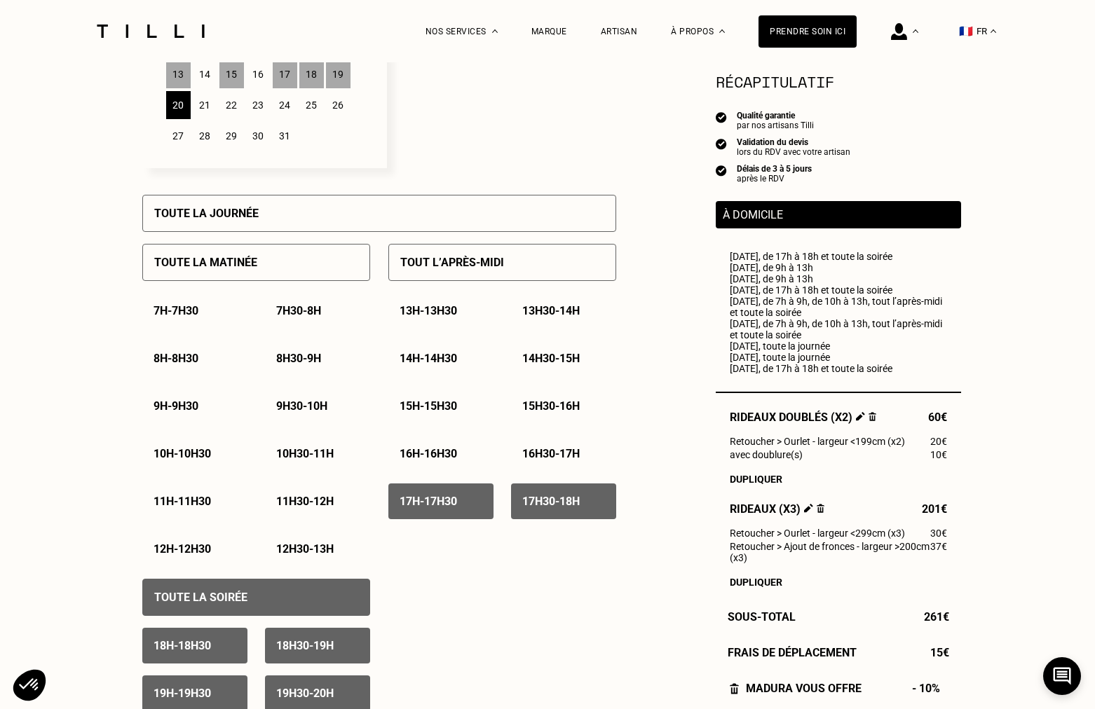
click at [232, 109] on div "22" at bounding box center [231, 105] width 25 height 28
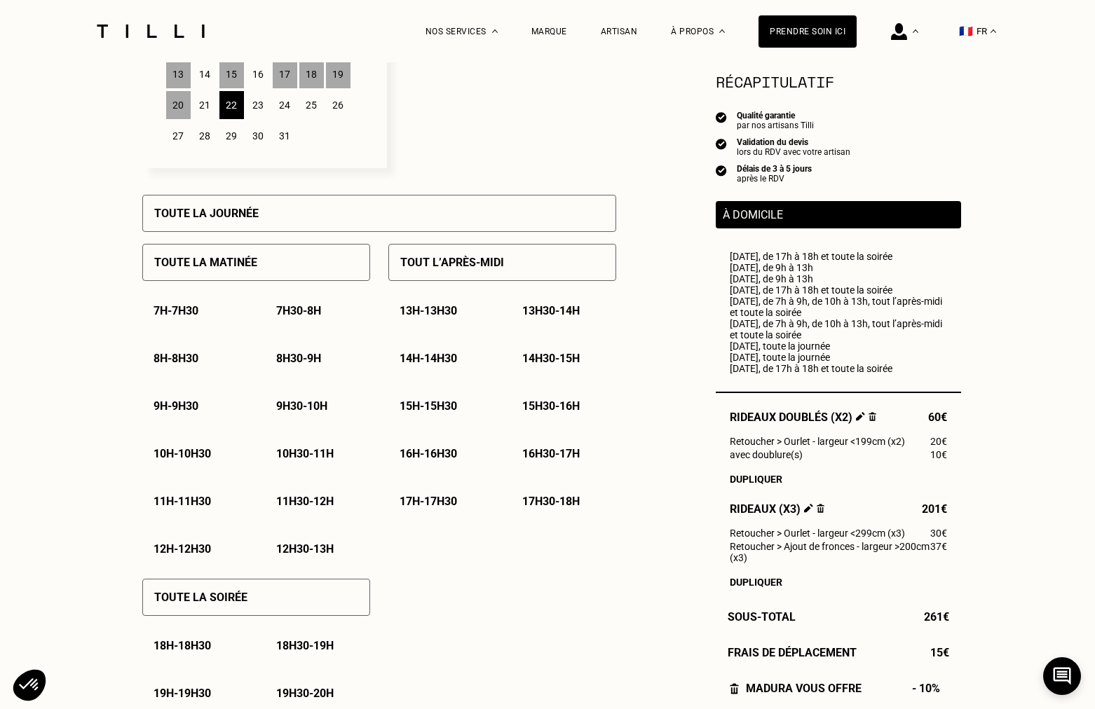
click at [254, 205] on div "Toute la journée" at bounding box center [379, 213] width 474 height 37
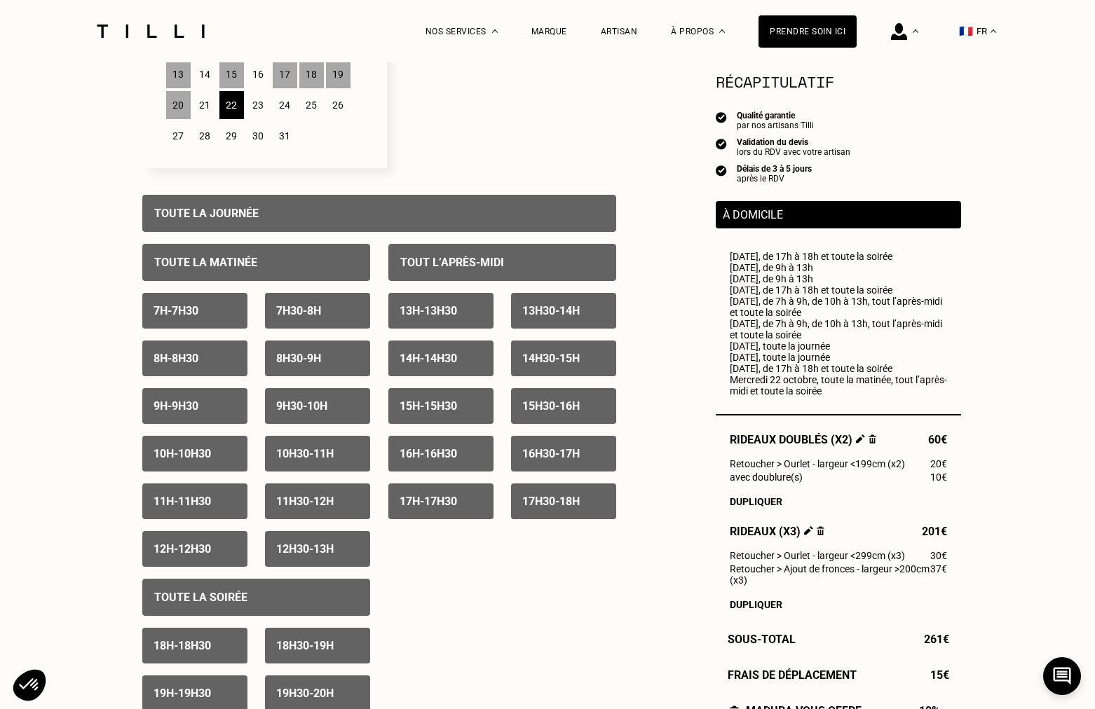
click at [222, 408] on div "9h - 9h30" at bounding box center [194, 406] width 105 height 36
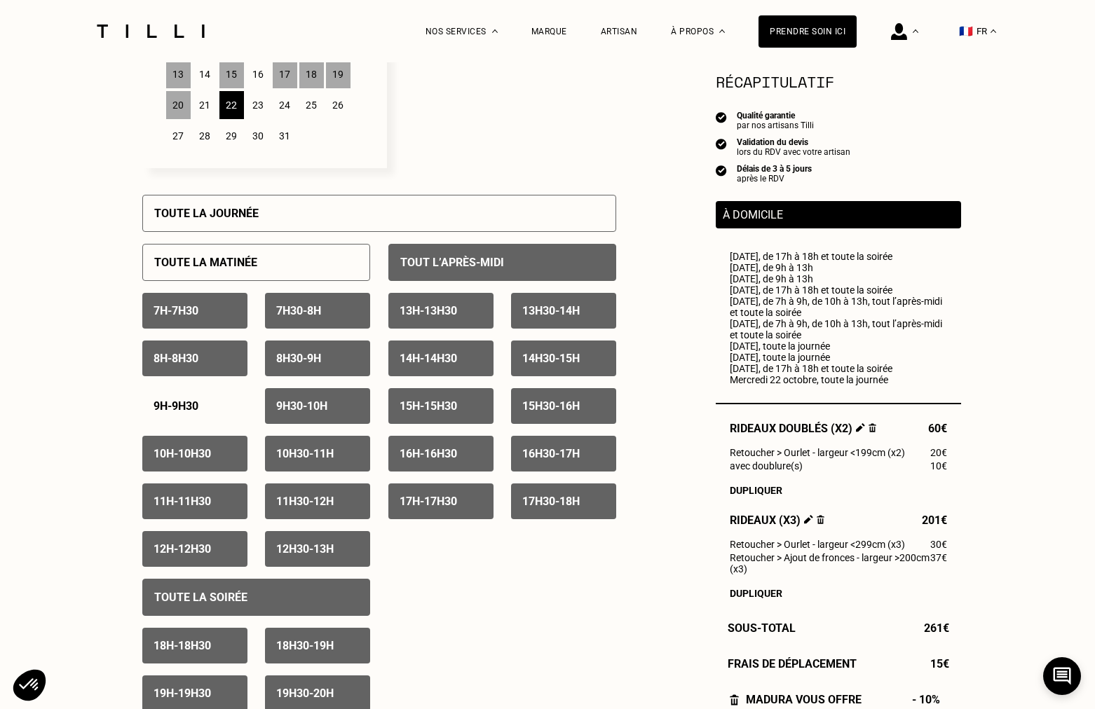
click at [327, 408] on p "9h30 - 10h" at bounding box center [301, 406] width 51 height 13
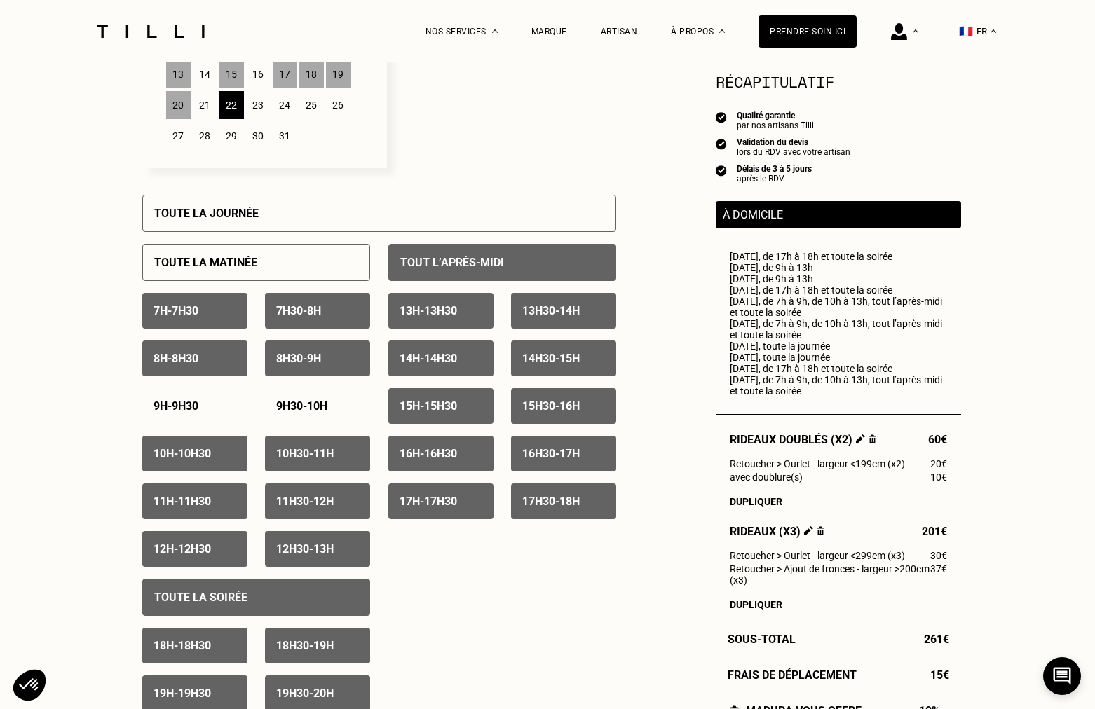
click at [287, 106] on div "24" at bounding box center [285, 105] width 25 height 28
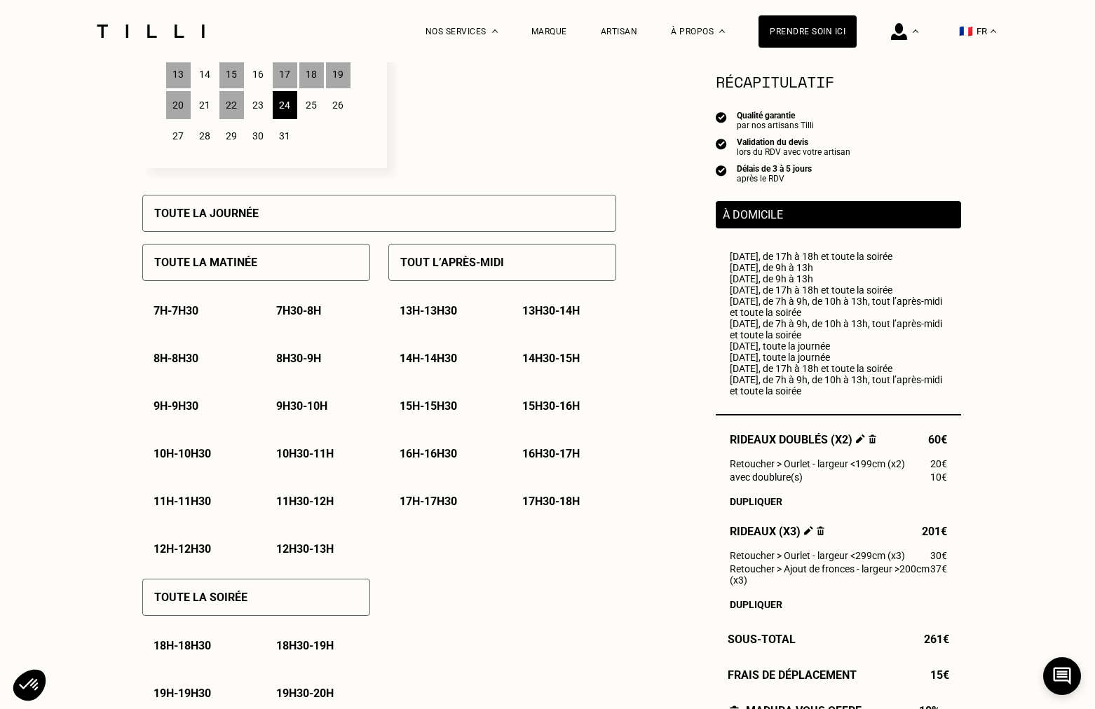
drag, startPoint x: 256, startPoint y: 215, endPoint x: 240, endPoint y: 357, distance: 143.1
click at [256, 215] on p "Toute la journée" at bounding box center [206, 213] width 104 height 13
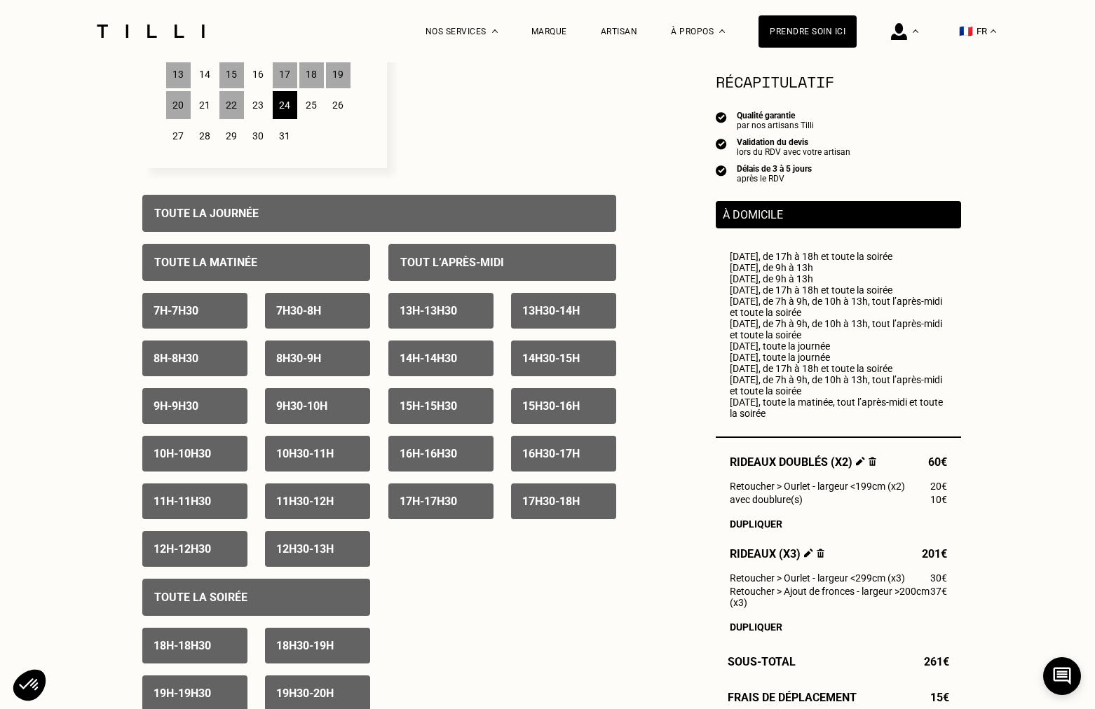
click at [212, 405] on div "9h - 9h30" at bounding box center [194, 406] width 105 height 36
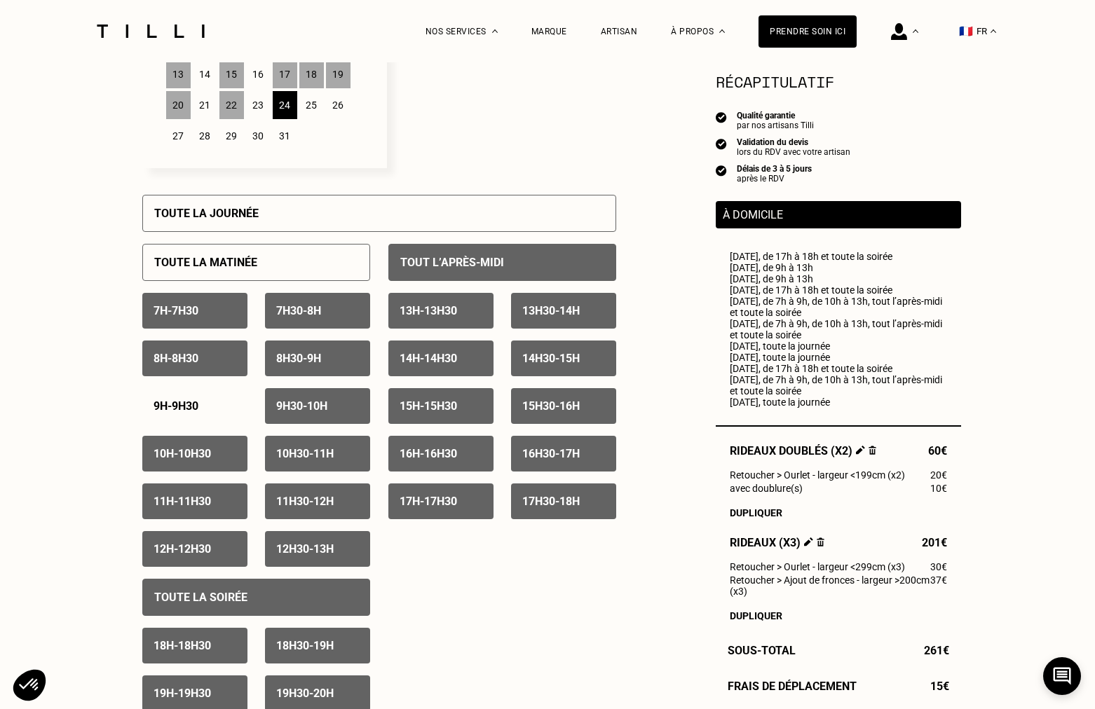
click at [327, 410] on p "9h30 - 10h" at bounding box center [301, 406] width 51 height 13
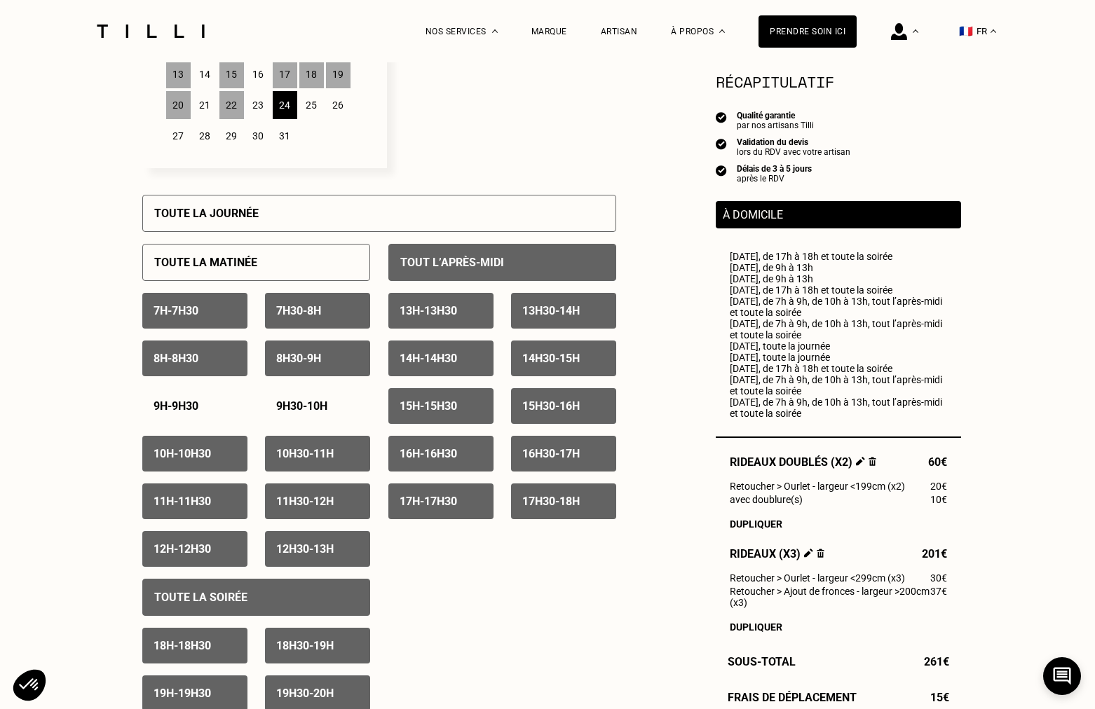
click at [311, 107] on div "25" at bounding box center [311, 105] width 25 height 28
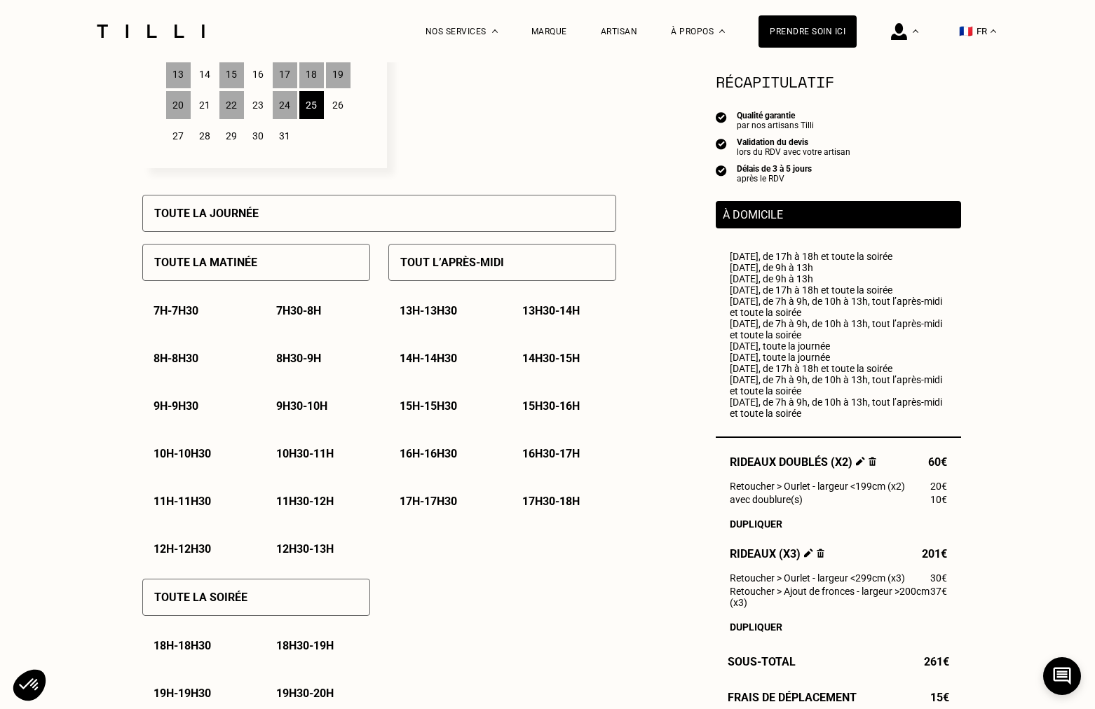
click at [297, 210] on div "Toute la journée" at bounding box center [379, 213] width 474 height 37
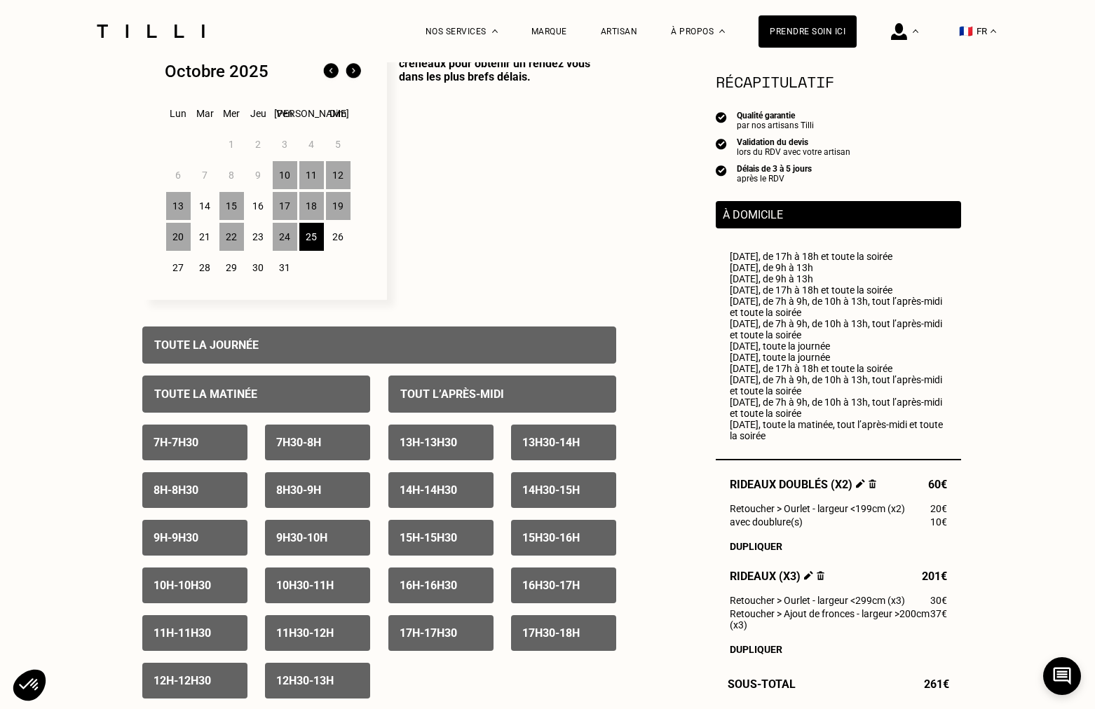
scroll to position [376, 0]
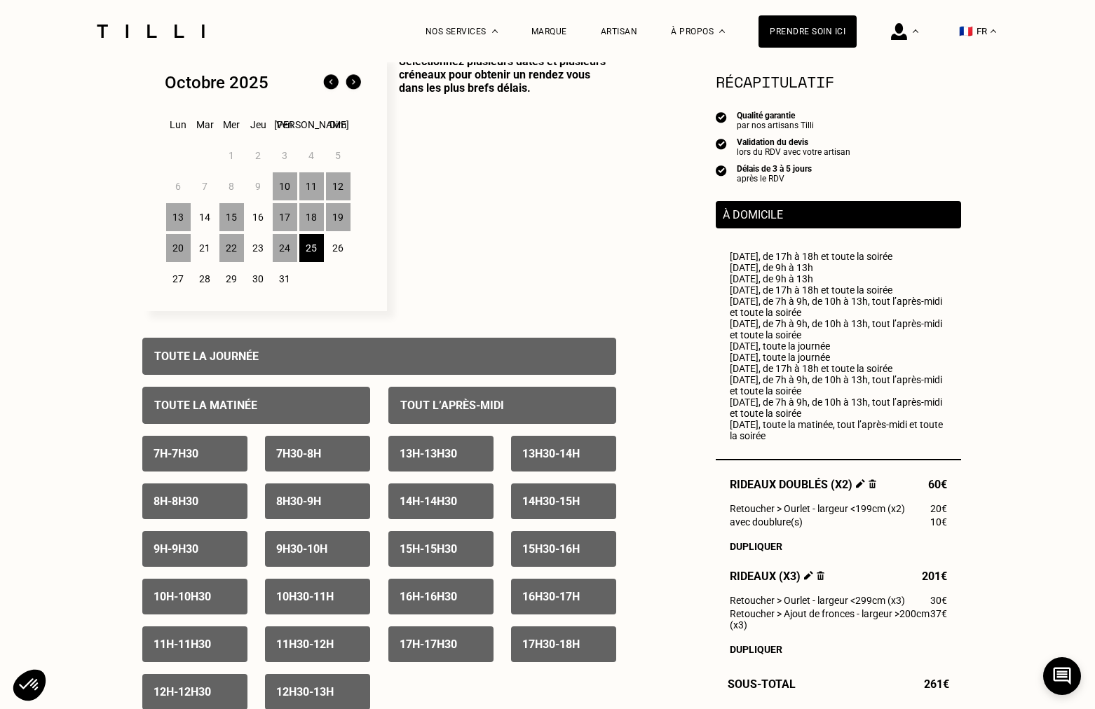
click at [341, 242] on div "26" at bounding box center [338, 248] width 25 height 28
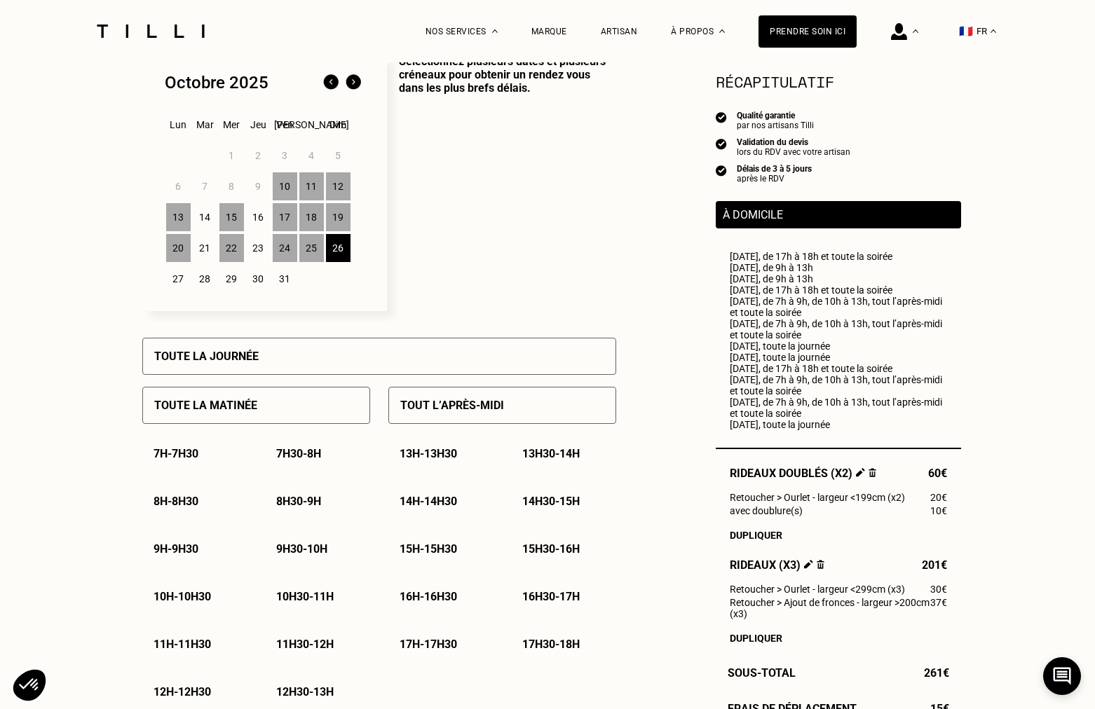
click at [304, 351] on div "Toute la journée" at bounding box center [379, 356] width 474 height 37
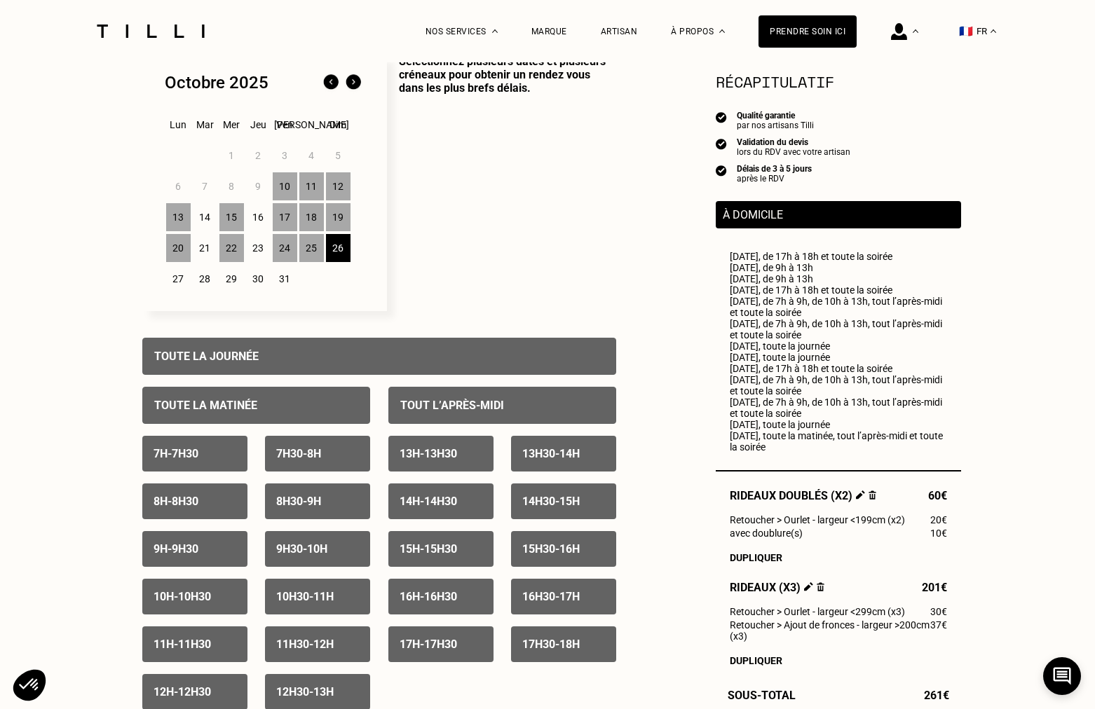
click at [179, 280] on div "27" at bounding box center [178, 279] width 25 height 28
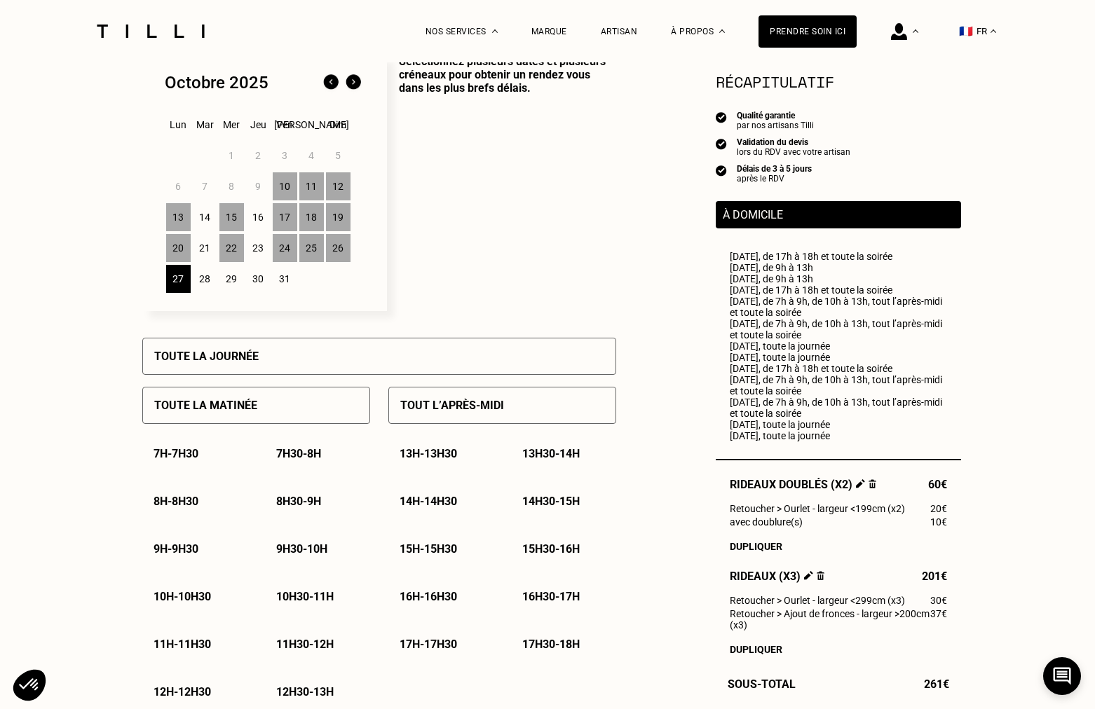
drag, startPoint x: 180, startPoint y: 252, endPoint x: 180, endPoint y: 273, distance: 20.3
click at [180, 252] on div "20" at bounding box center [178, 248] width 25 height 28
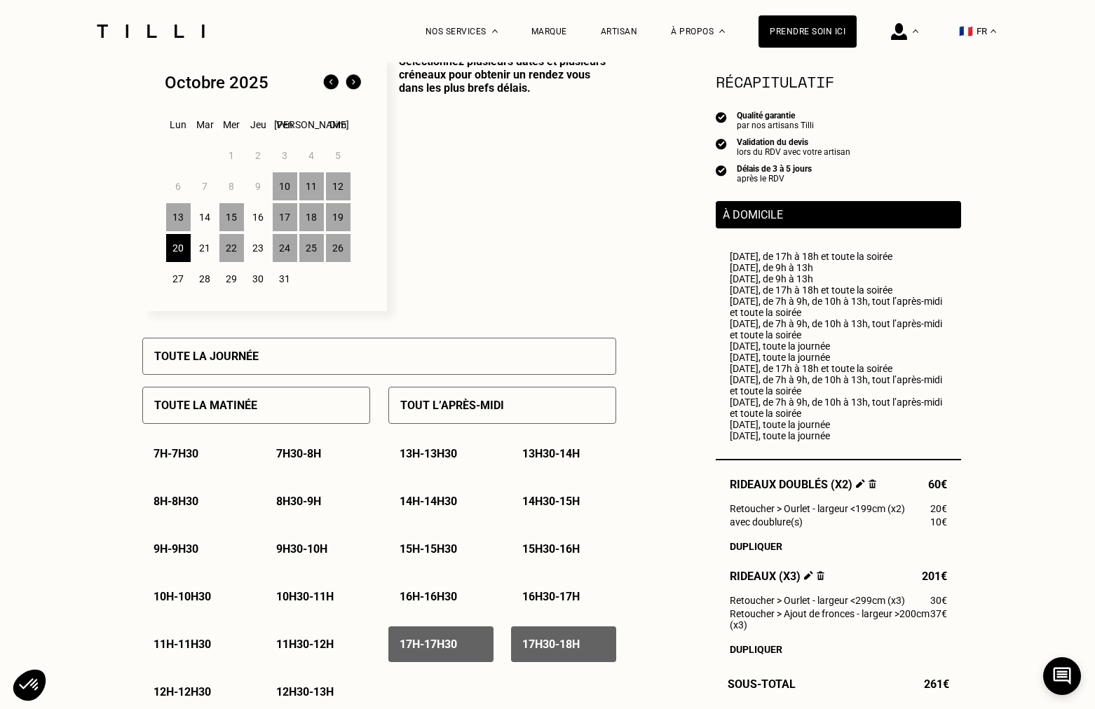
click at [179, 277] on div "27" at bounding box center [178, 279] width 25 height 28
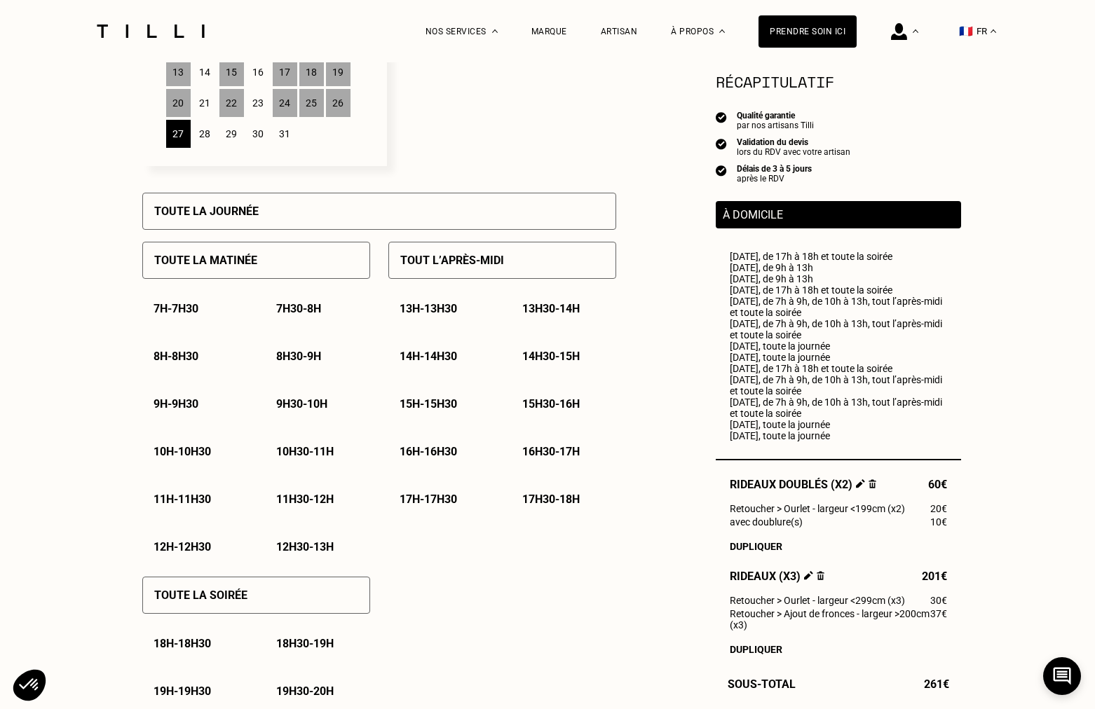
scroll to position [523, 0]
click at [348, 598] on div "Toute la soirée" at bounding box center [256, 594] width 228 height 37
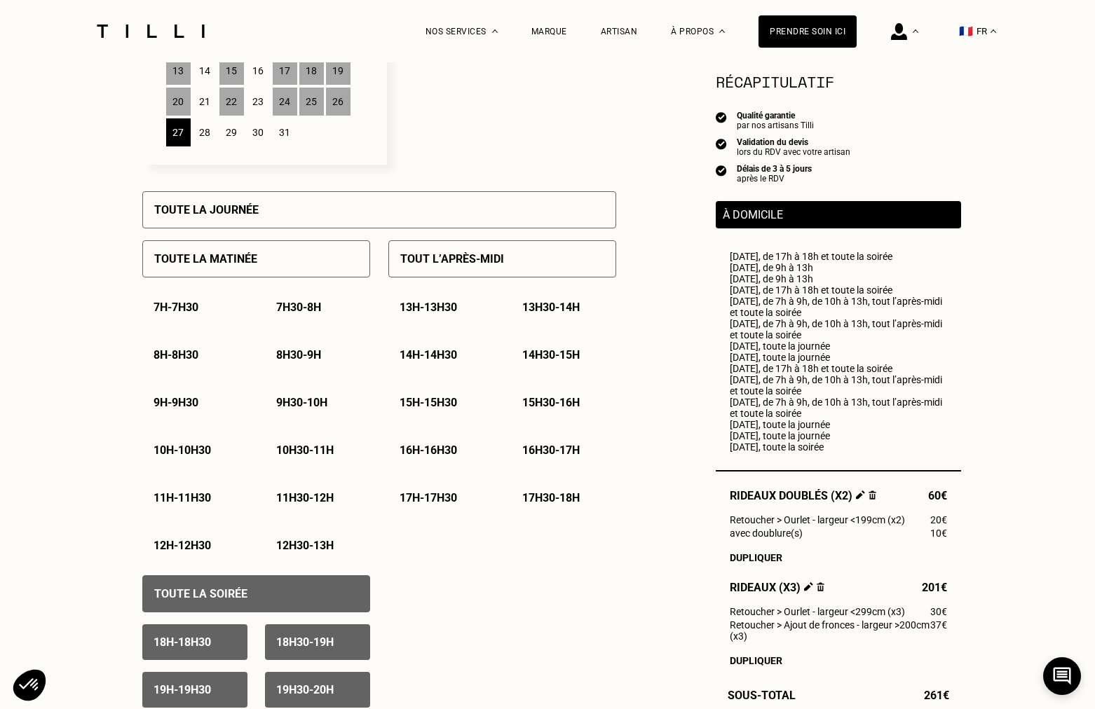
click at [435, 503] on p "17h - 17h30" at bounding box center [428, 497] width 57 height 13
click at [543, 501] on p "17h30 - 18h" at bounding box center [550, 497] width 57 height 13
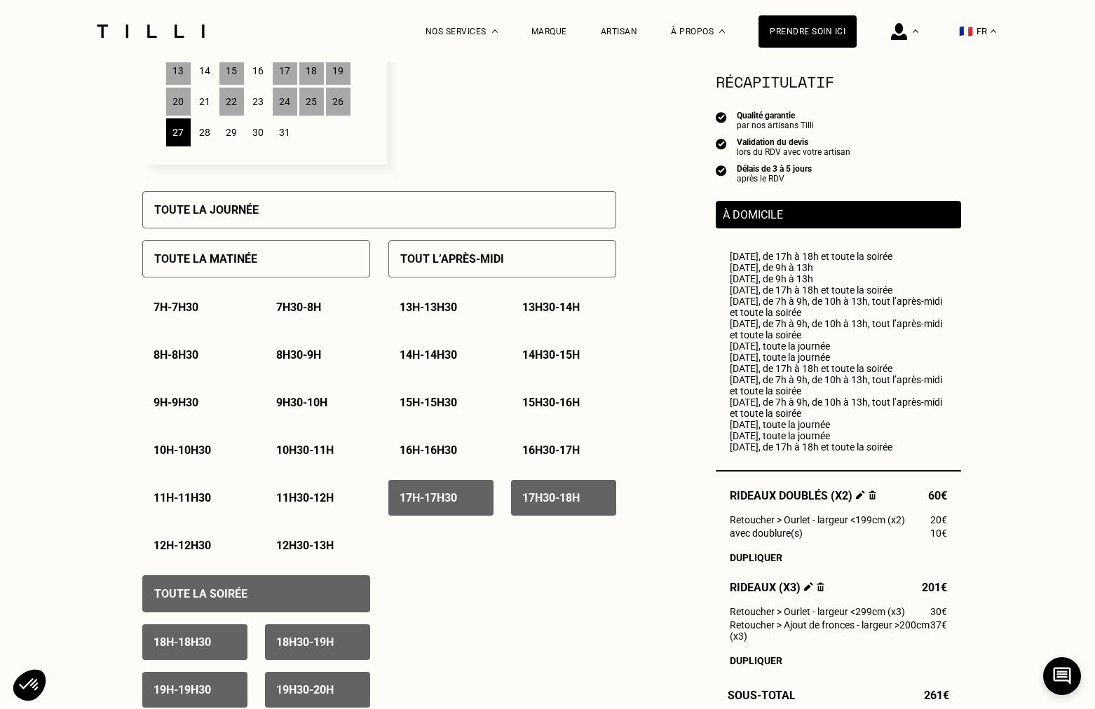
click at [231, 137] on div "29" at bounding box center [231, 132] width 25 height 28
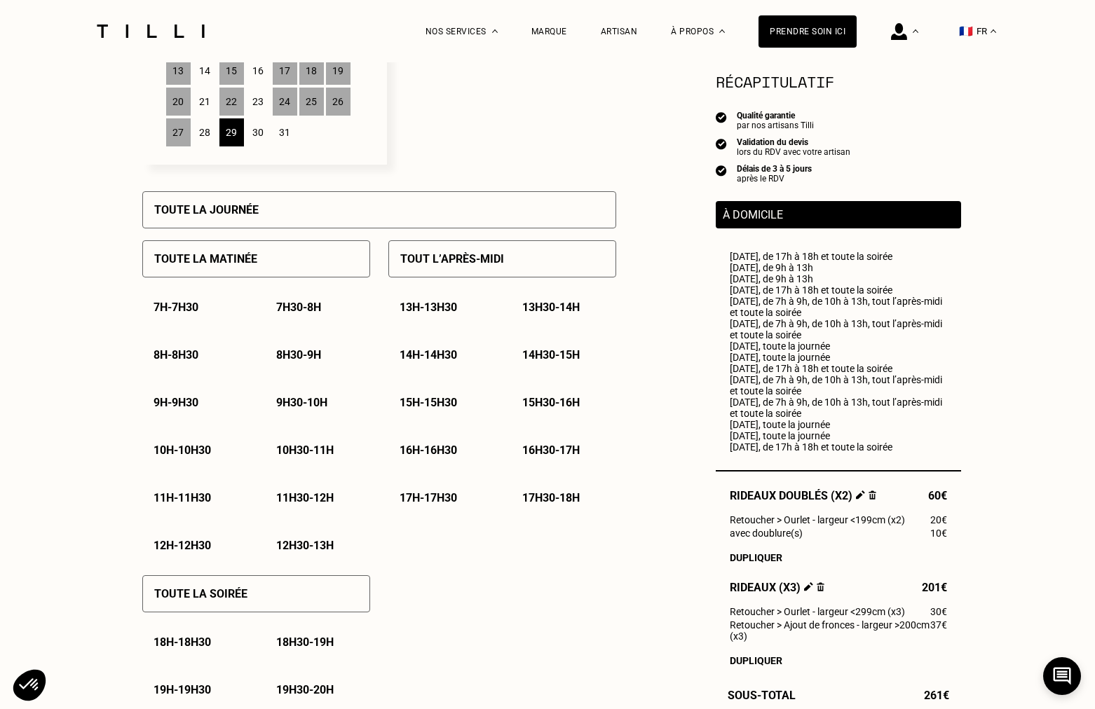
click at [233, 109] on div "22" at bounding box center [231, 102] width 25 height 28
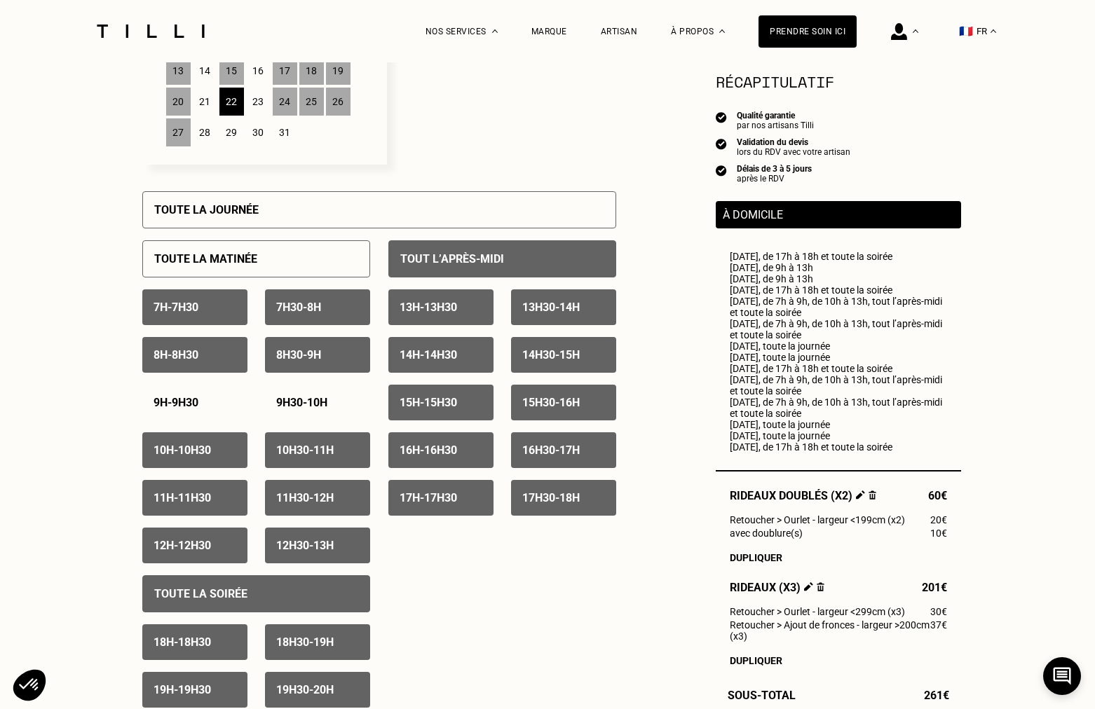
drag, startPoint x: 232, startPoint y: 134, endPoint x: 237, endPoint y: 147, distance: 14.2
click at [232, 134] on div "29" at bounding box center [231, 132] width 25 height 28
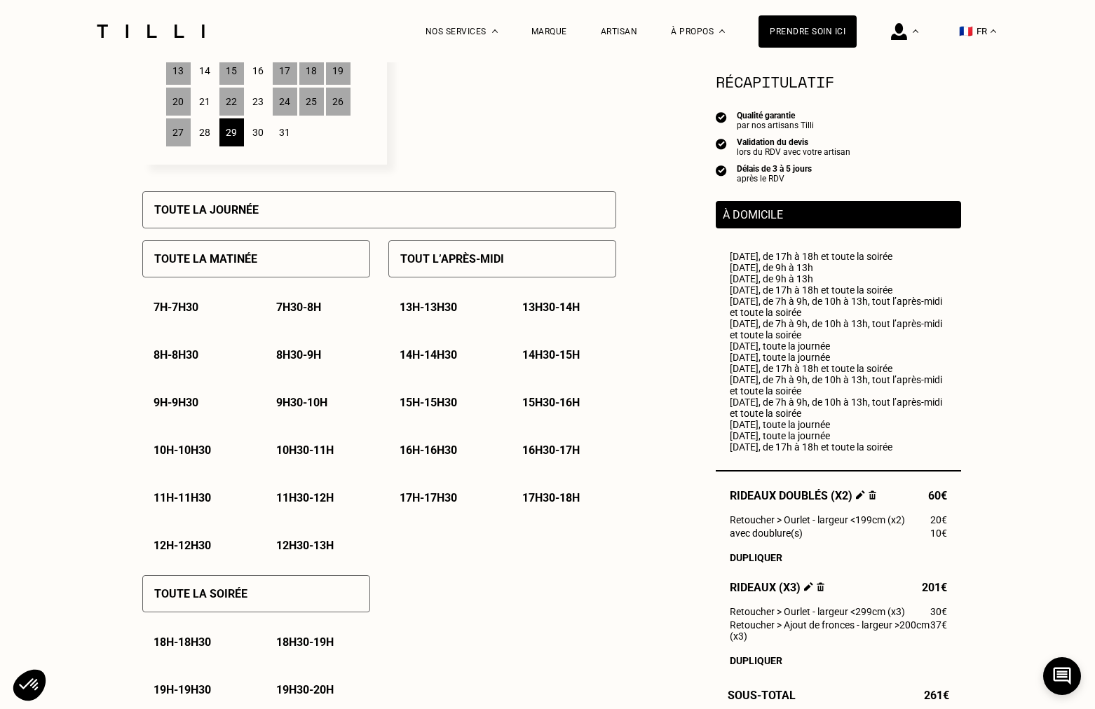
drag, startPoint x: 255, startPoint y: 208, endPoint x: 259, endPoint y: 271, distance: 62.5
click at [255, 208] on p "Toute la journée" at bounding box center [206, 209] width 104 height 13
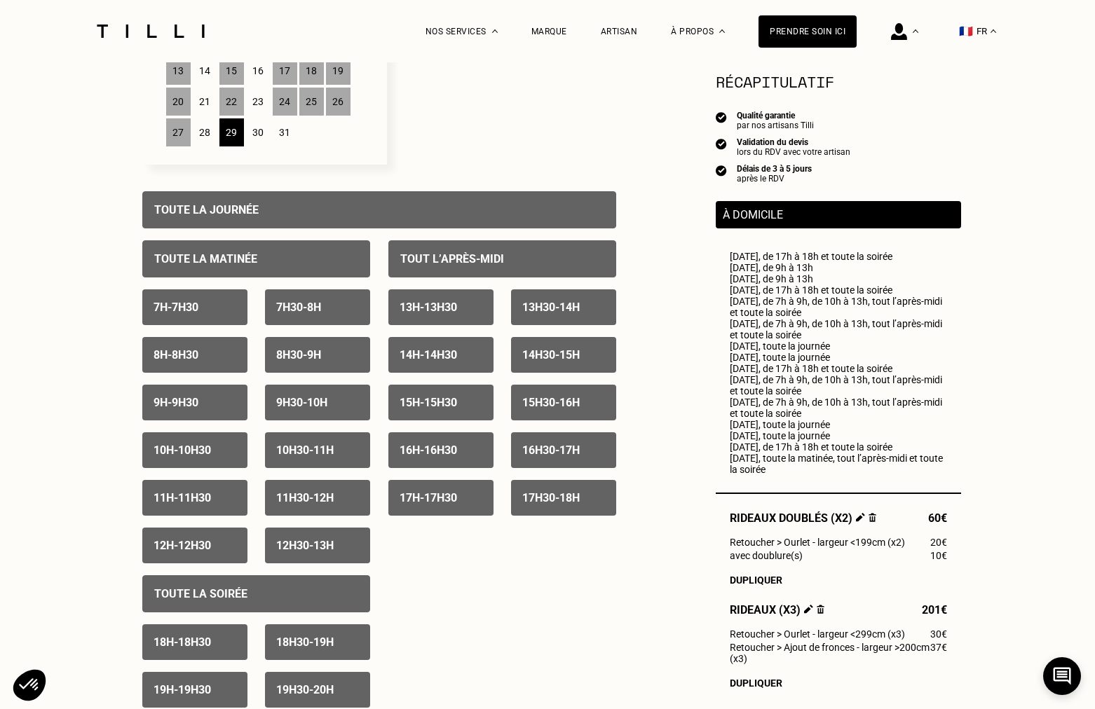
click at [209, 400] on div "9h - 9h30" at bounding box center [194, 403] width 105 height 36
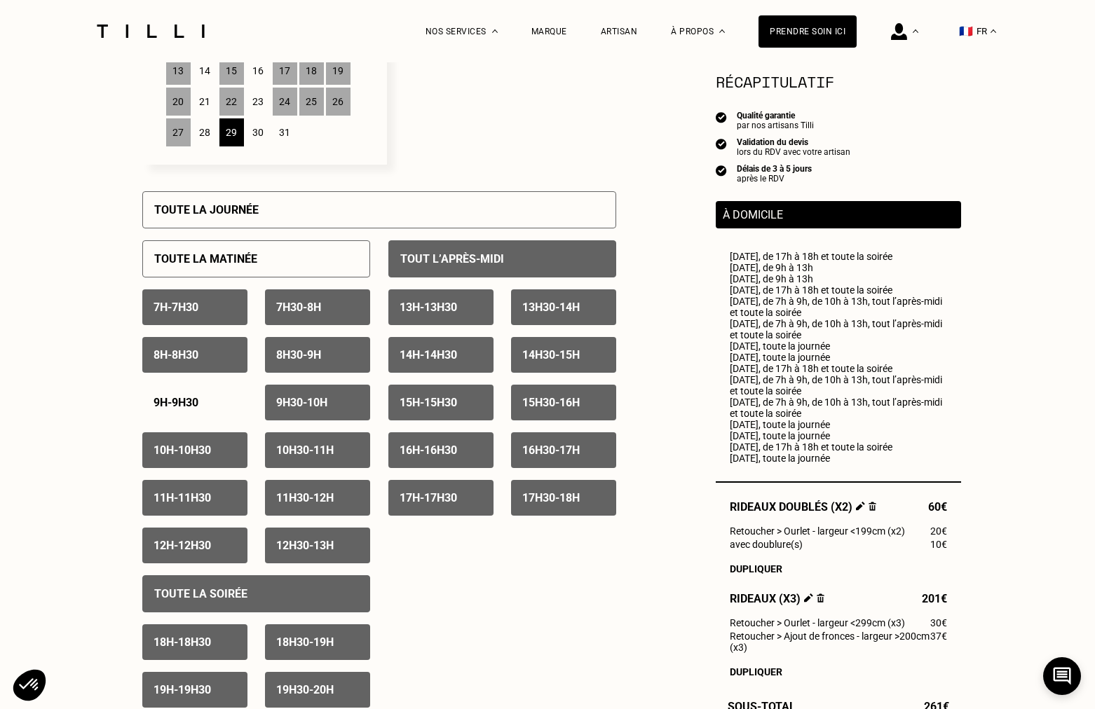
click at [306, 402] on p "9h30 - 10h" at bounding box center [301, 402] width 51 height 13
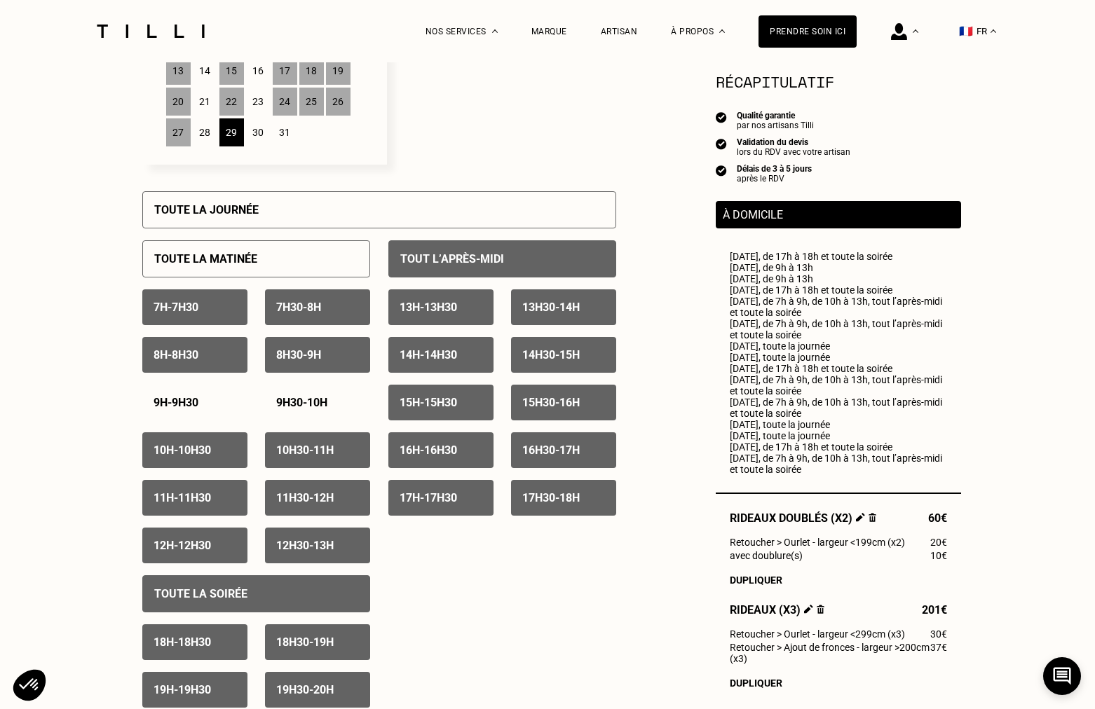
click at [284, 136] on div "31" at bounding box center [285, 132] width 25 height 28
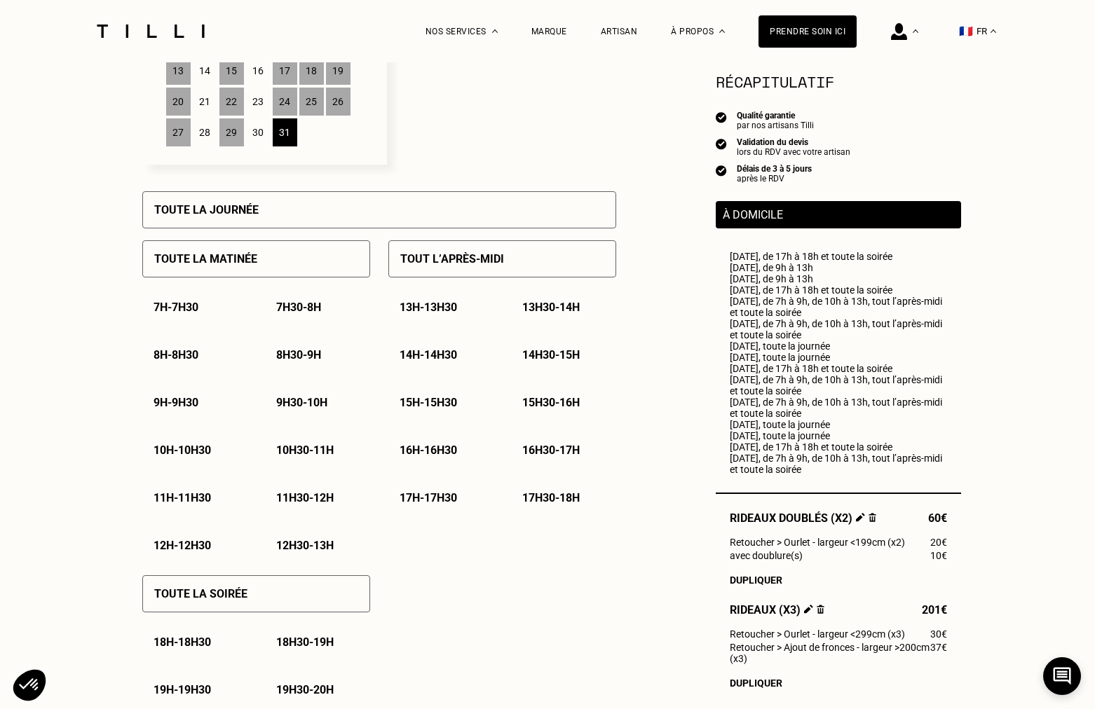
click at [268, 212] on div "Toute la journée" at bounding box center [379, 209] width 474 height 37
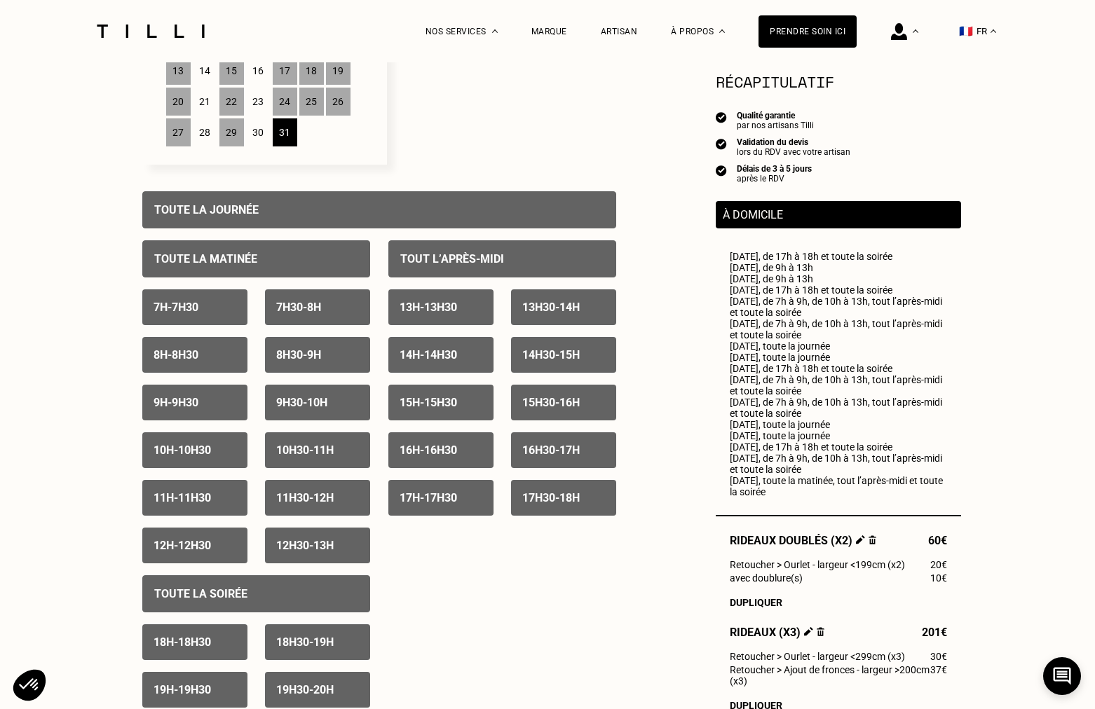
click at [198, 402] on p "9h - 9h30" at bounding box center [176, 402] width 45 height 13
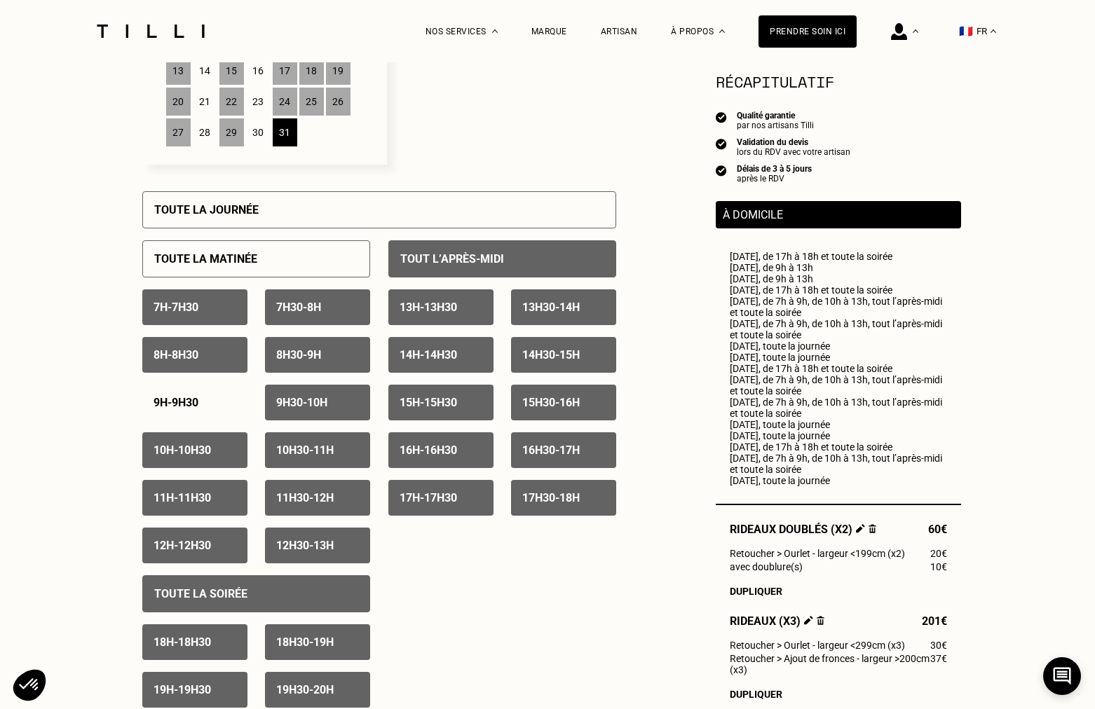
click at [293, 404] on p "9h30 - 10h" at bounding box center [301, 402] width 51 height 13
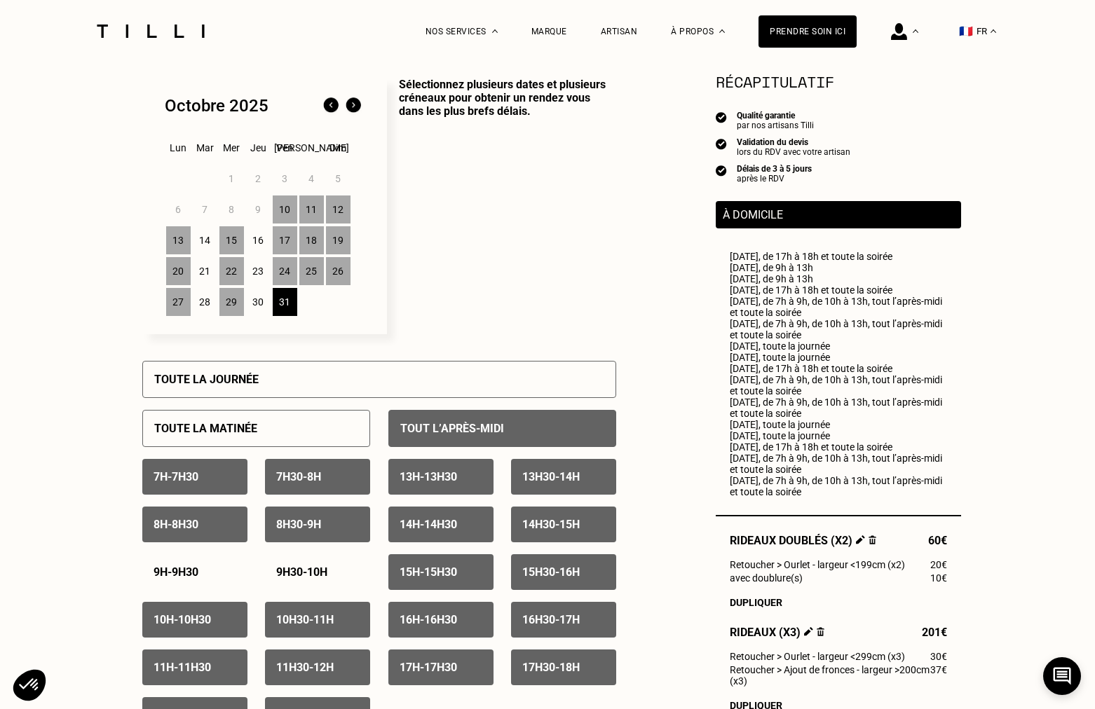
scroll to position [352, 0]
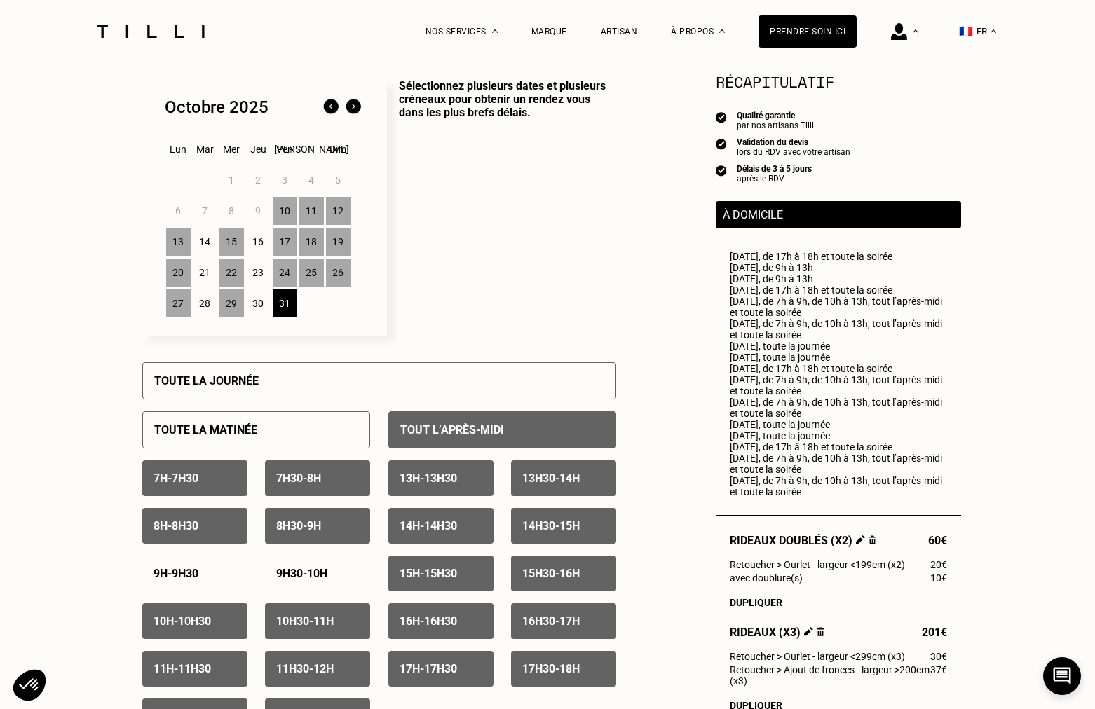
click at [357, 111] on img at bounding box center [353, 107] width 22 height 22
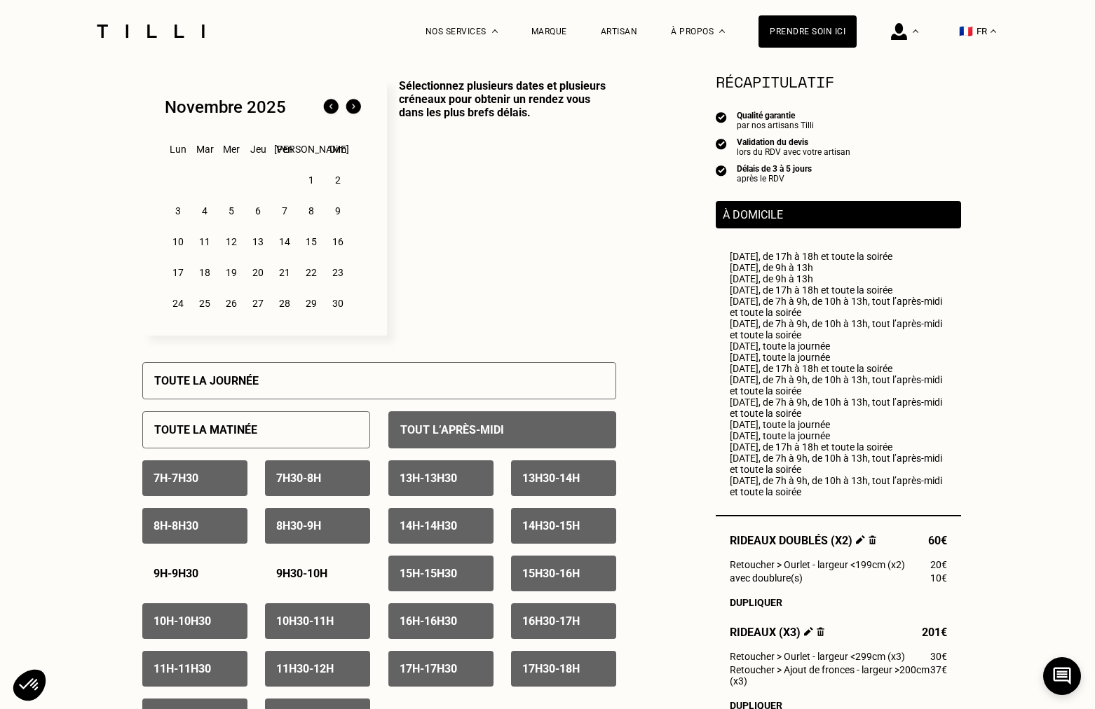
click at [315, 182] on div "1" at bounding box center [311, 180] width 25 height 28
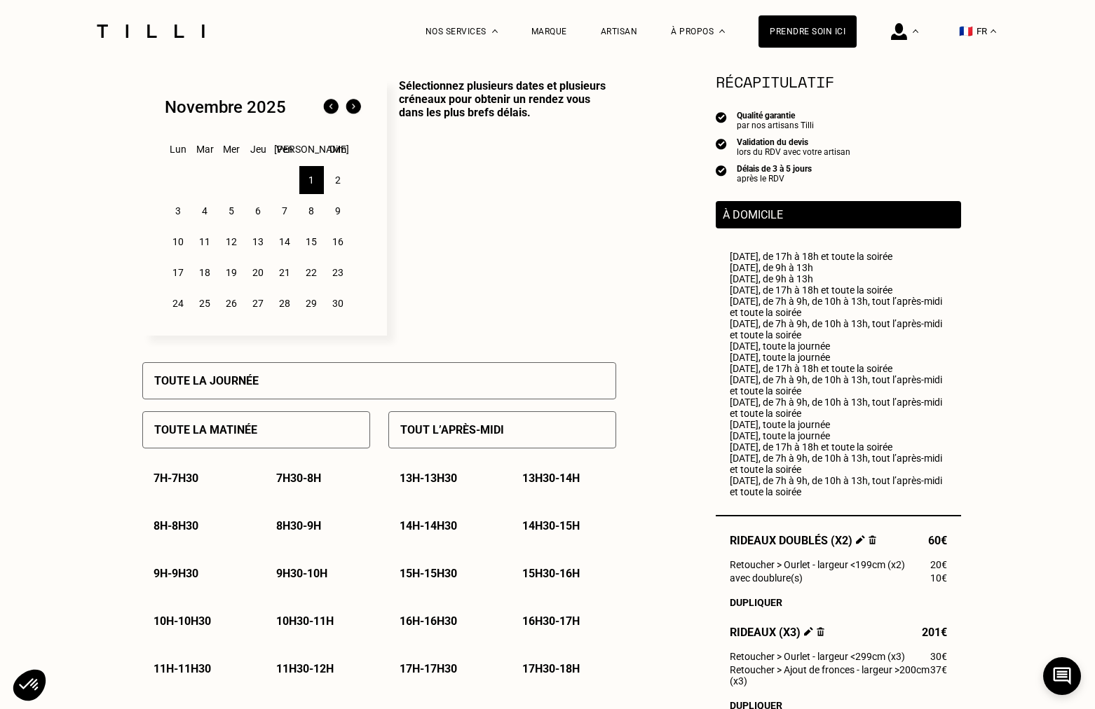
click at [277, 374] on div "Toute la journée" at bounding box center [379, 380] width 474 height 37
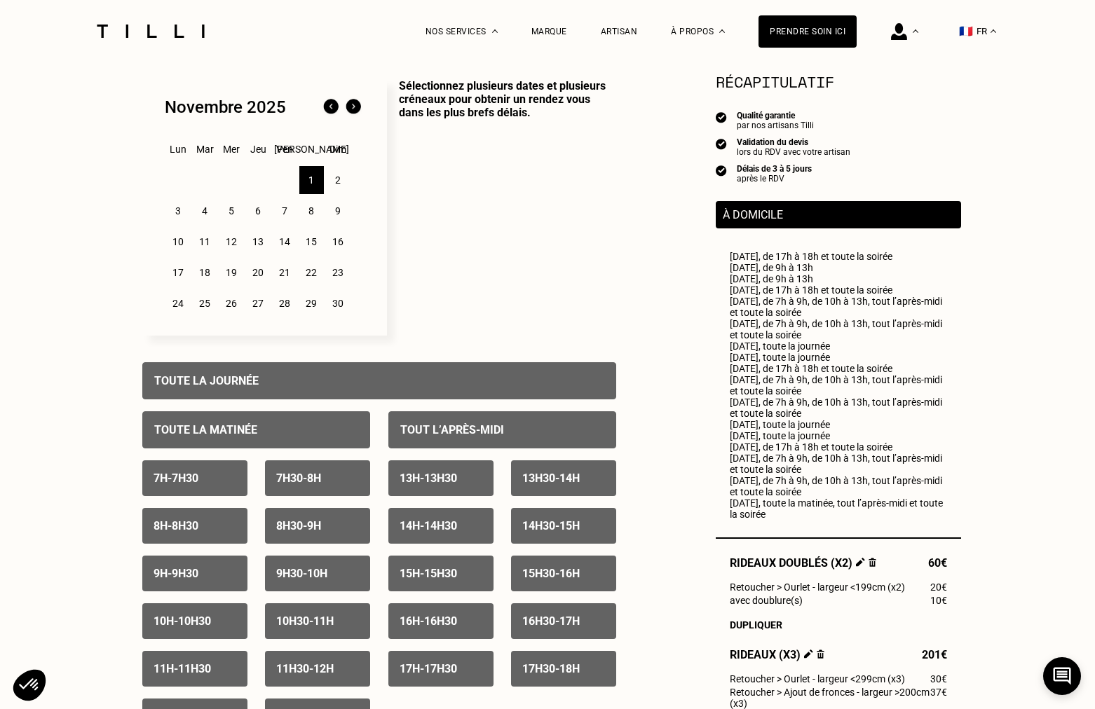
click at [338, 185] on div "2" at bounding box center [338, 180] width 25 height 28
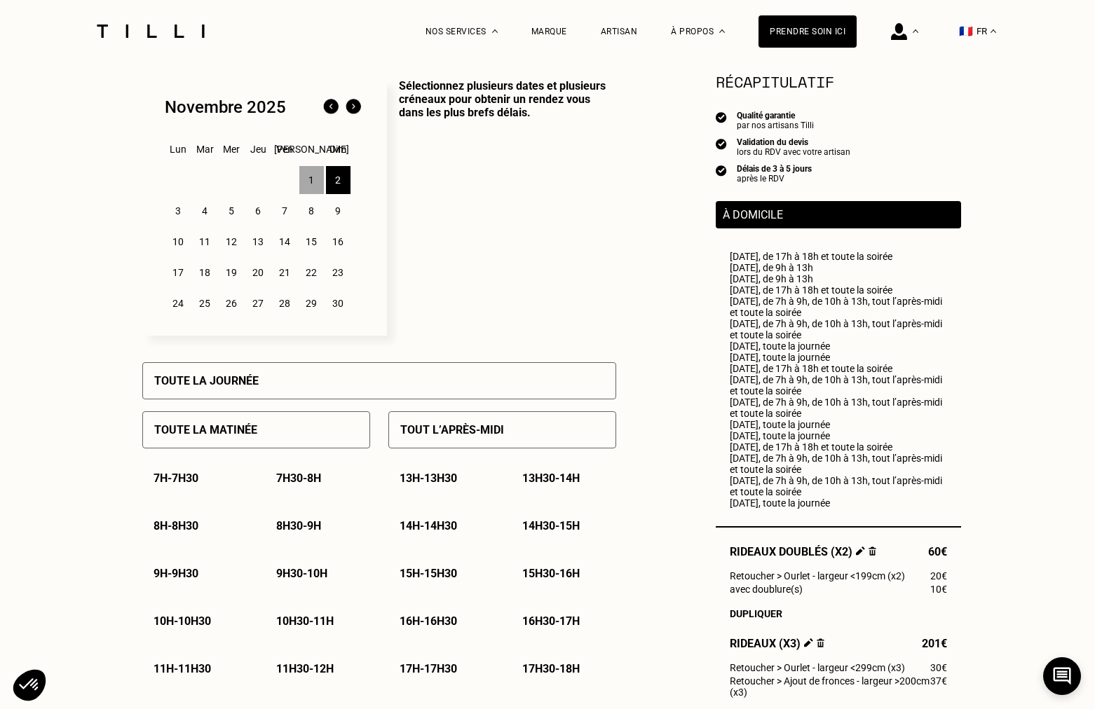
click at [312, 376] on div "Toute la journée" at bounding box center [379, 380] width 474 height 37
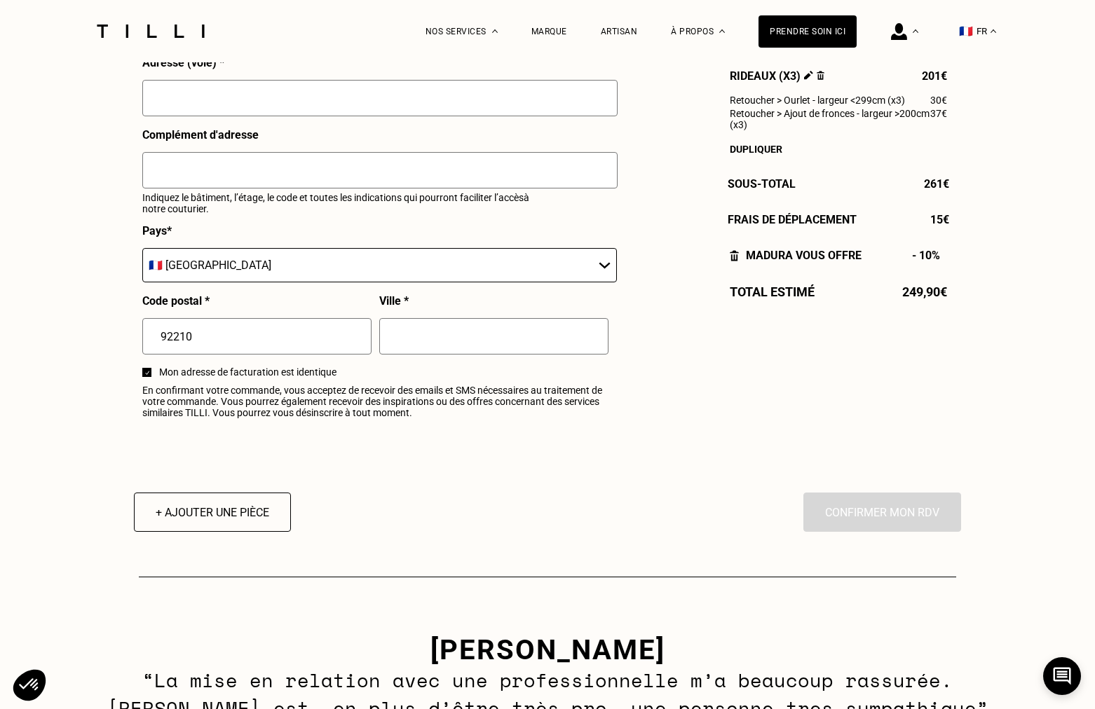
click at [472, 334] on input "text" at bounding box center [493, 336] width 229 height 36
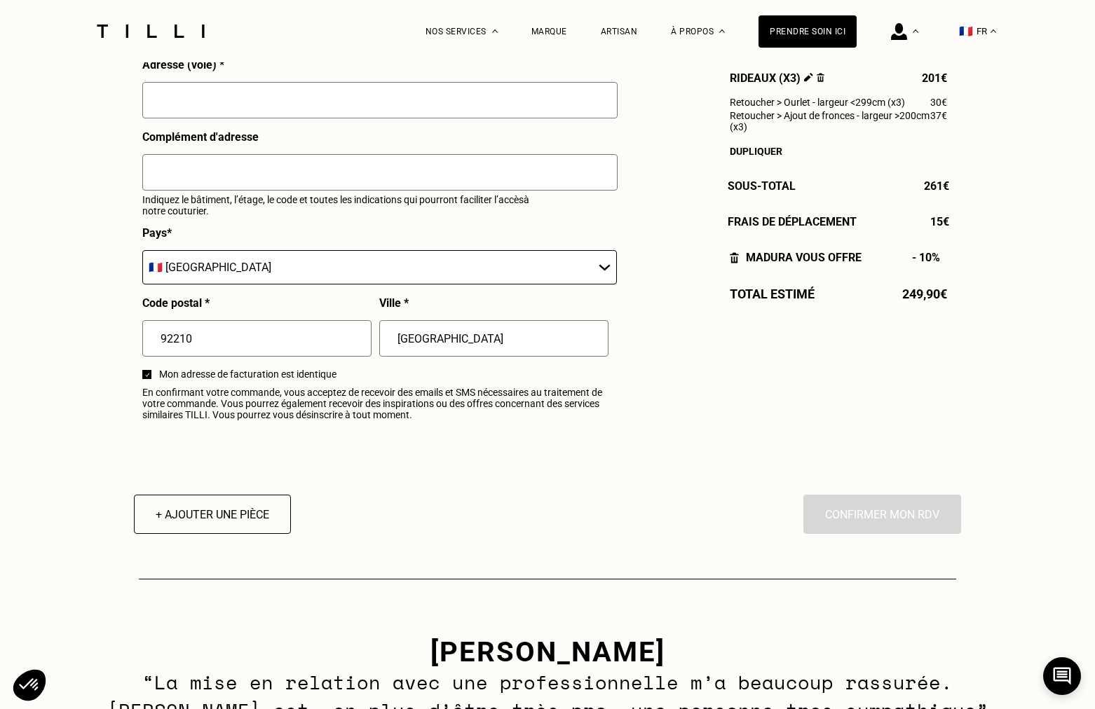
type input "[GEOGRAPHIC_DATA]"
click at [837, 508] on div "En cliquant sur “Confirmer”, vous déclenchez l’intervention de l’un des nos art…" at bounding box center [882, 514] width 158 height 39
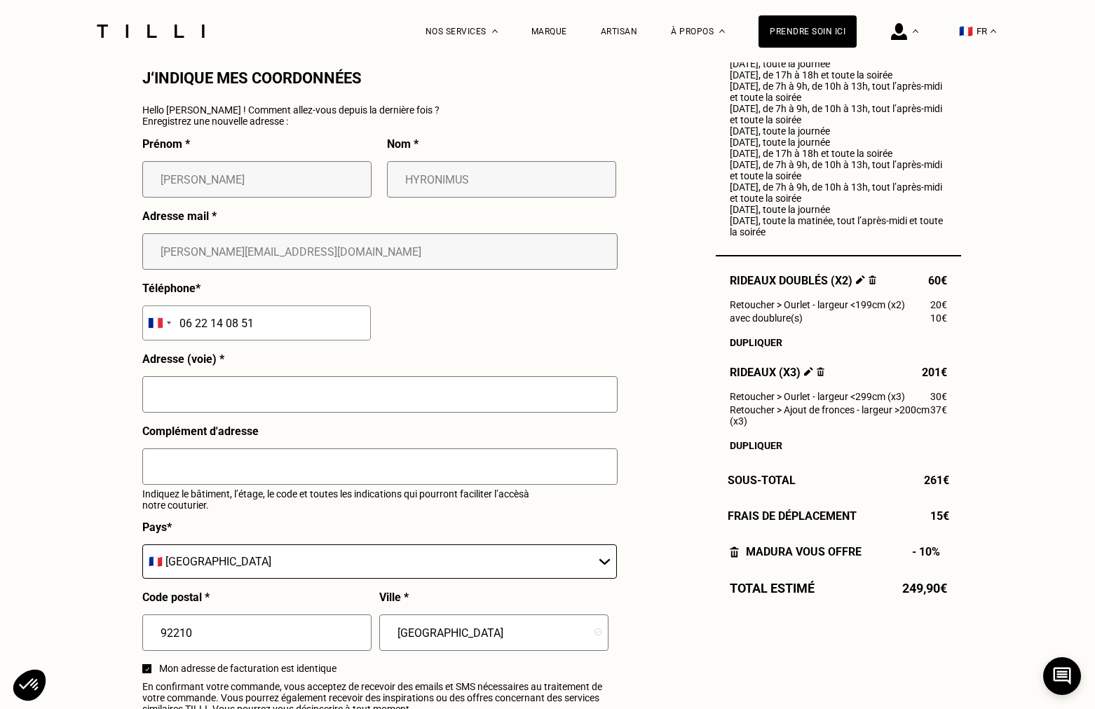
scroll to position [1291, 0]
click at [372, 391] on input "text" at bounding box center [379, 395] width 475 height 36
type input "[STREET_ADDRESS][PERSON_NAME]"
click at [520, 344] on div "Prénom * [PERSON_NAME] * HYRONIMUS Adresse mail * [PERSON_NAME][EMAIL_ADDRESS][…" at bounding box center [379, 430] width 474 height 585
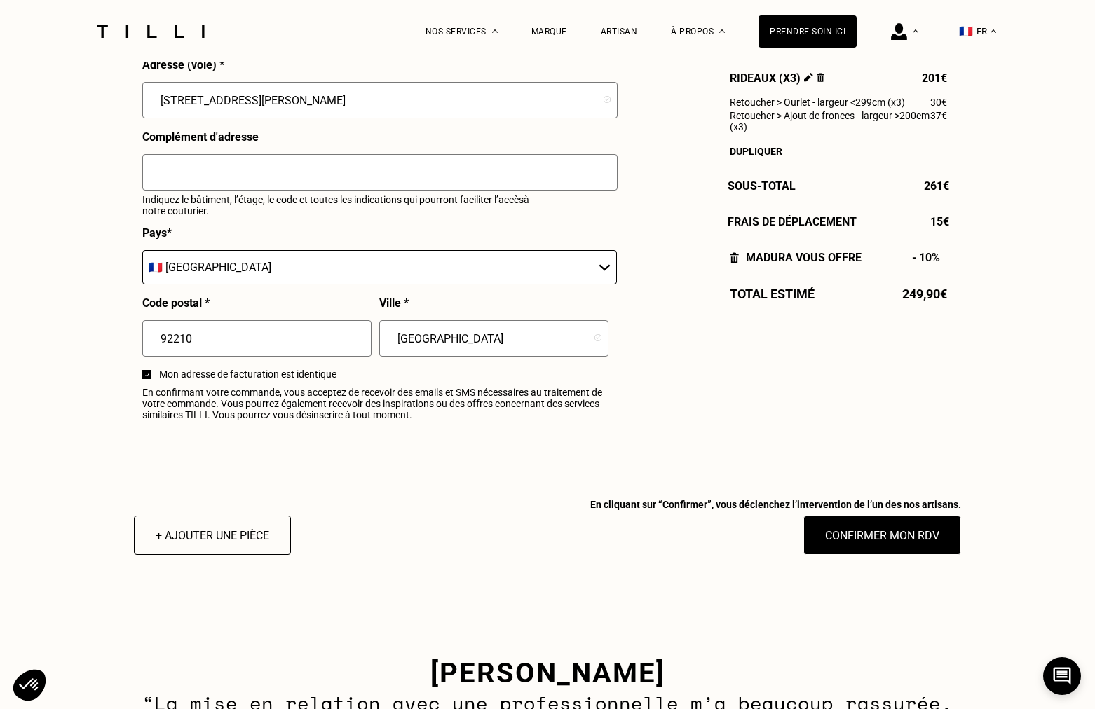
scroll to position [1594, 0]
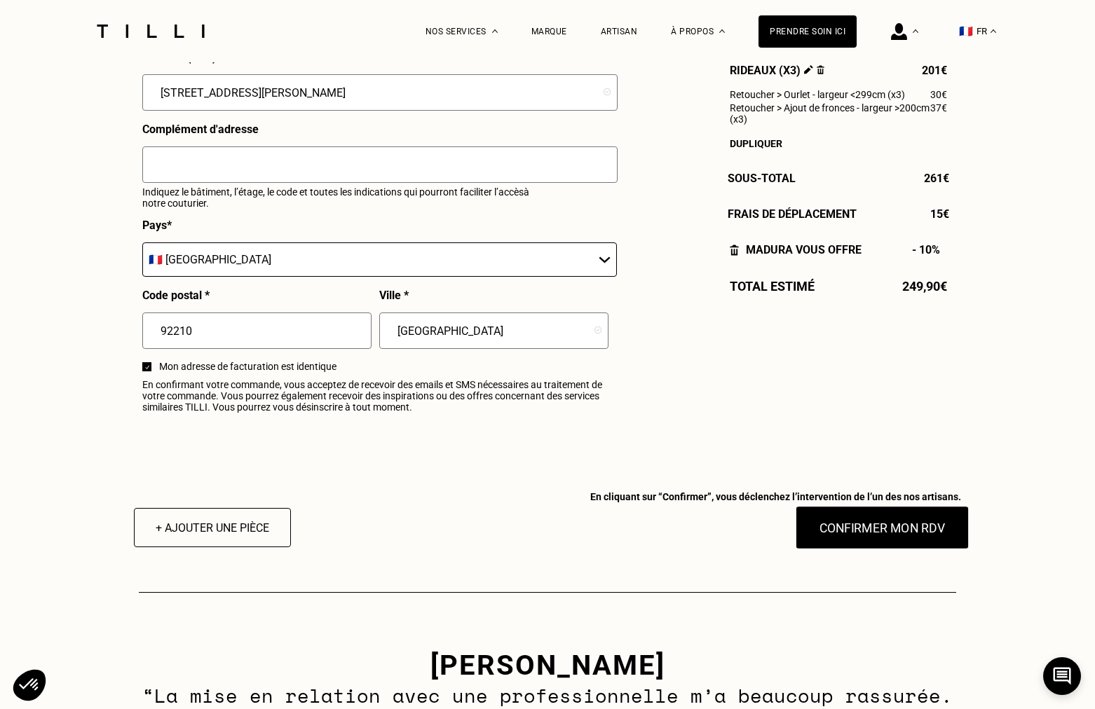
click at [845, 529] on button "Confirmer mon RDV" at bounding box center [883, 527] width 174 height 43
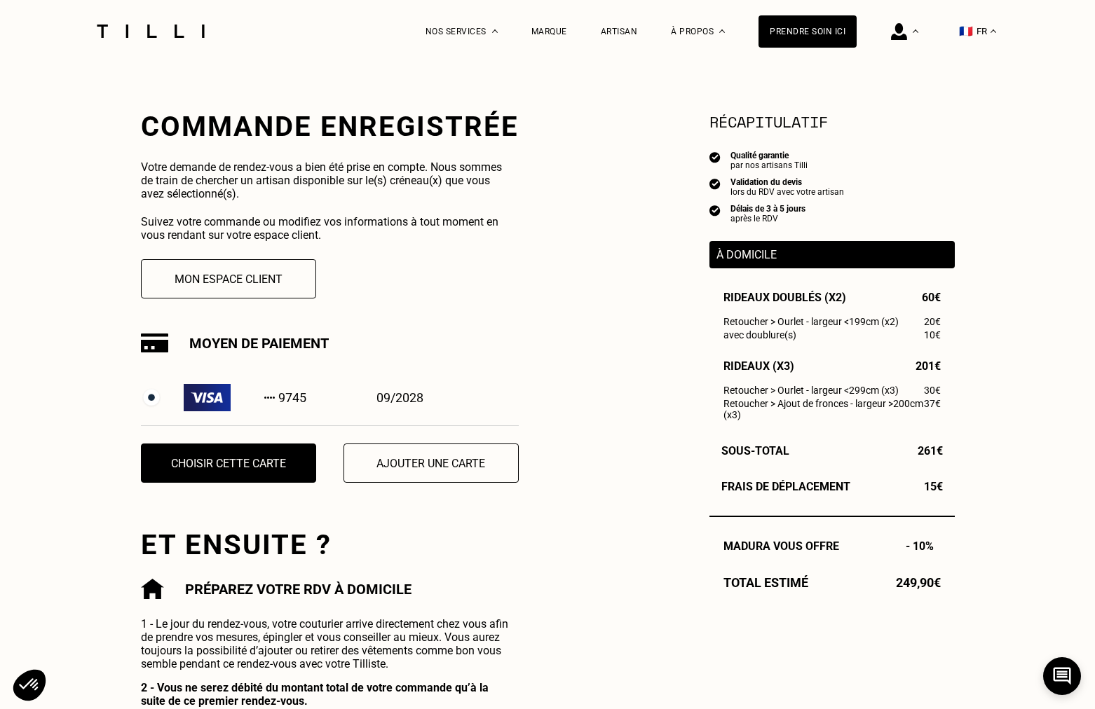
scroll to position [231, 0]
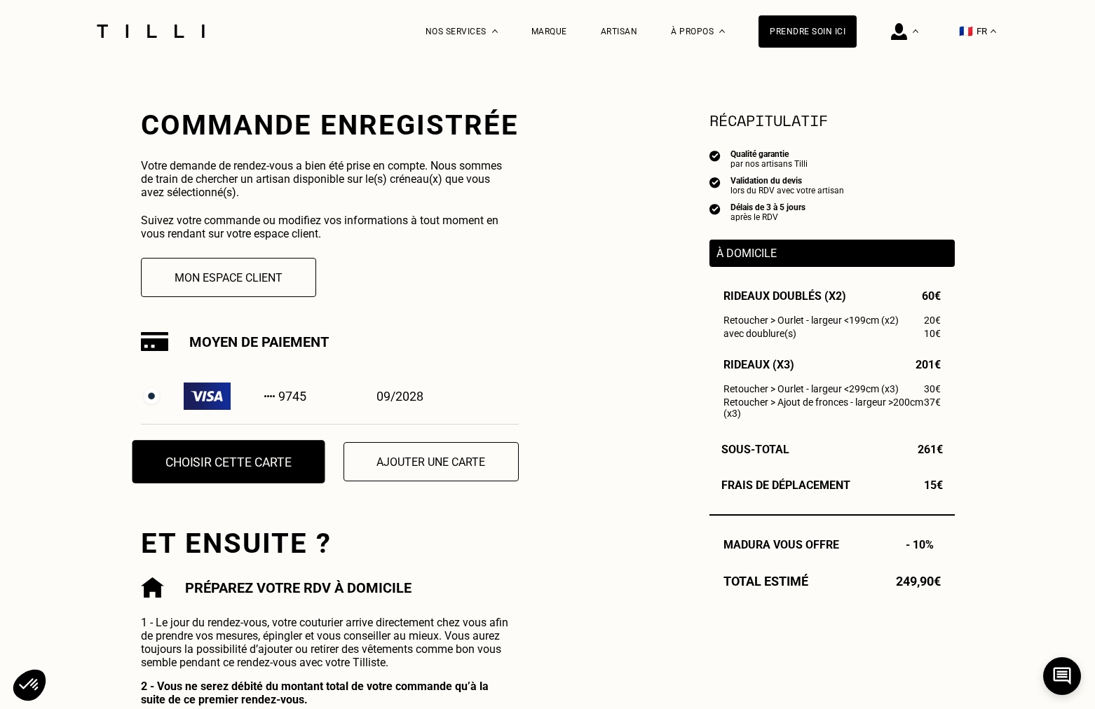
click at [298, 465] on button "Choisir cette carte" at bounding box center [228, 461] width 193 height 43
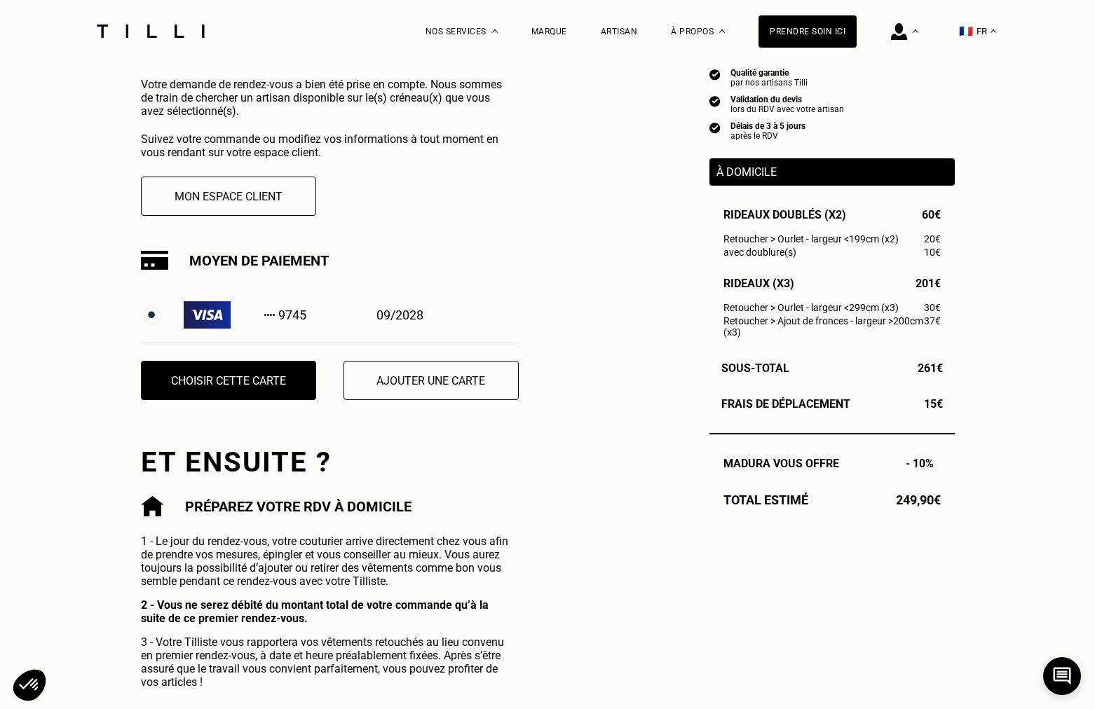
scroll to position [338, 0]
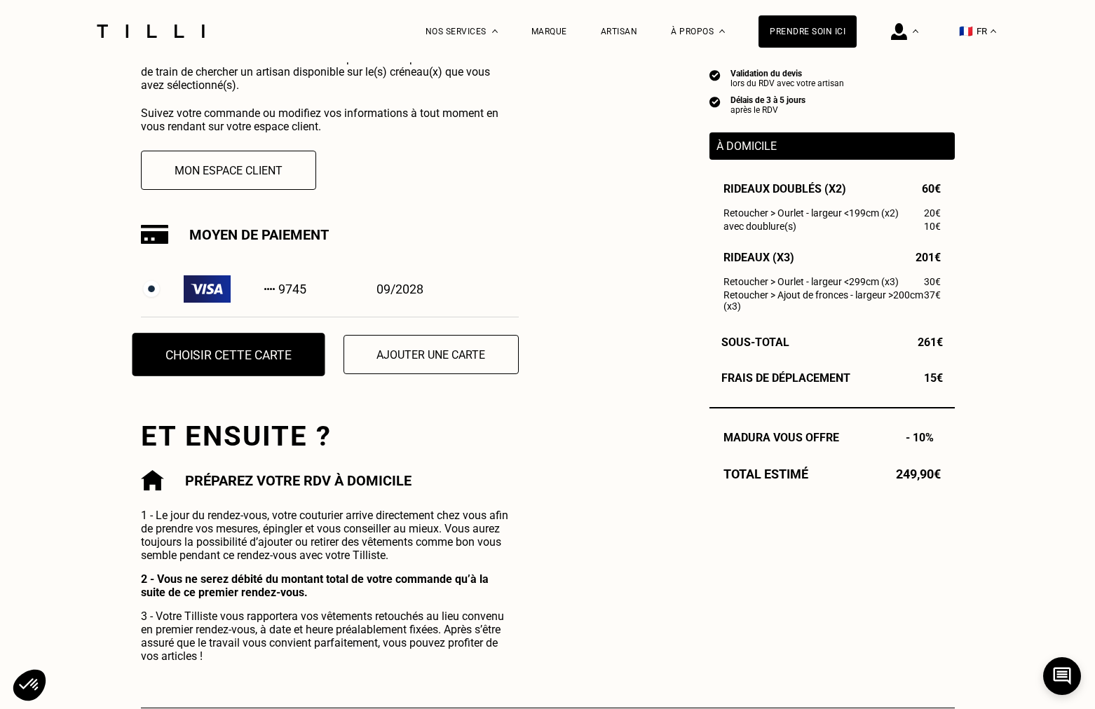
click at [276, 356] on button "Choisir cette carte" at bounding box center [228, 354] width 193 height 43
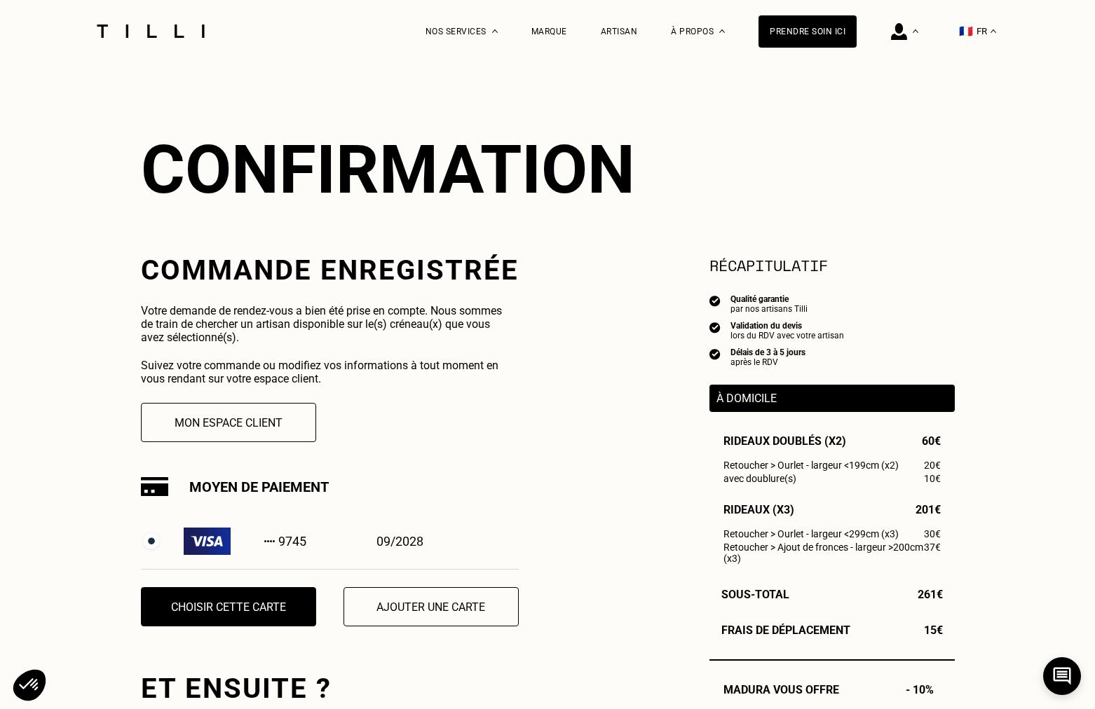
scroll to position [90, 0]
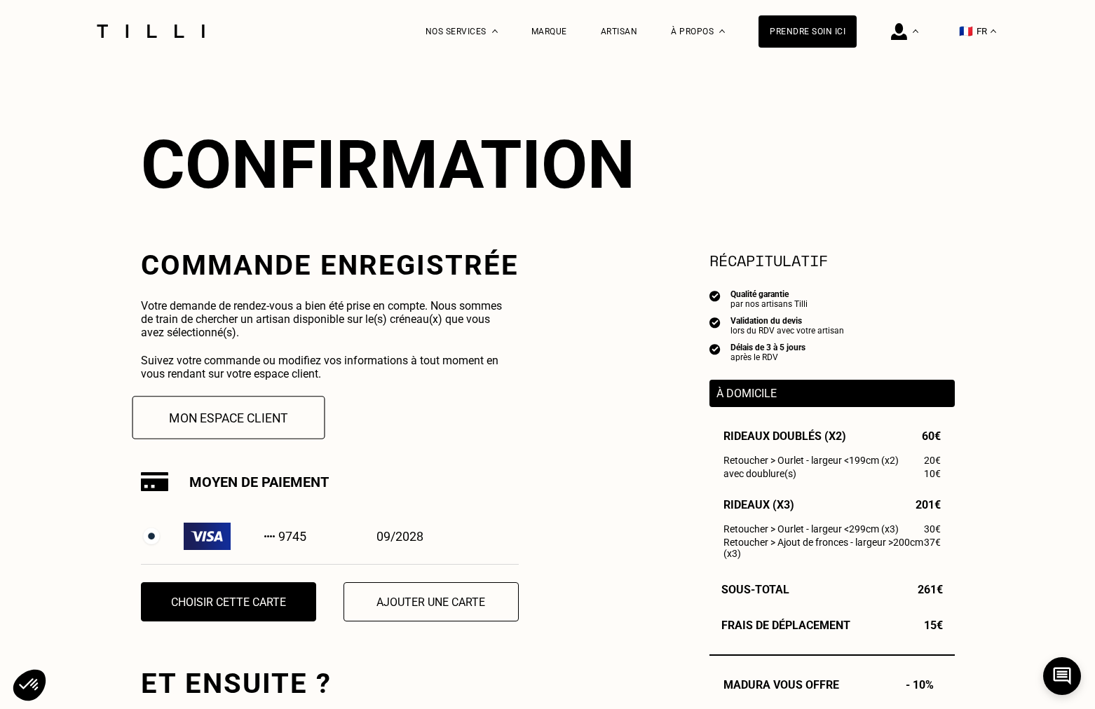
click at [308, 414] on button "Mon espace client" at bounding box center [228, 417] width 193 height 43
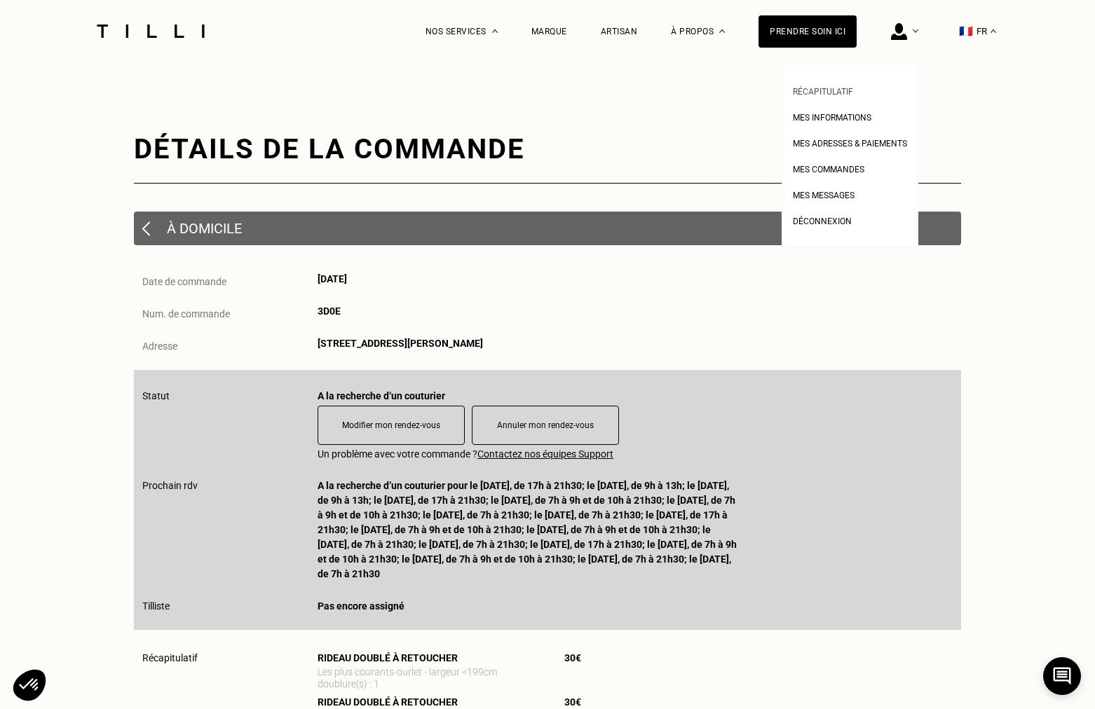
click at [835, 95] on span "Récapitulatif" at bounding box center [823, 92] width 60 height 10
